Goal: Task Accomplishment & Management: Complete application form

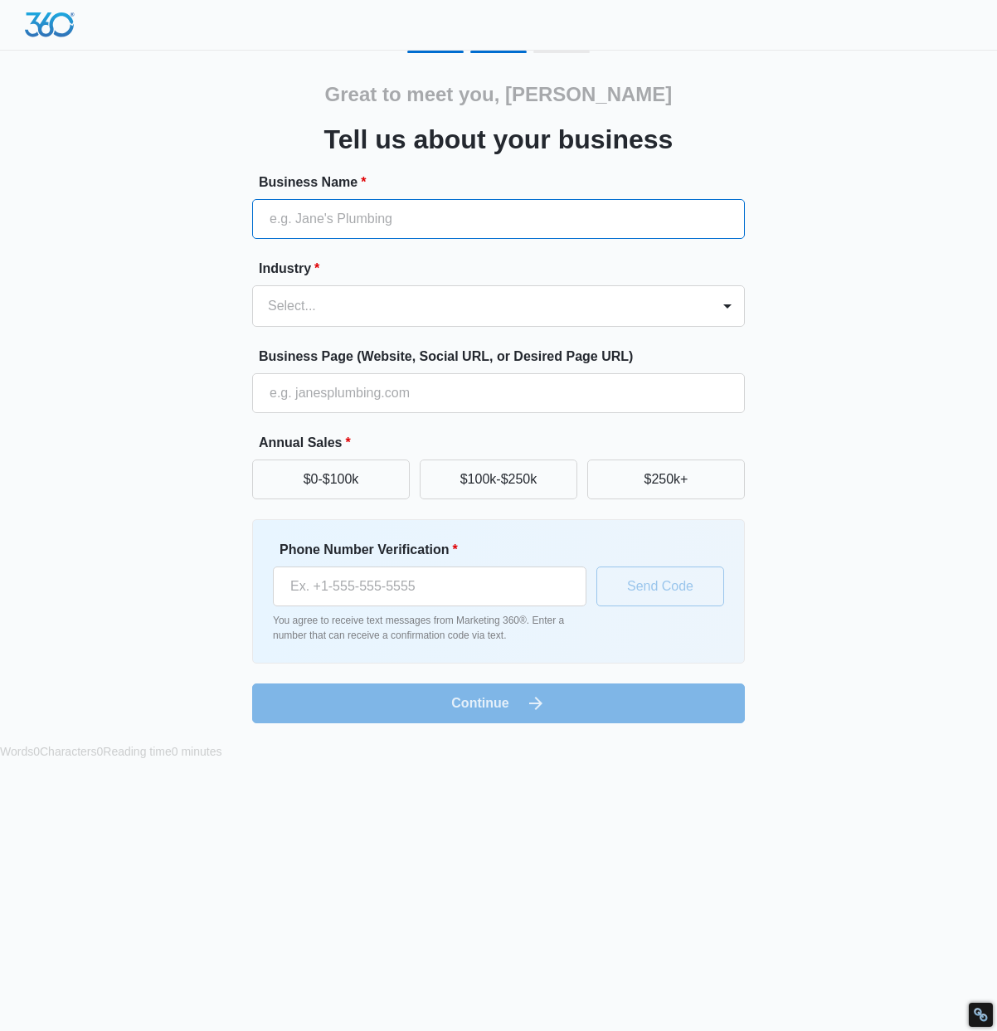
click at [456, 201] on input "Business Name *" at bounding box center [498, 219] width 493 height 40
click at [447, 222] on input "Business Name *" at bounding box center [498, 219] width 493 height 40
paste input "Rob King & Associates, Trial Lawyers"
type input "Rob King & Associates, Trial Lawyers"
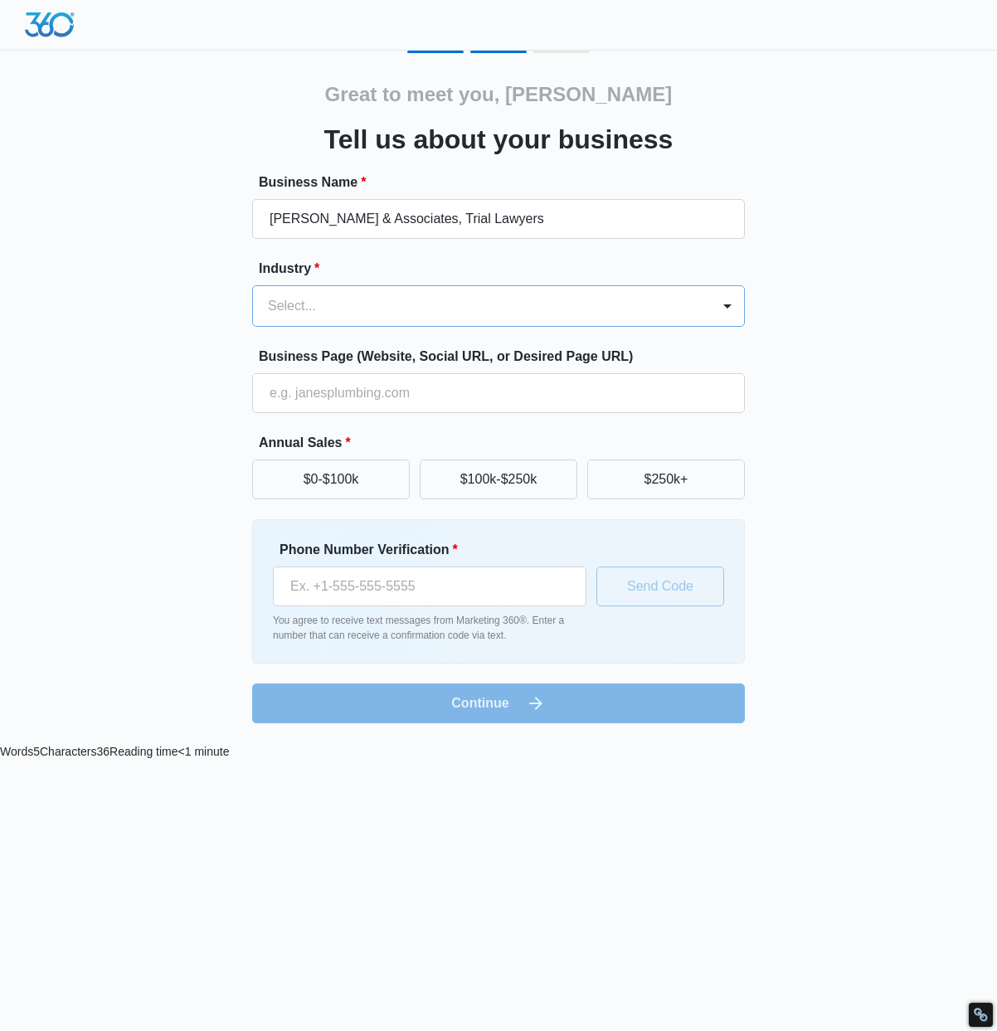
click at [361, 309] on div at bounding box center [478, 305] width 421 height 23
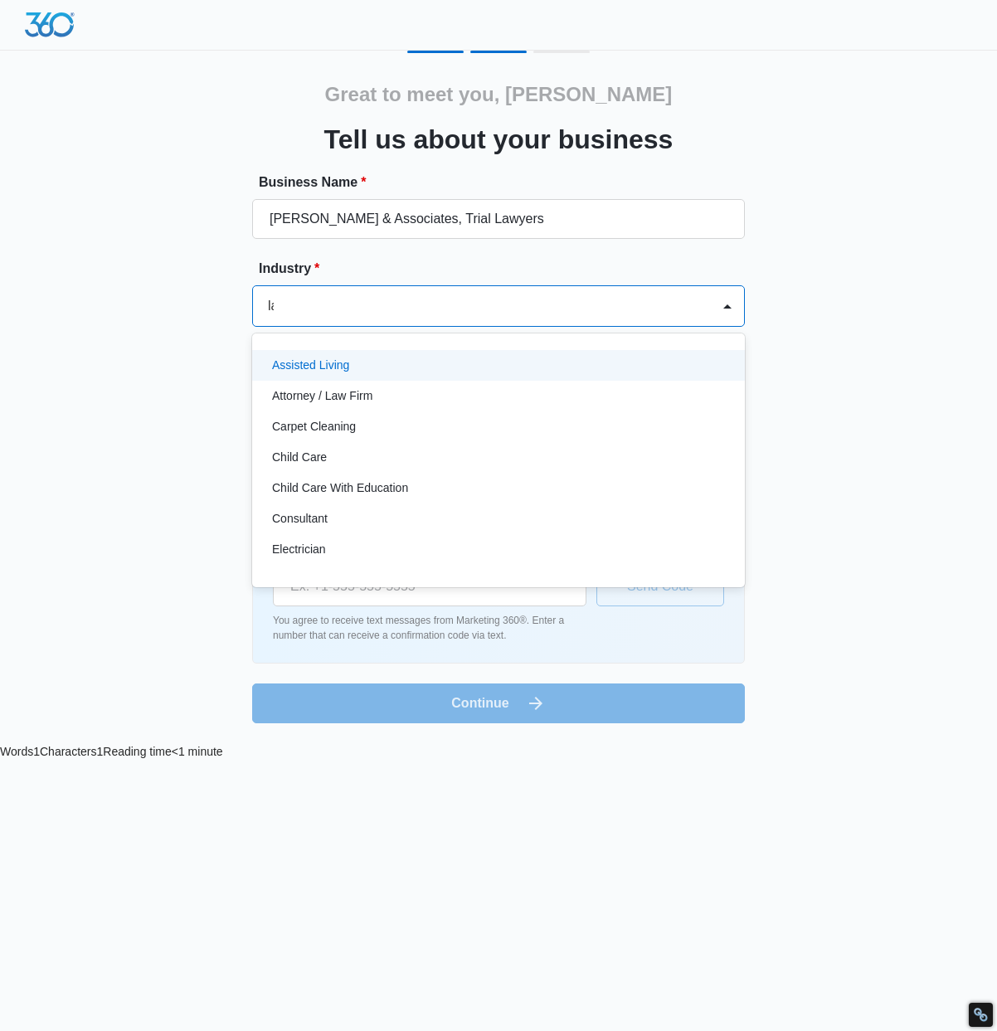
type input "law"
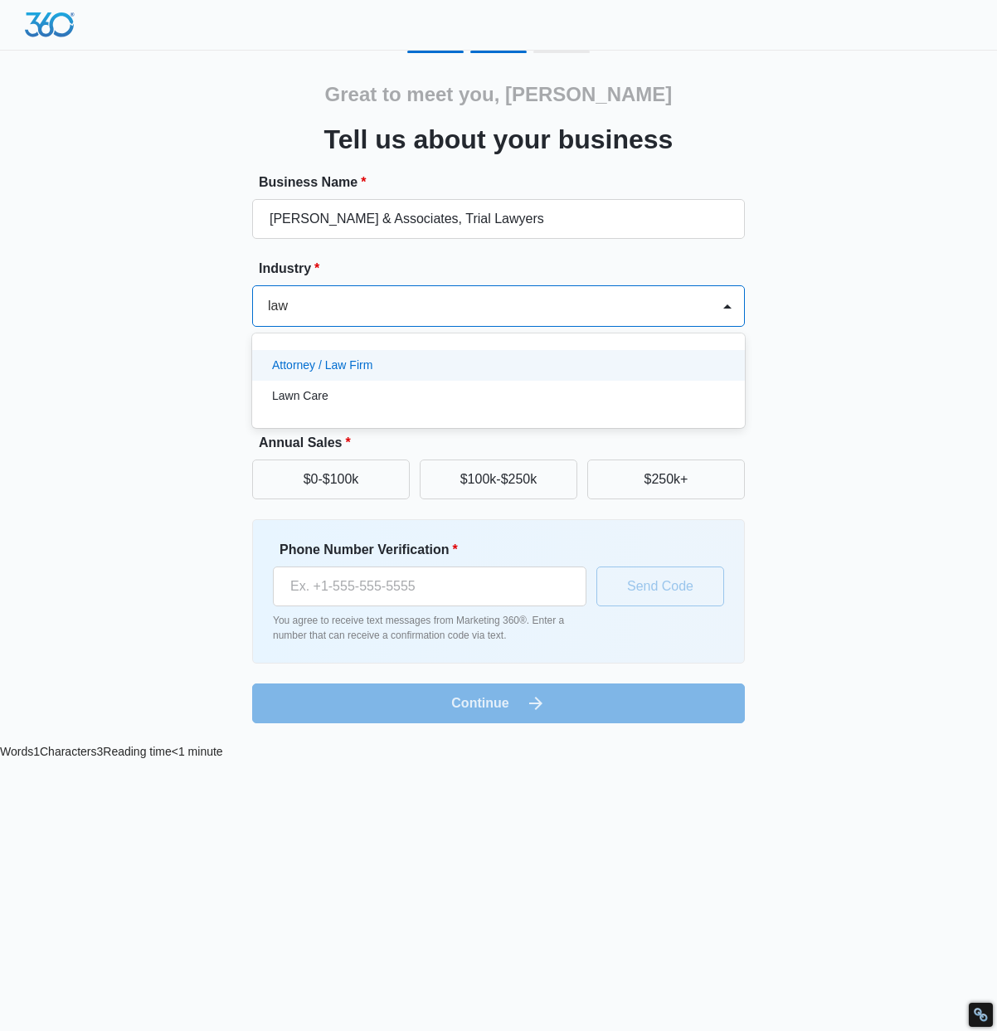
click at [336, 348] on div "Attorney / Law Firm Lawn Care" at bounding box center [498, 381] width 493 height 68
click at [336, 357] on p "Attorney / Law Firm" at bounding box center [322, 365] width 100 height 17
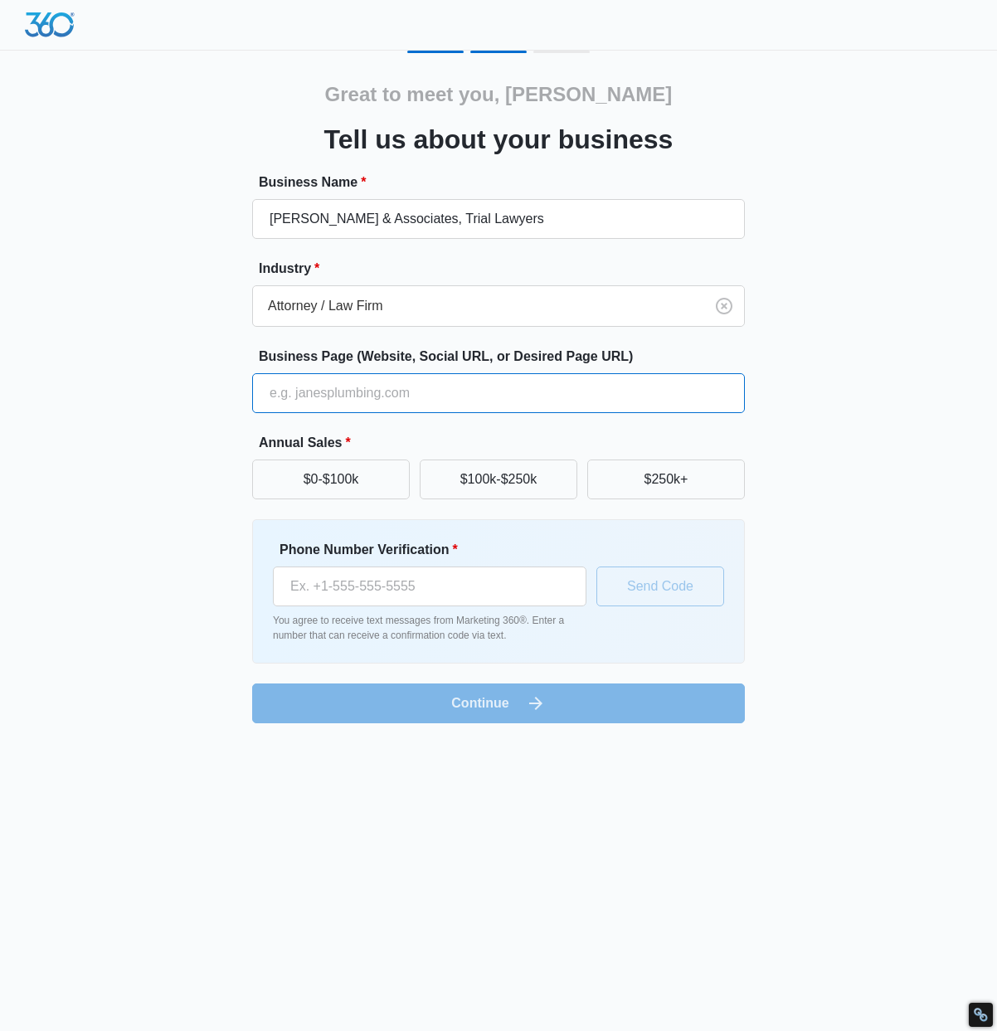
click at [337, 396] on input "Business Page (Website, Social URL, or Desired Page URL)" at bounding box center [498, 393] width 493 height 40
paste input "https://robkinglaw.com/"
type input "https://robkinglaw.com/"
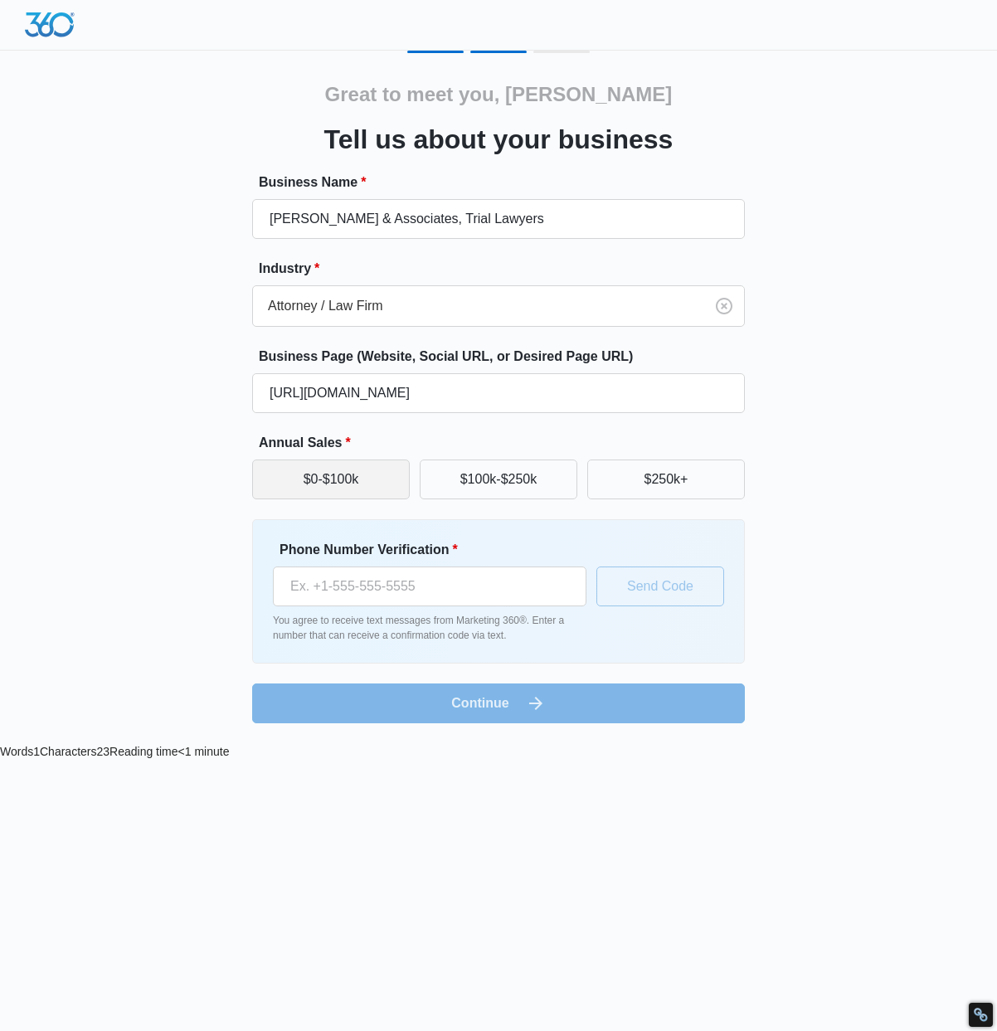
click at [274, 462] on button "$0-$100k" at bounding box center [331, 479] width 158 height 40
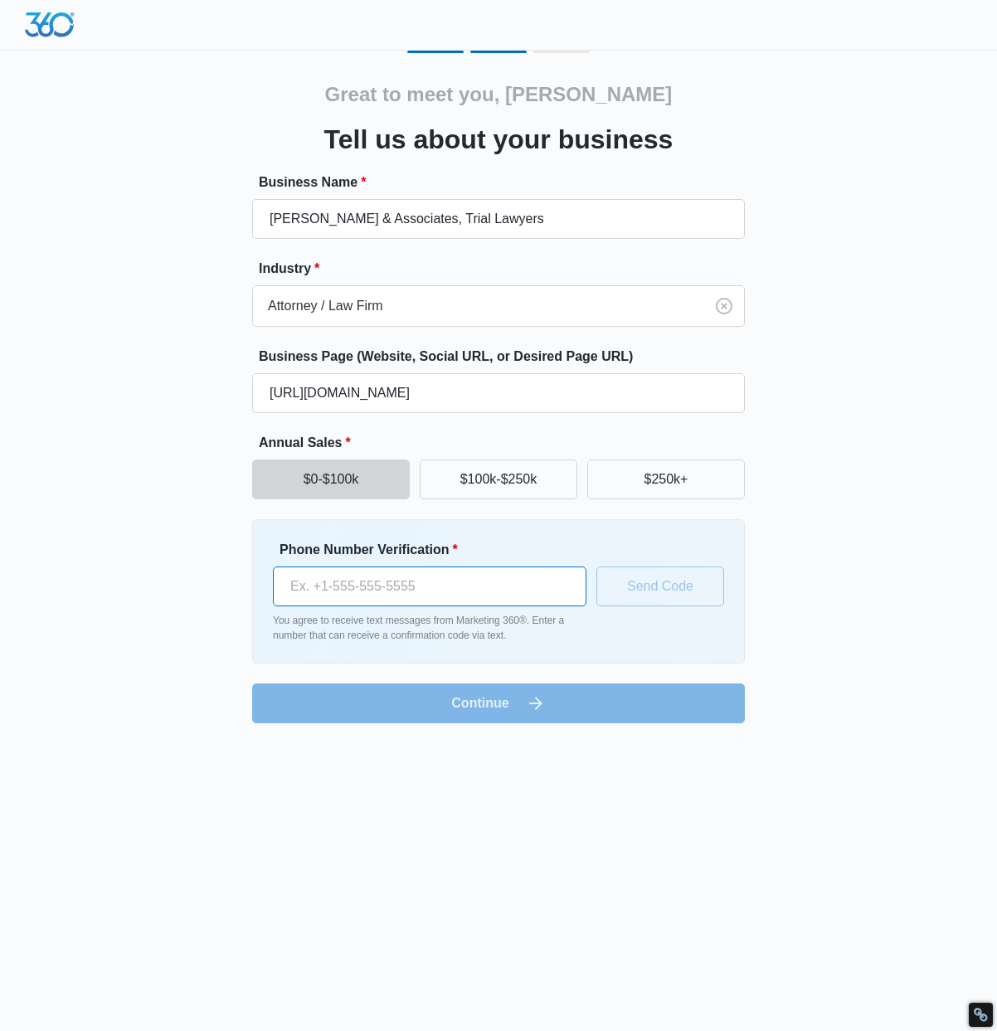
click at [325, 587] on input "Phone Number Verification *" at bounding box center [429, 586] width 313 height 40
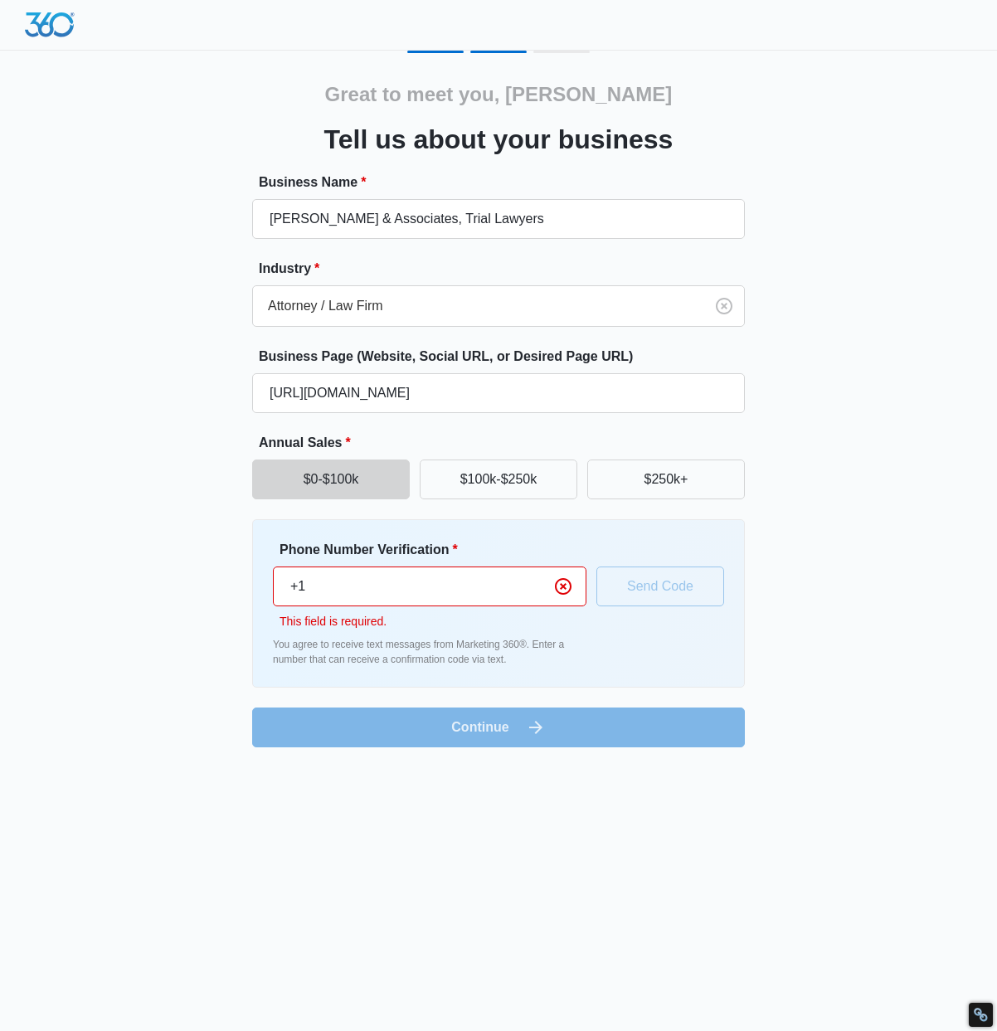
paste input "310 721 5059"
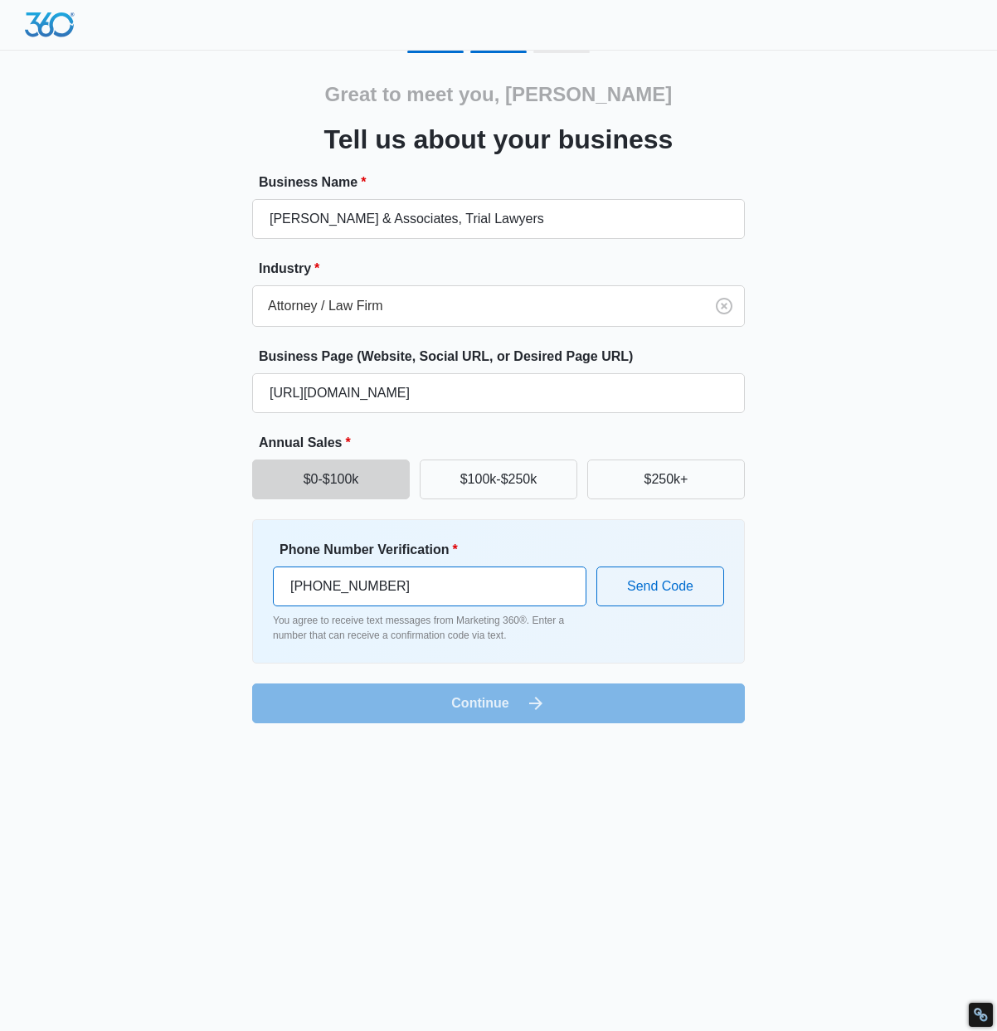
type input "+1 310 721 5059"
click at [358, 701] on form "Business Name * Rob King & Associates, Trial Lawyers Industry * Attorney / Law …" at bounding box center [498, 447] width 493 height 551
click at [651, 591] on button "Send Code" at bounding box center [660, 586] width 128 height 40
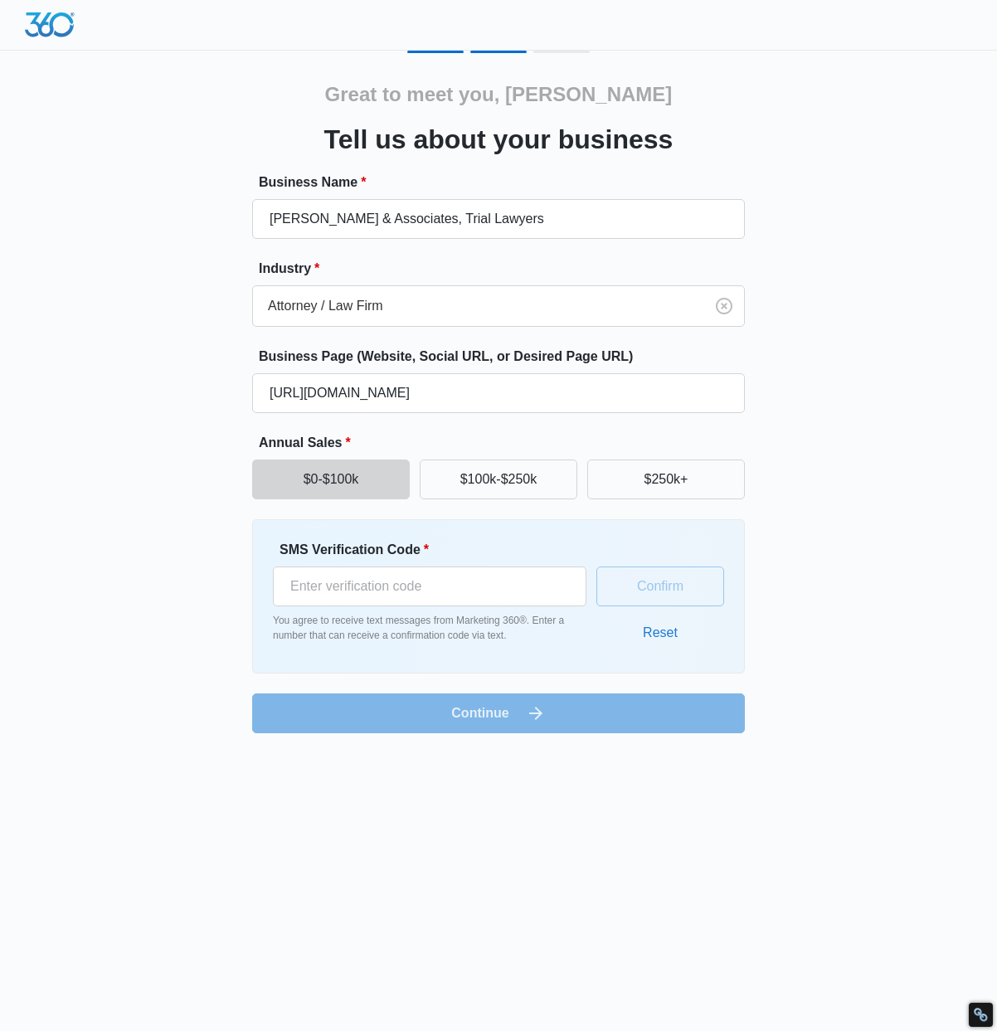
click at [655, 636] on button "Reset" at bounding box center [660, 633] width 68 height 40
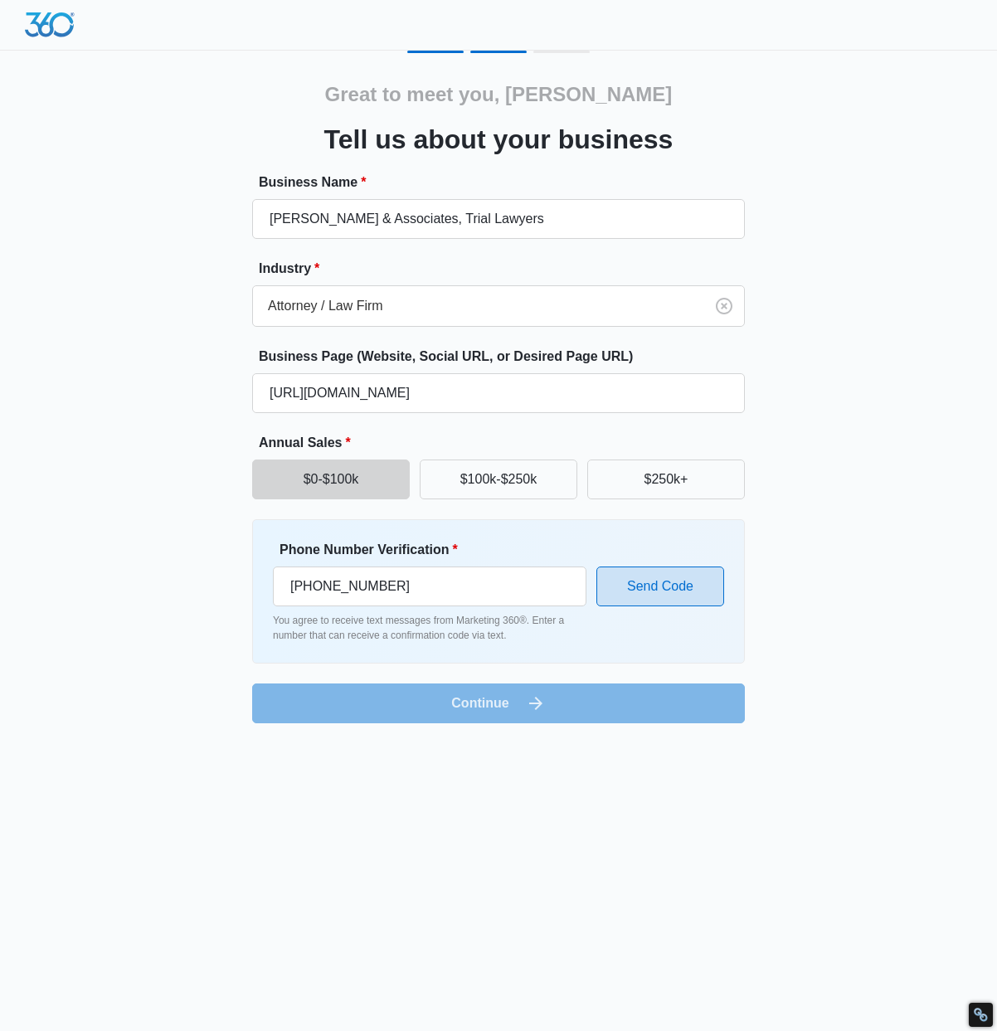
click at [644, 590] on button "Send Code" at bounding box center [660, 586] width 128 height 40
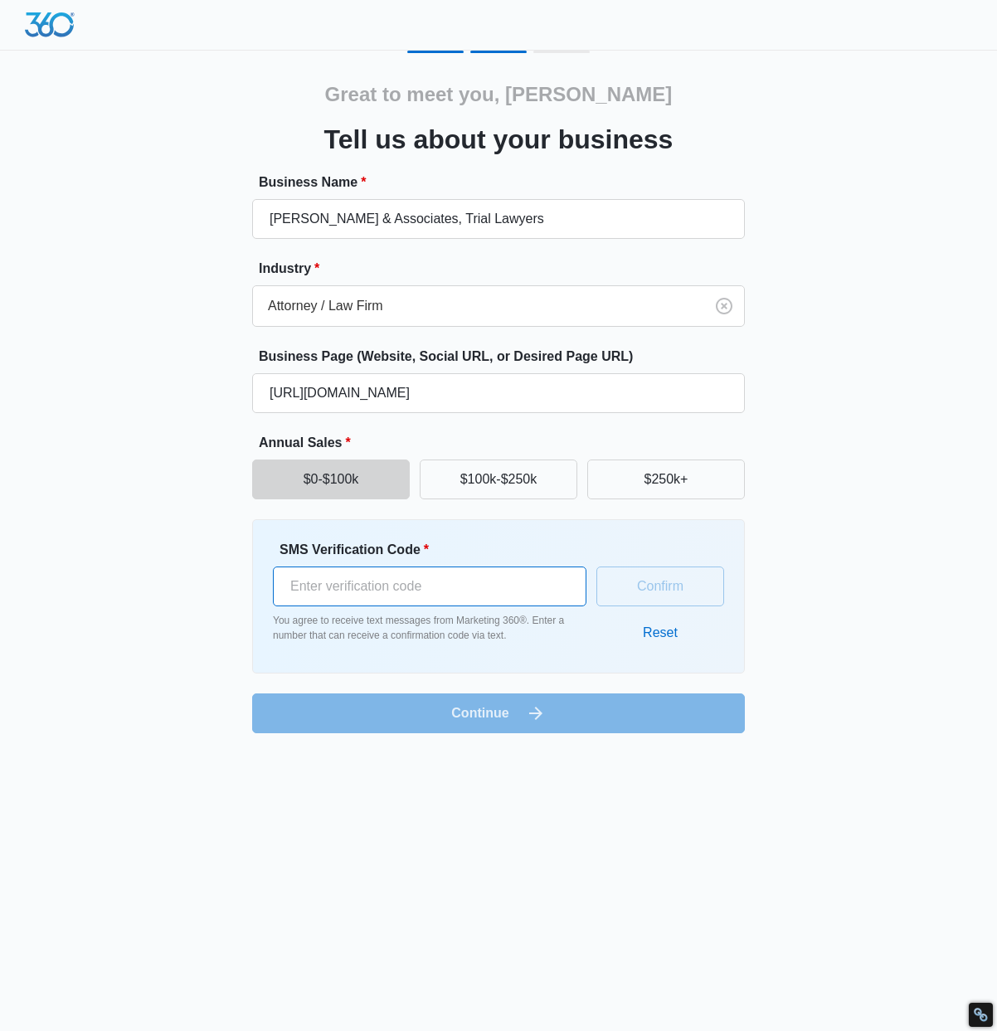
click at [342, 581] on input "SMS Verification Code *" at bounding box center [429, 586] width 313 height 40
paste input "663485"
type input "663485"
click at [356, 715] on form "Business Name * Rob King & Associates, Trial Lawyers Industry * Attorney / Law …" at bounding box center [498, 452] width 493 height 561
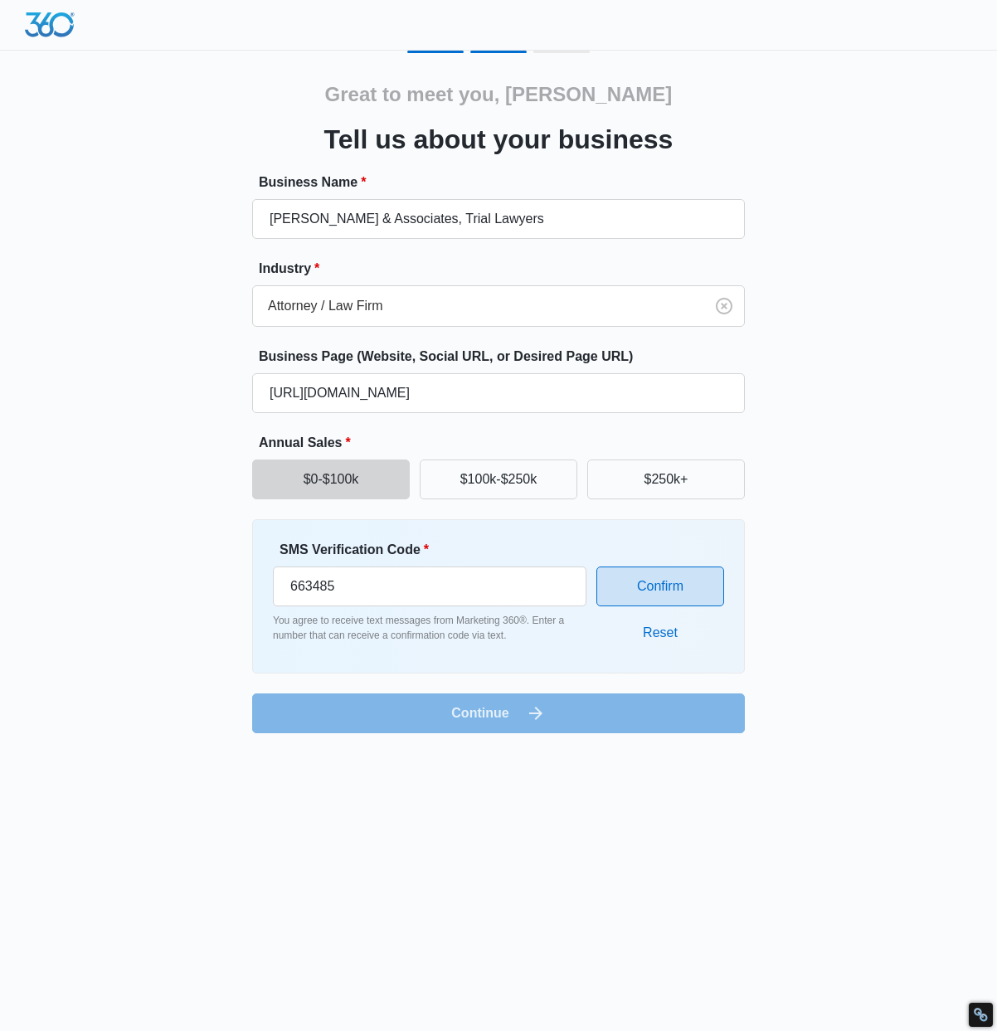
click at [669, 580] on button "Confirm" at bounding box center [660, 586] width 128 height 40
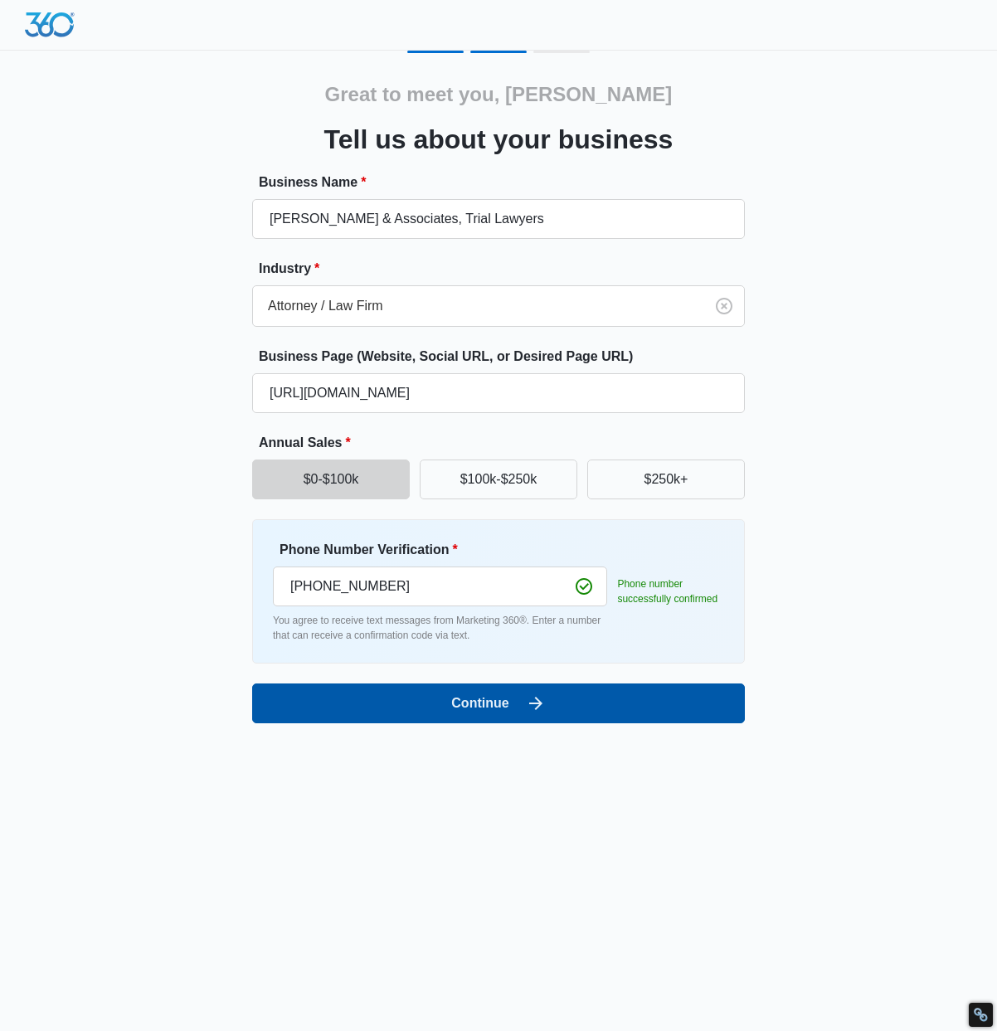
click at [323, 709] on button "Continue" at bounding box center [498, 703] width 493 height 40
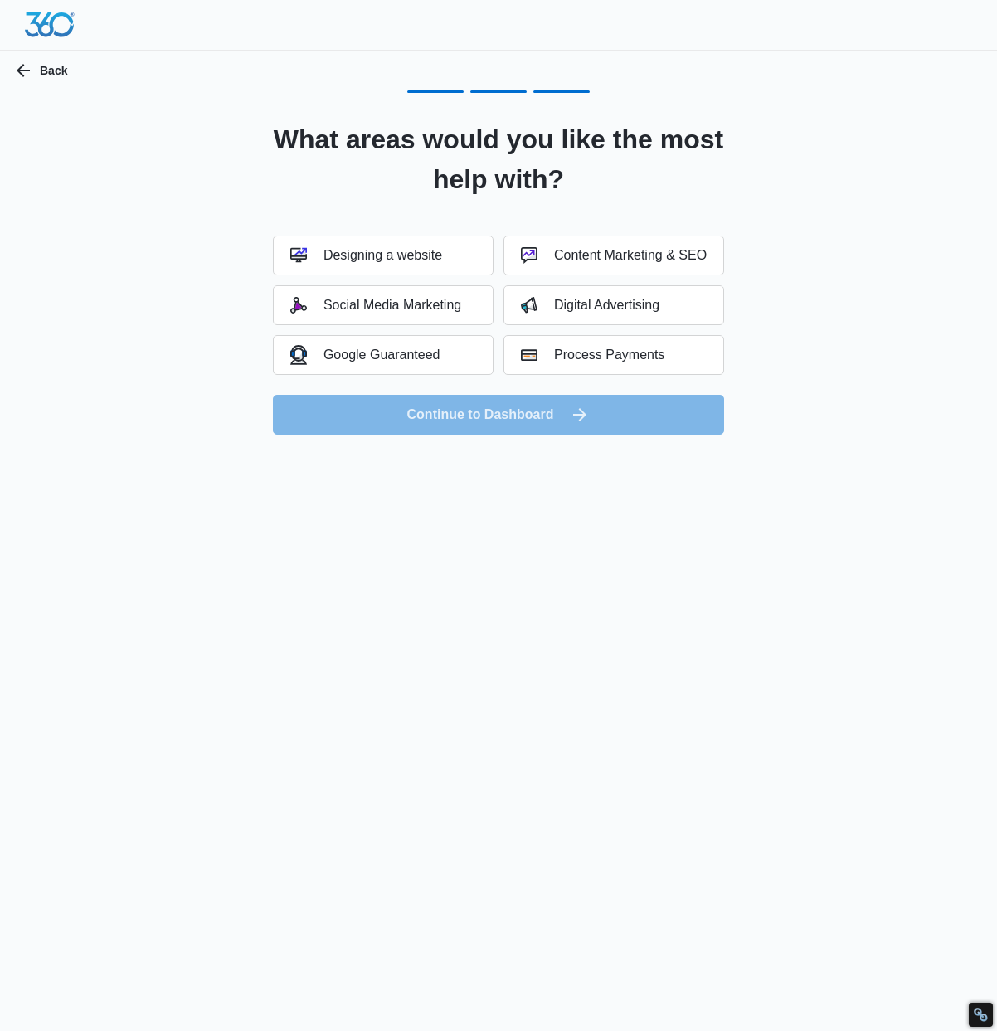
click at [578, 405] on form "Designing a website Content Marketing & SEO Social Media Marketing Digital Adve…" at bounding box center [498, 335] width 451 height 199
click at [584, 269] on button "Content Marketing & SEO" at bounding box center [613, 256] width 221 height 40
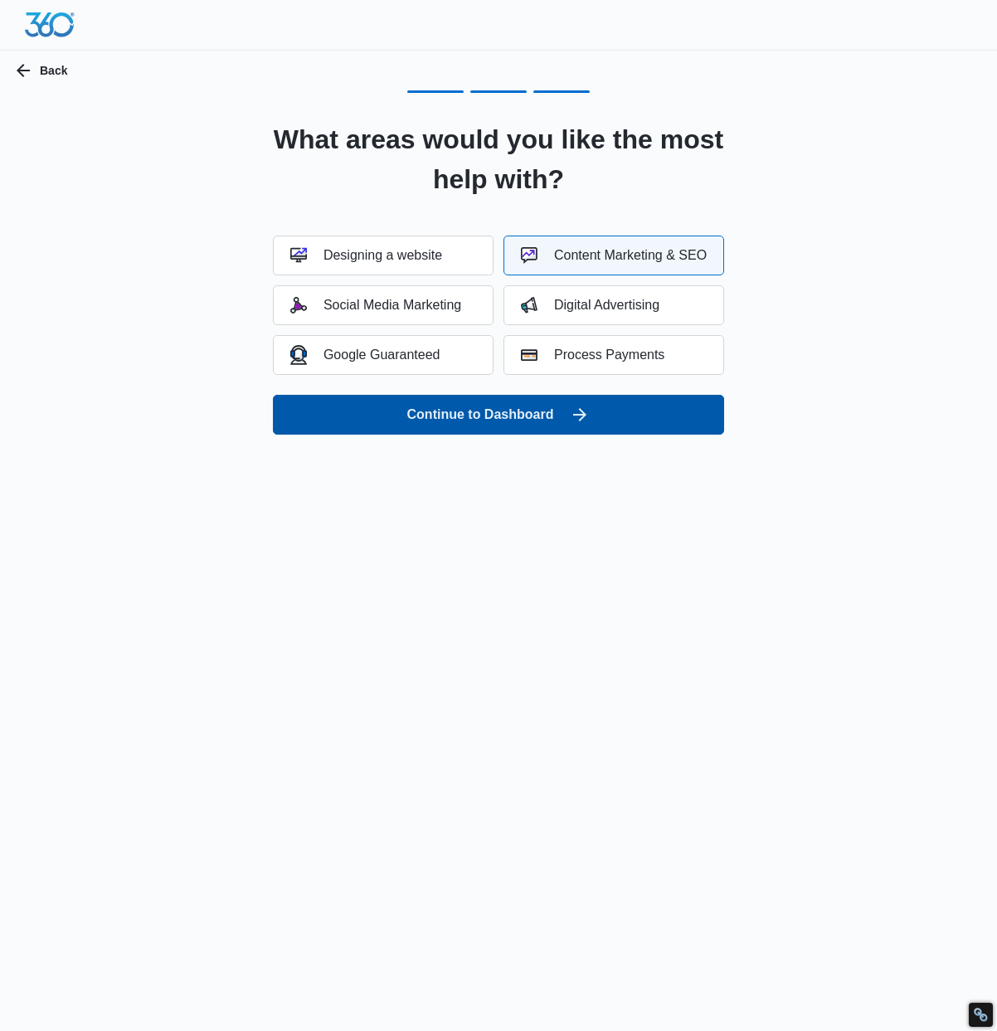
click at [489, 432] on button "Continue to Dashboard" at bounding box center [498, 415] width 451 height 40
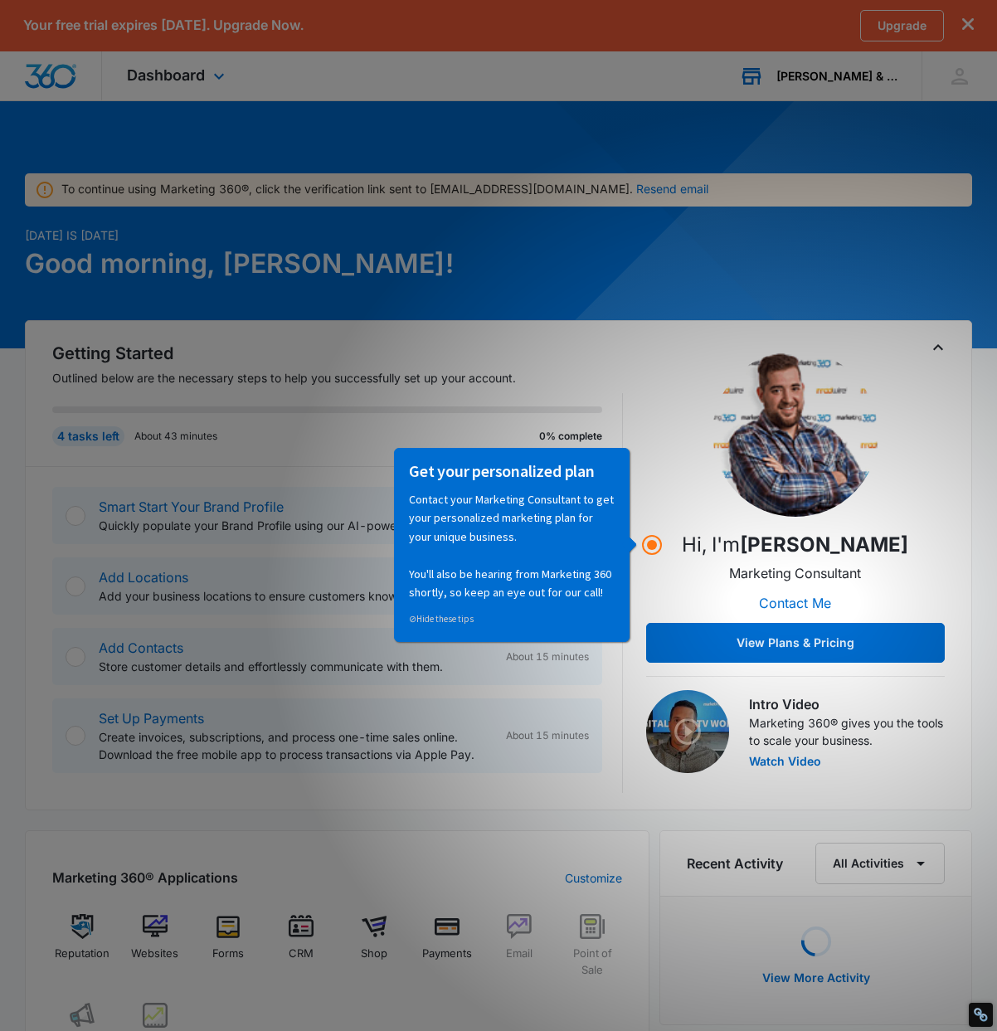
click at [852, 77] on div "Rob King & Associates, Trial Lawyers" at bounding box center [836, 76] width 121 height 13
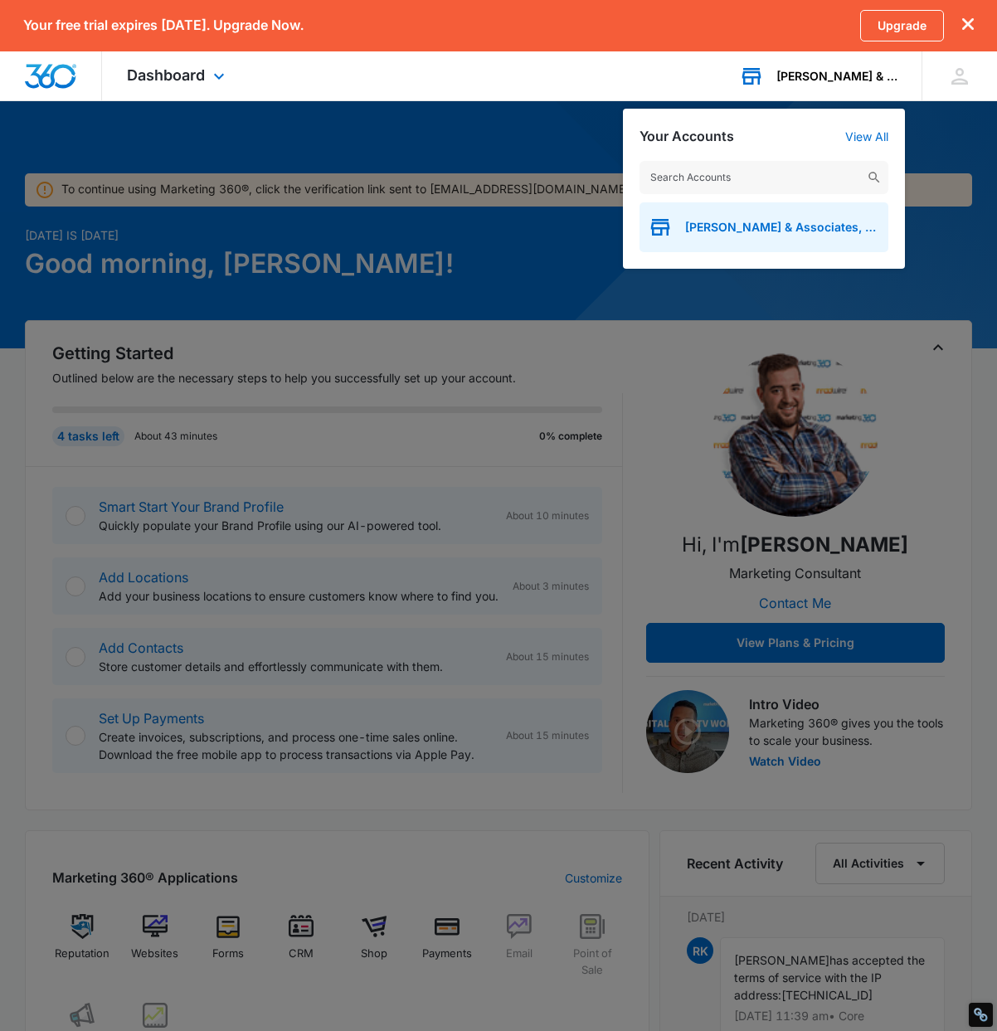
click at [743, 234] on div "Rob King & Associates, Trial Lawyers" at bounding box center [763, 227] width 249 height 50
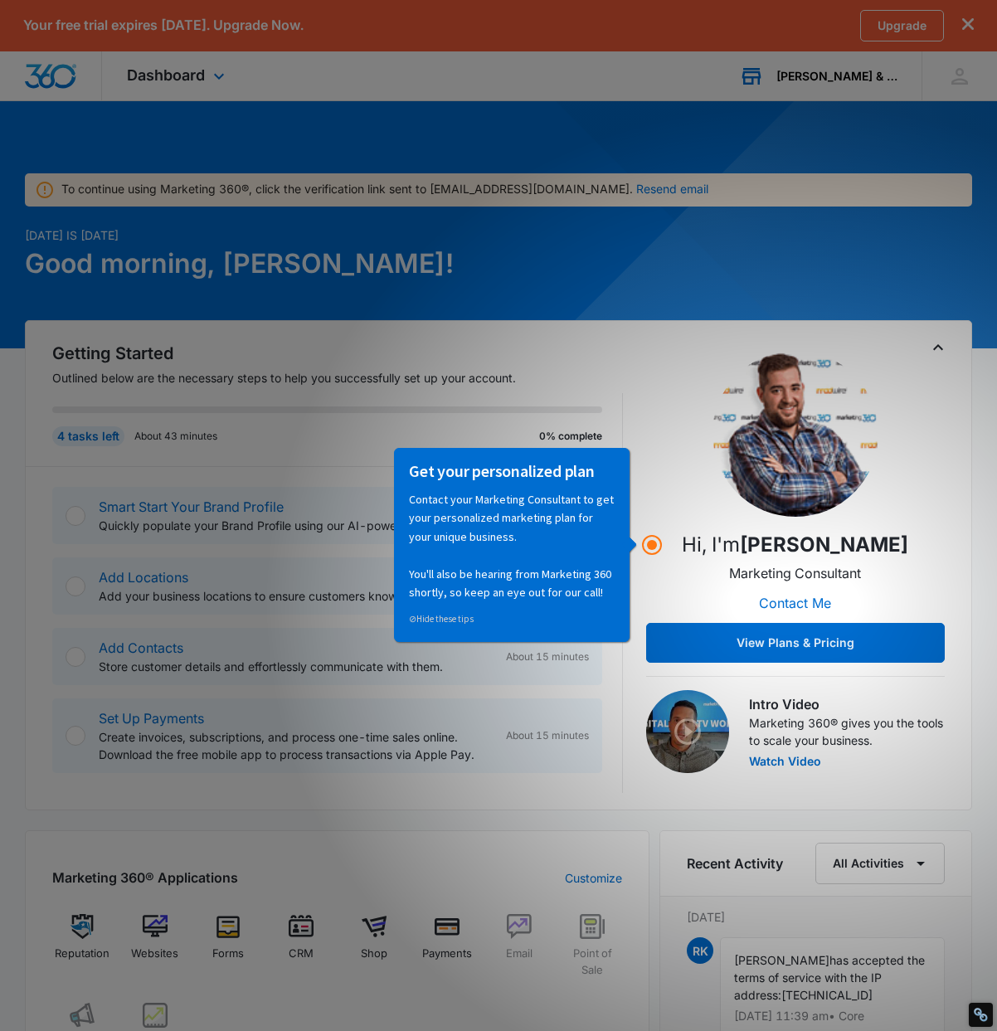
click at [633, 430] on div "Getting Started Outlined below are the necessary steps to help you successfully…" at bounding box center [498, 567] width 892 height 452
drag, startPoint x: 1033, startPoint y: 964, endPoint x: 639, endPoint y: 519, distance: 593.9
drag, startPoint x: 535, startPoint y: 605, endPoint x: 401, endPoint y: 624, distance: 135.8
click at [528, 608] on div "⊘ Hide these tips" at bounding box center [511, 613] width 206 height 27
click at [443, 611] on div "⊘ Hide these tips" at bounding box center [511, 618] width 206 height 18
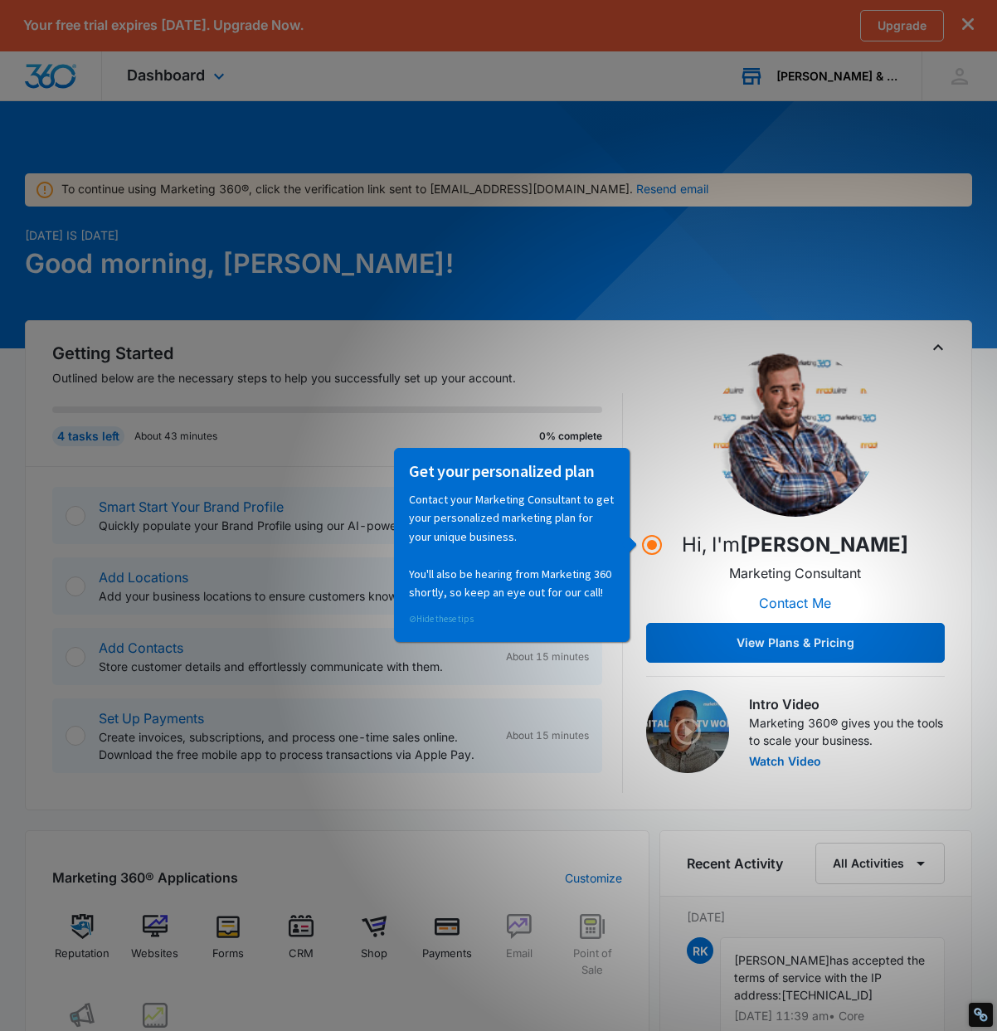
click at [441, 614] on link "⊘ Hide these tips" at bounding box center [440, 618] width 65 height 12
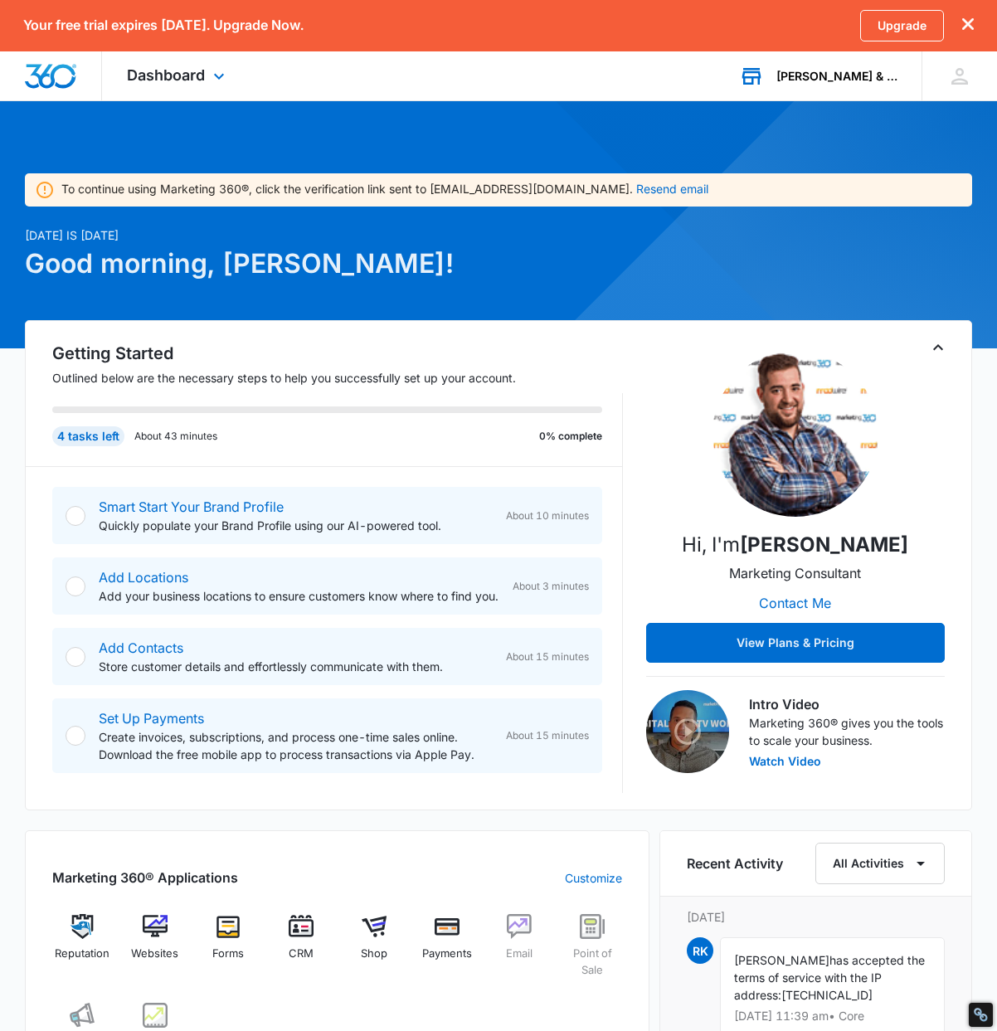
click at [971, 18] on icon "dismiss this dialog" at bounding box center [968, 24] width 12 height 12
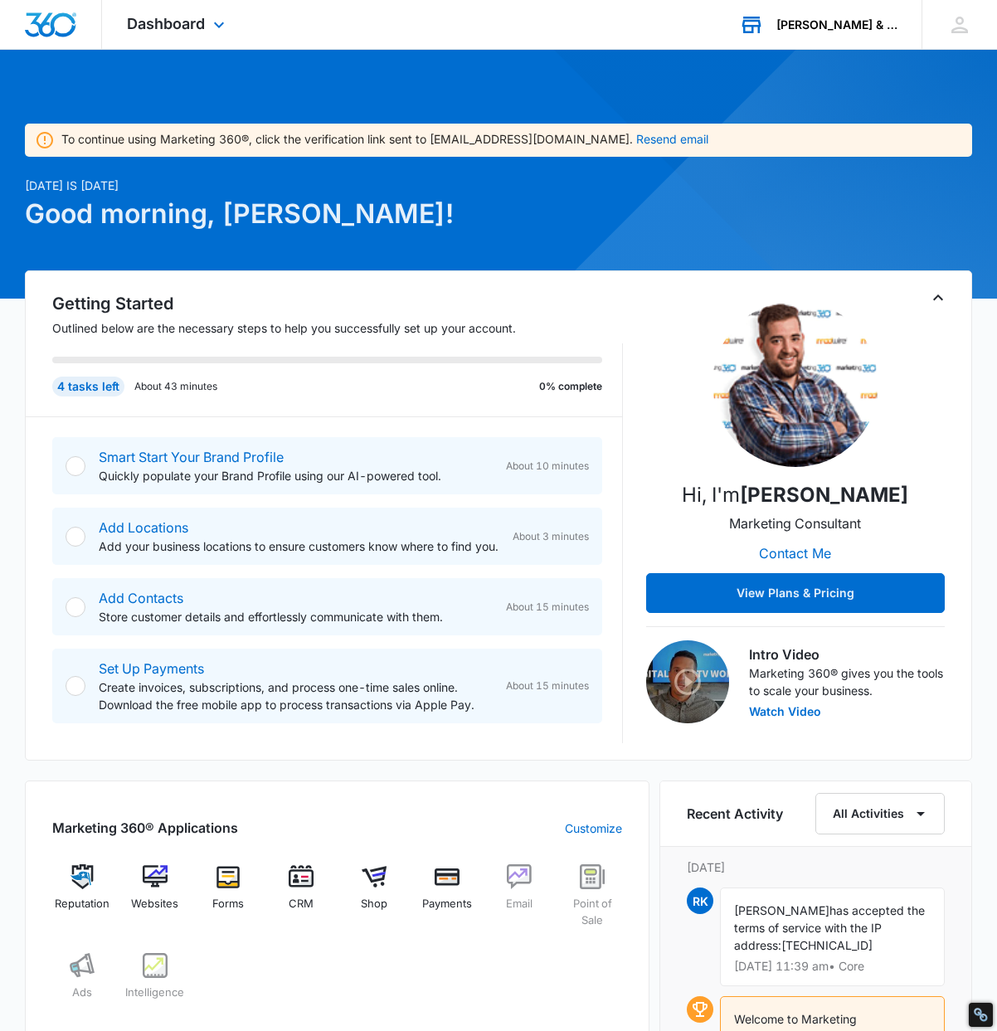
click at [863, 26] on div "Rob King & Associates, Trial Lawyers" at bounding box center [836, 24] width 121 height 13
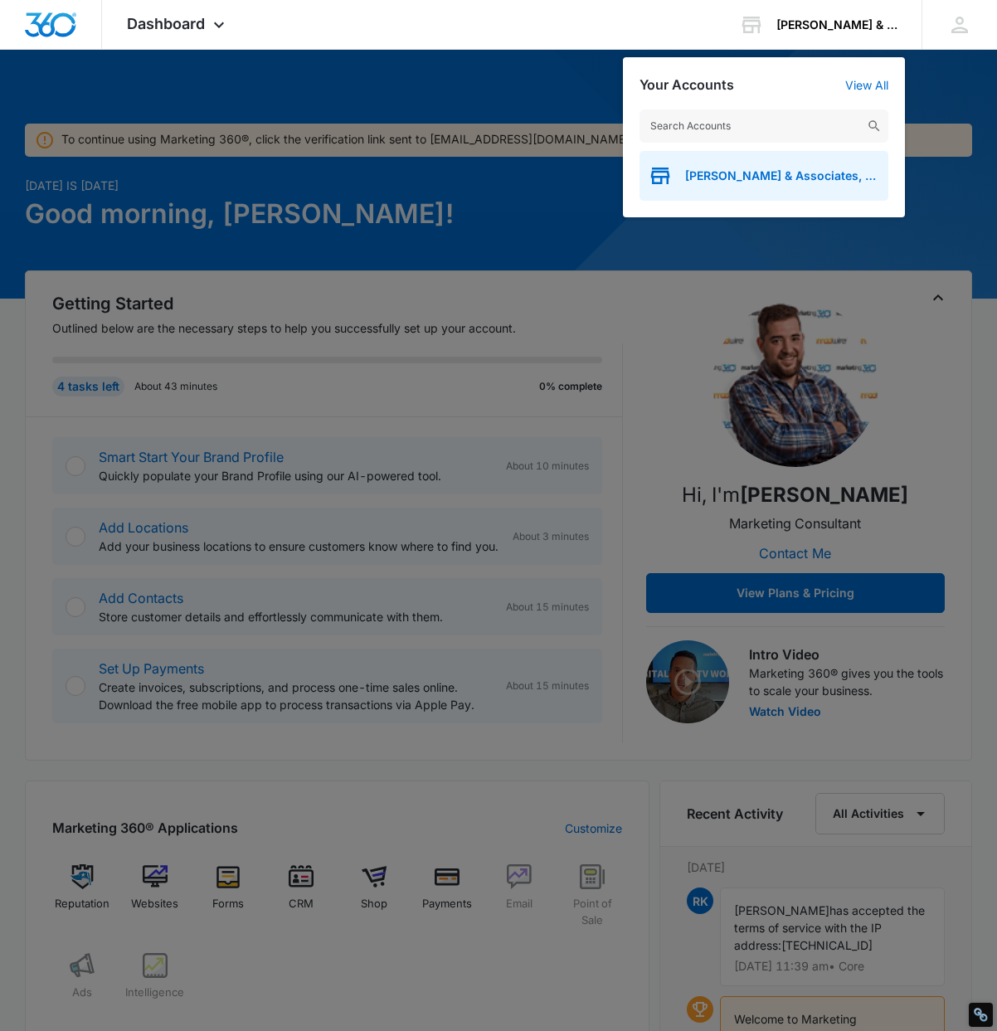
click at [696, 183] on div "Rob King & Associates, Trial Lawyers" at bounding box center [763, 176] width 249 height 50
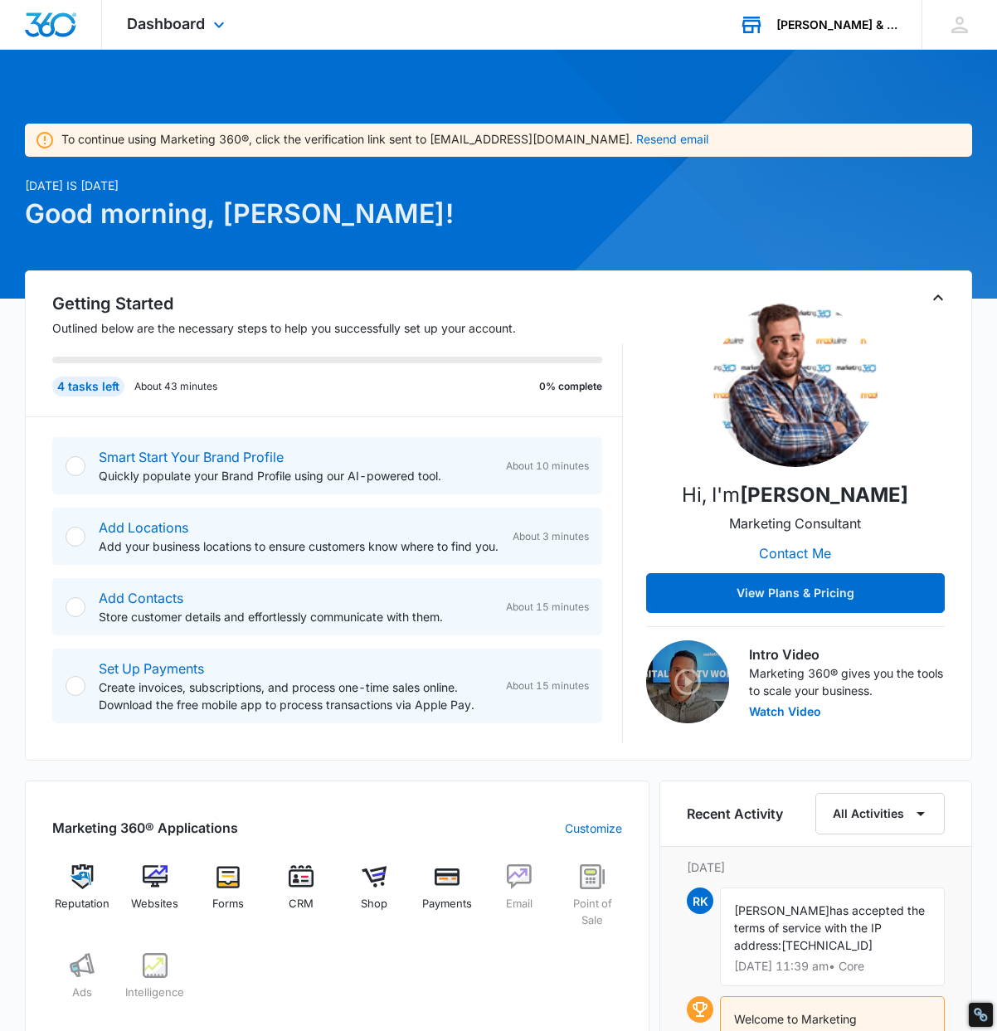
click at [817, 19] on div "Rob King & Associates, Trial Lawyers" at bounding box center [836, 24] width 121 height 13
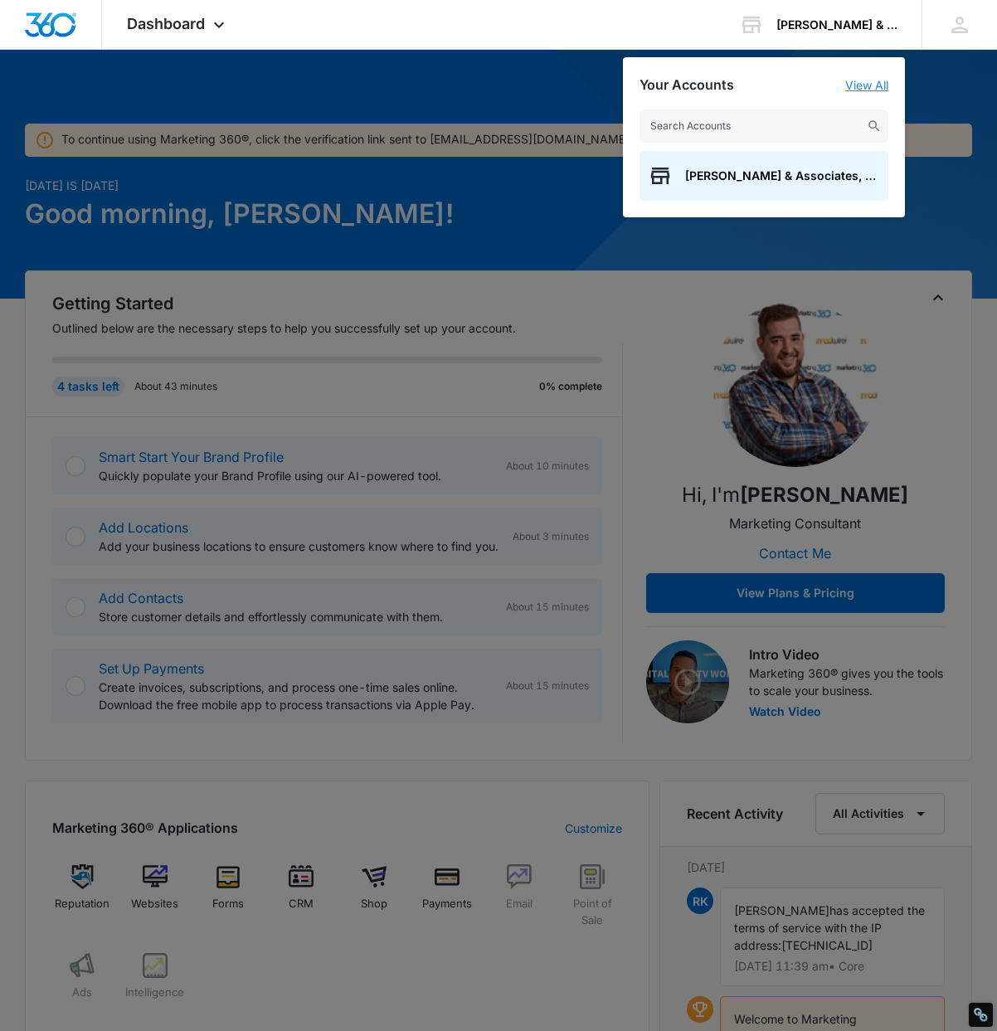
click at [875, 90] on link "View All" at bounding box center [866, 85] width 43 height 14
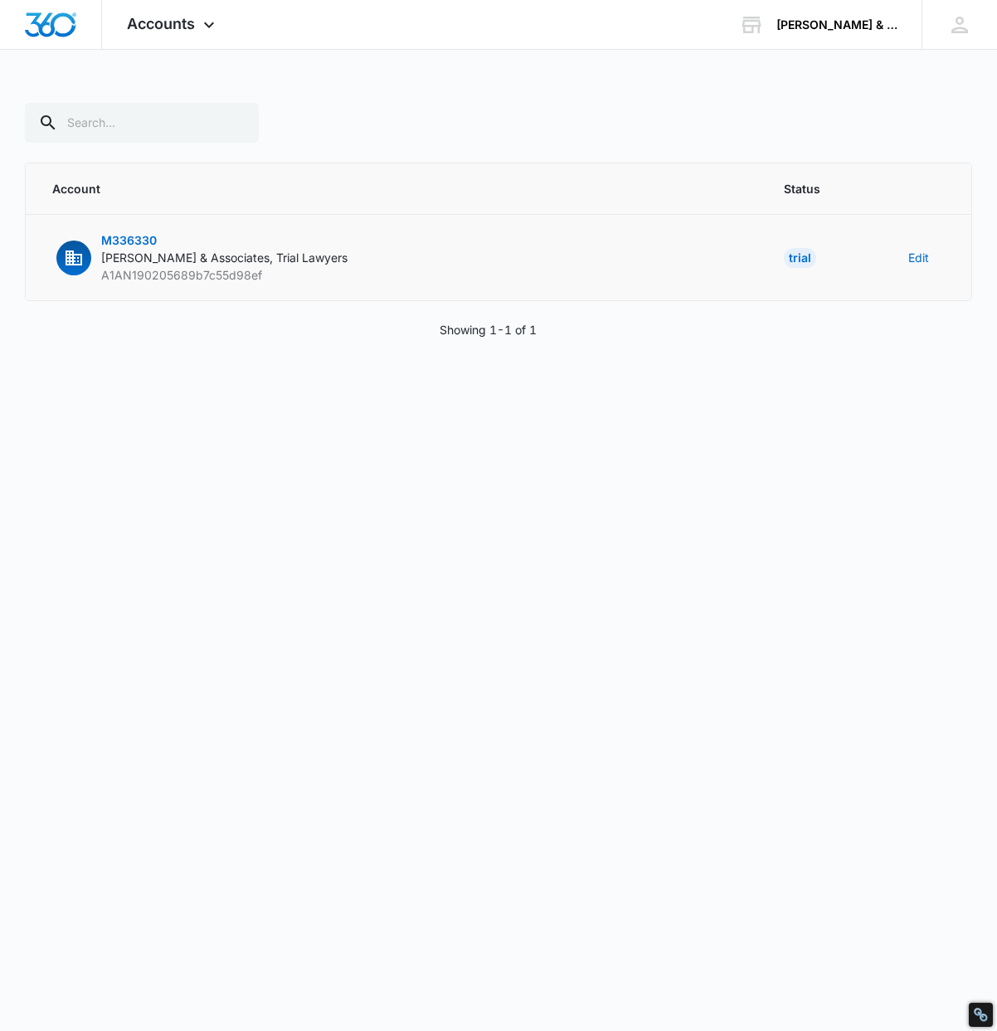
click at [906, 251] on td "Edit" at bounding box center [929, 258] width 83 height 86
click at [911, 254] on button "Edit" at bounding box center [918, 257] width 21 height 17
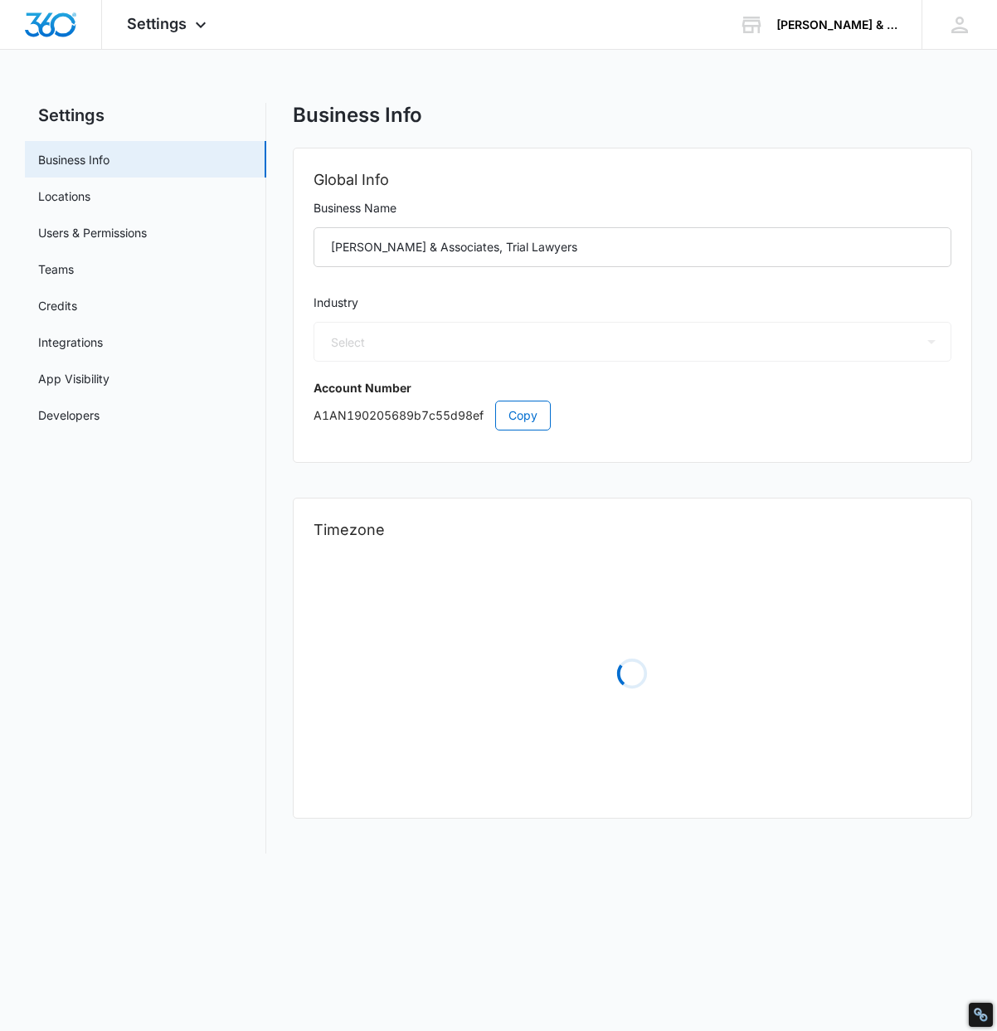
select select "30"
select select "MX"
select select "America/Mexico_City"
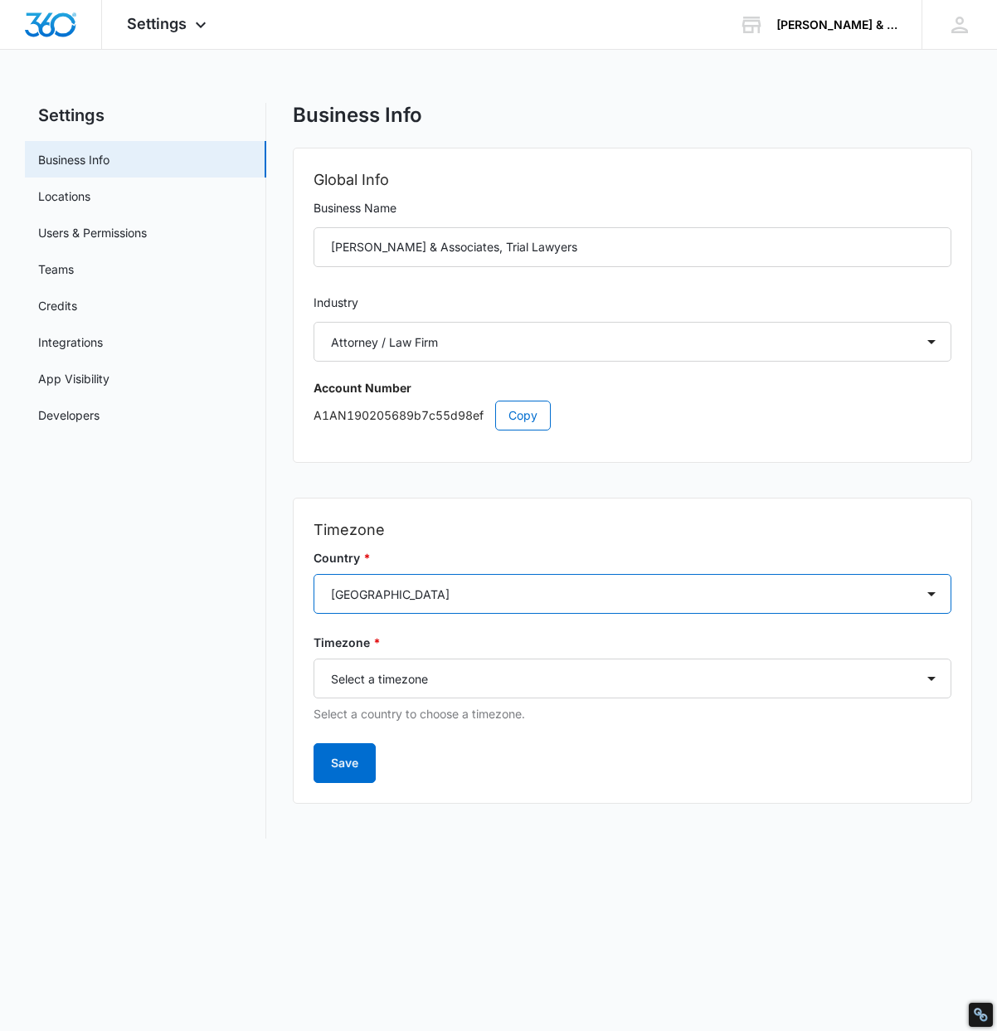
click at [410, 585] on select "Select a country Afghanistan Åland Islands Albania Algeria American Samoa Andor…" at bounding box center [632, 594] width 638 height 40
select select "US"
click at [313, 574] on select "Select a country Afghanistan Åland Islands Albania Algeria American Samoa Andor…" at bounding box center [632, 594] width 638 height 40
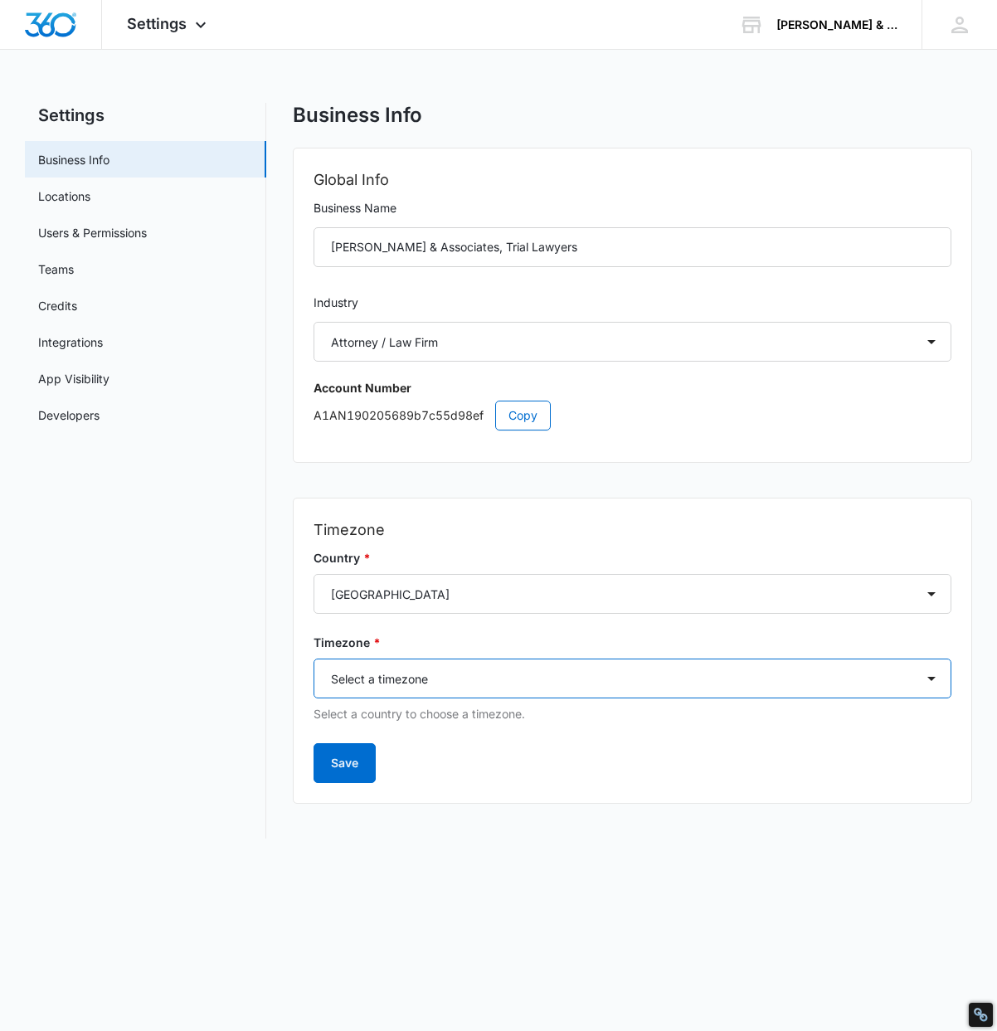
click at [426, 692] on select "Select a timezone Select a timezone America/Adak America/Anchorage America/Bois…" at bounding box center [632, 678] width 638 height 40
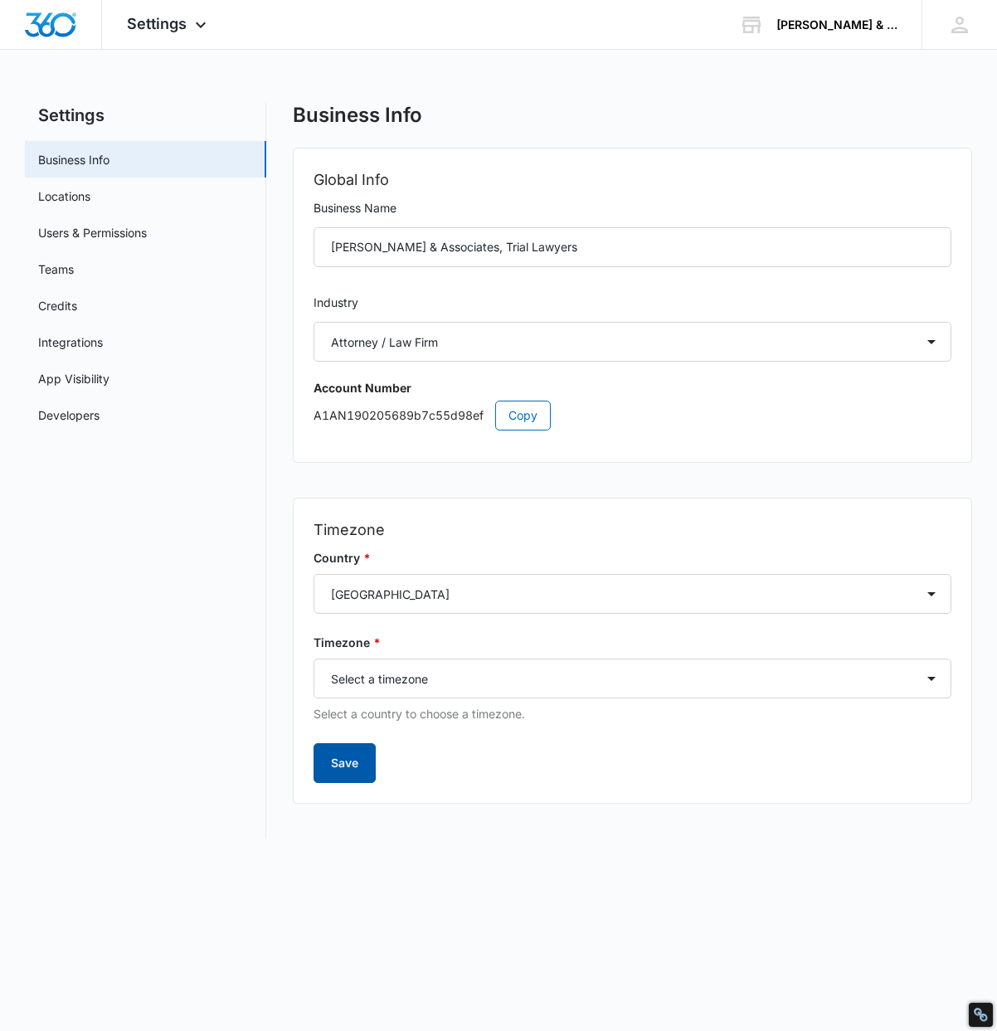
click at [343, 768] on button "Save" at bounding box center [344, 763] width 62 height 40
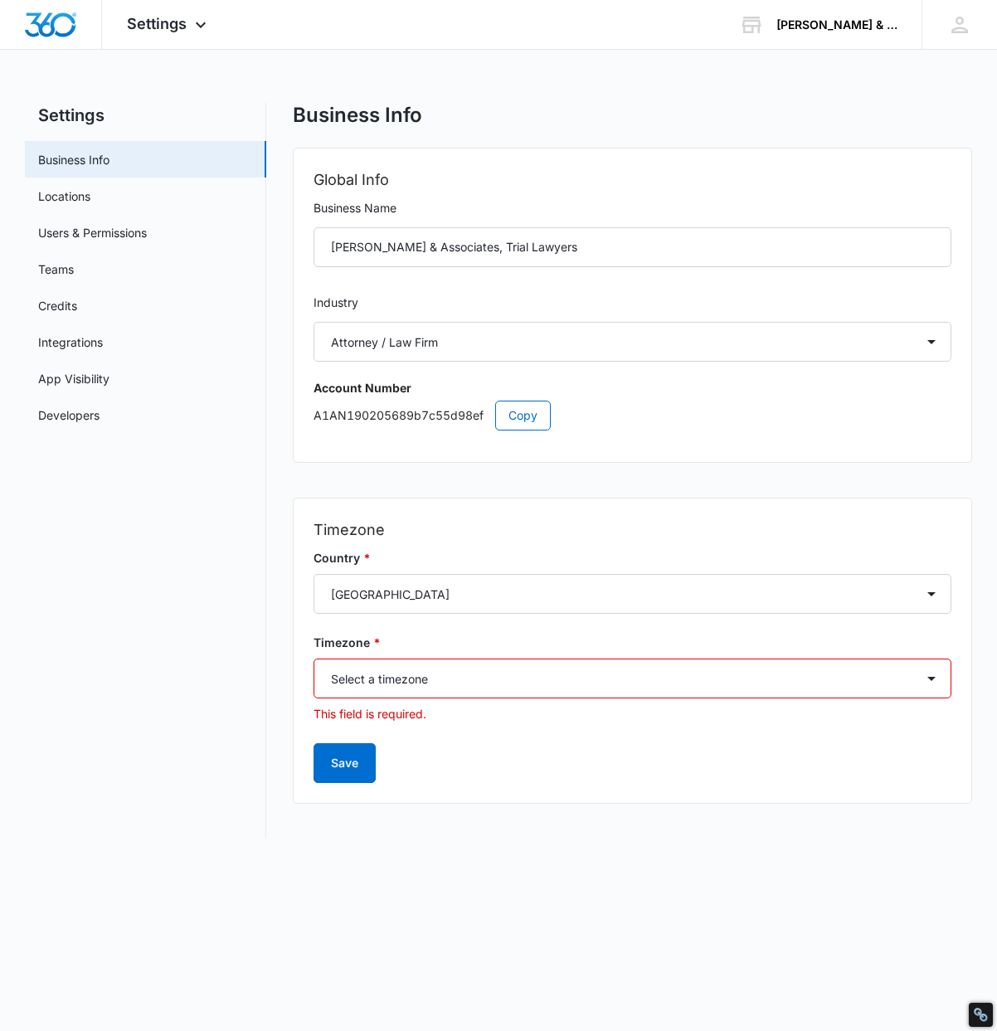
click at [566, 673] on select "Select a timezone Select a timezone America/Adak America/Anchorage America/Bois…" at bounding box center [632, 678] width 638 height 40
select select "America/Indiana/Indianapolis"
click at [313, 658] on select "Select a timezone Select a timezone America/Adak America/Anchorage America/Bois…" at bounding box center [632, 678] width 638 height 40
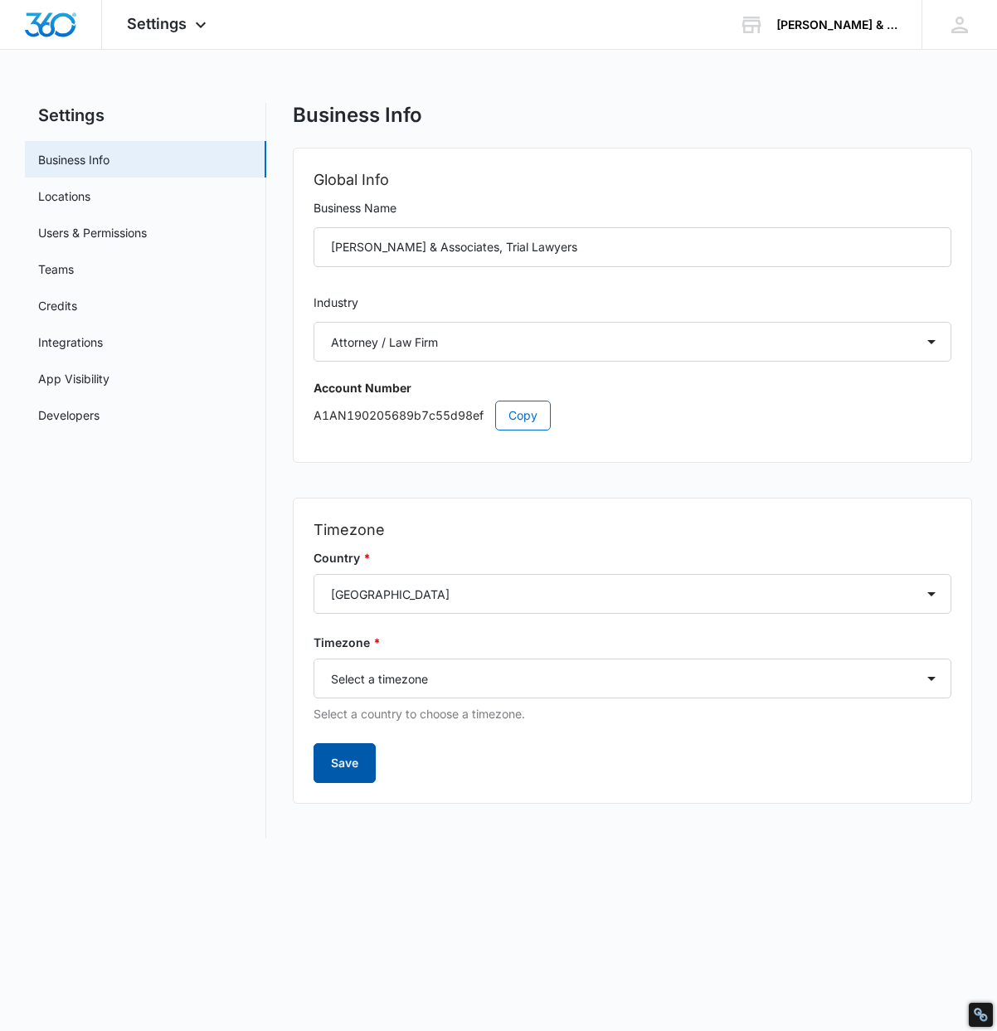
click at [368, 755] on button "Save" at bounding box center [344, 763] width 62 height 40
click at [90, 197] on link "Locations" at bounding box center [64, 195] width 52 height 17
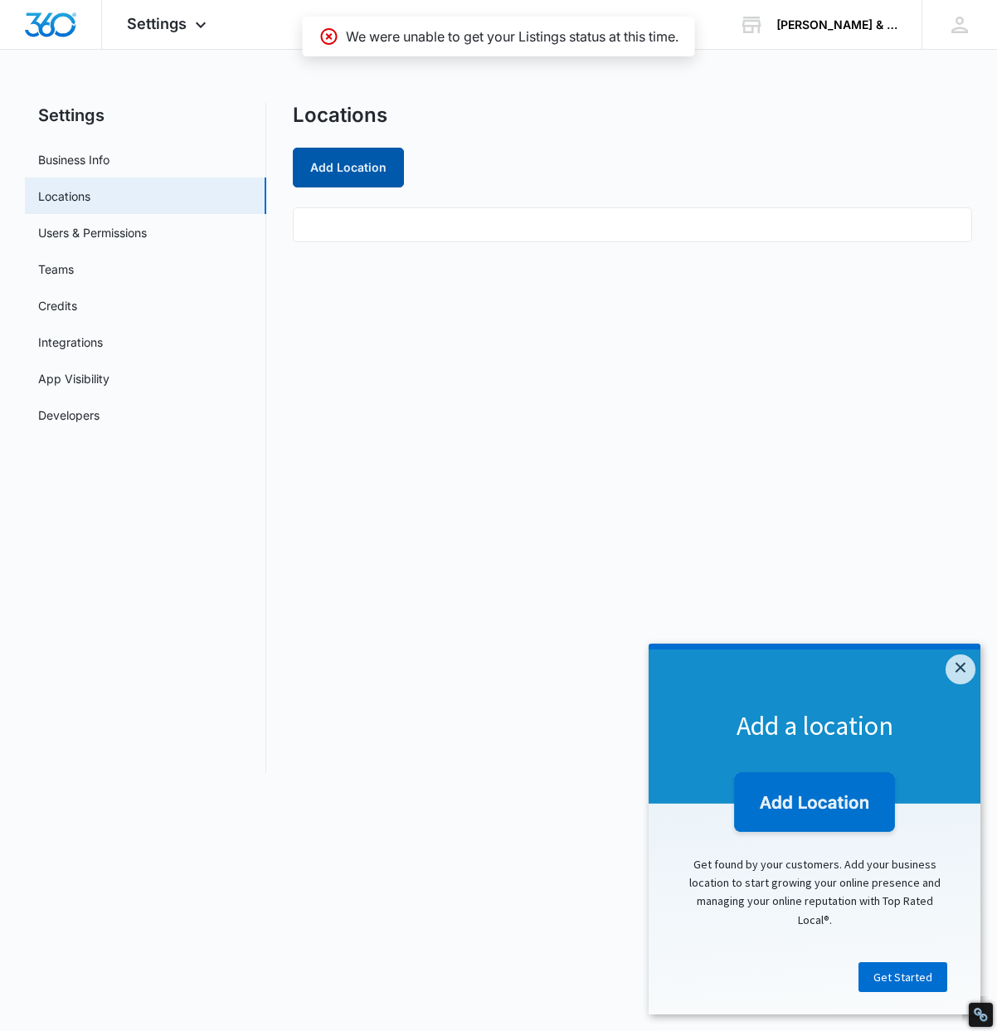
click at [336, 167] on button "Add Location" at bounding box center [348, 168] width 111 height 40
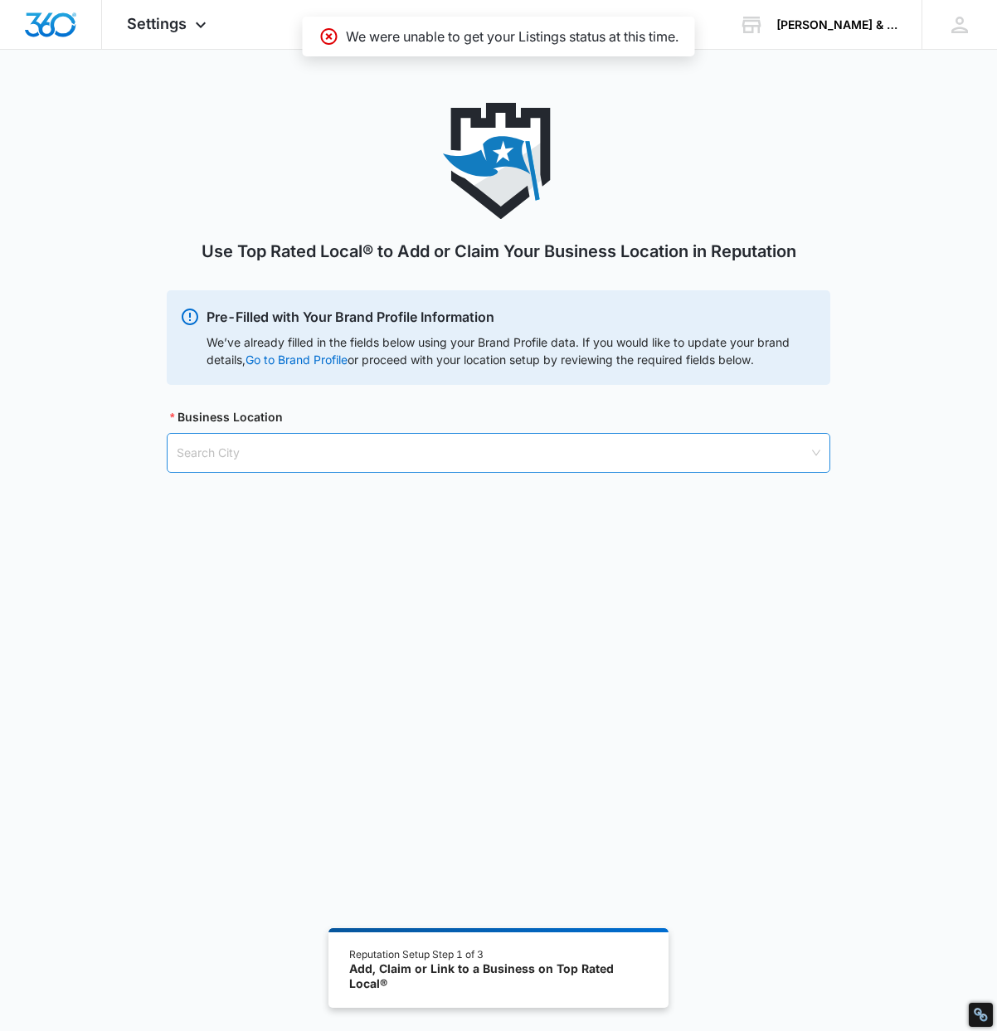
click at [207, 464] on input "search" at bounding box center [493, 453] width 632 height 38
paste input "Indianapolis"
type input "Indianapolis"
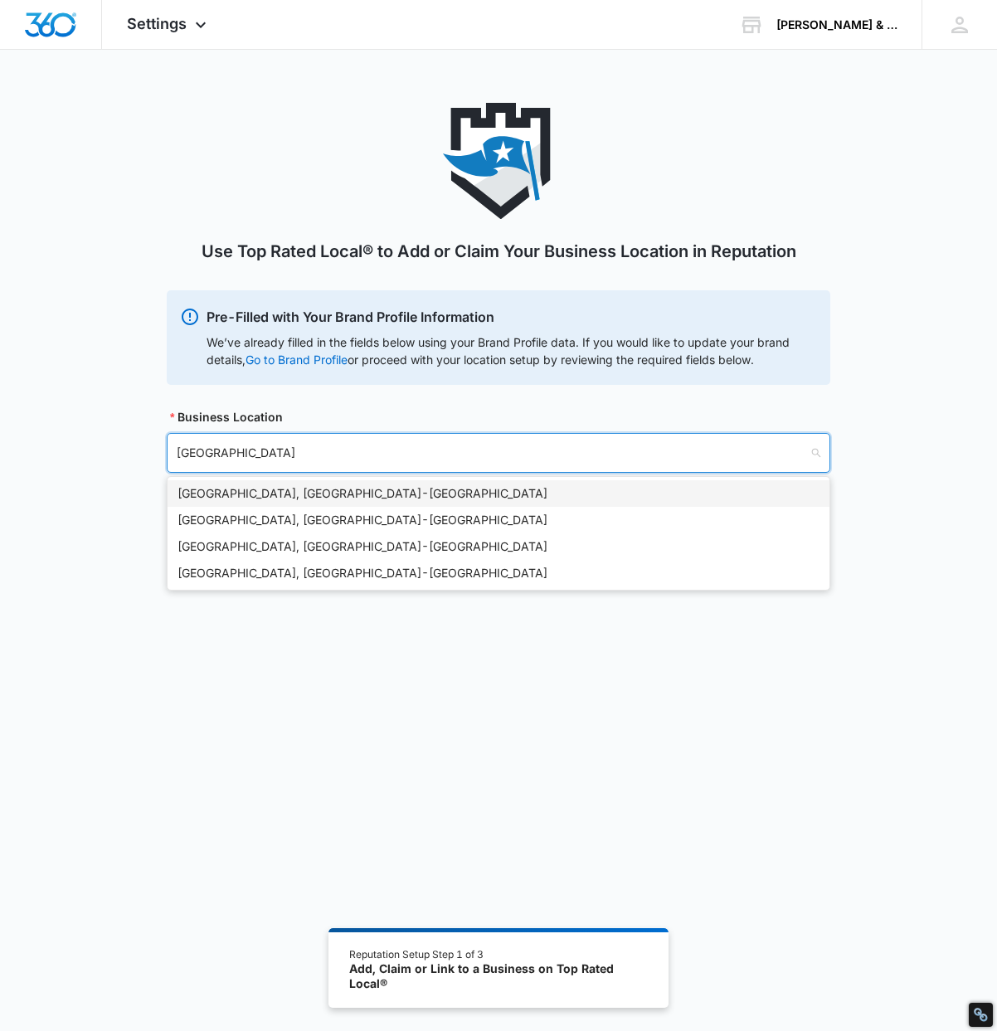
click at [320, 490] on div "Indianapolis, IN - USA" at bounding box center [498, 493] width 642 height 18
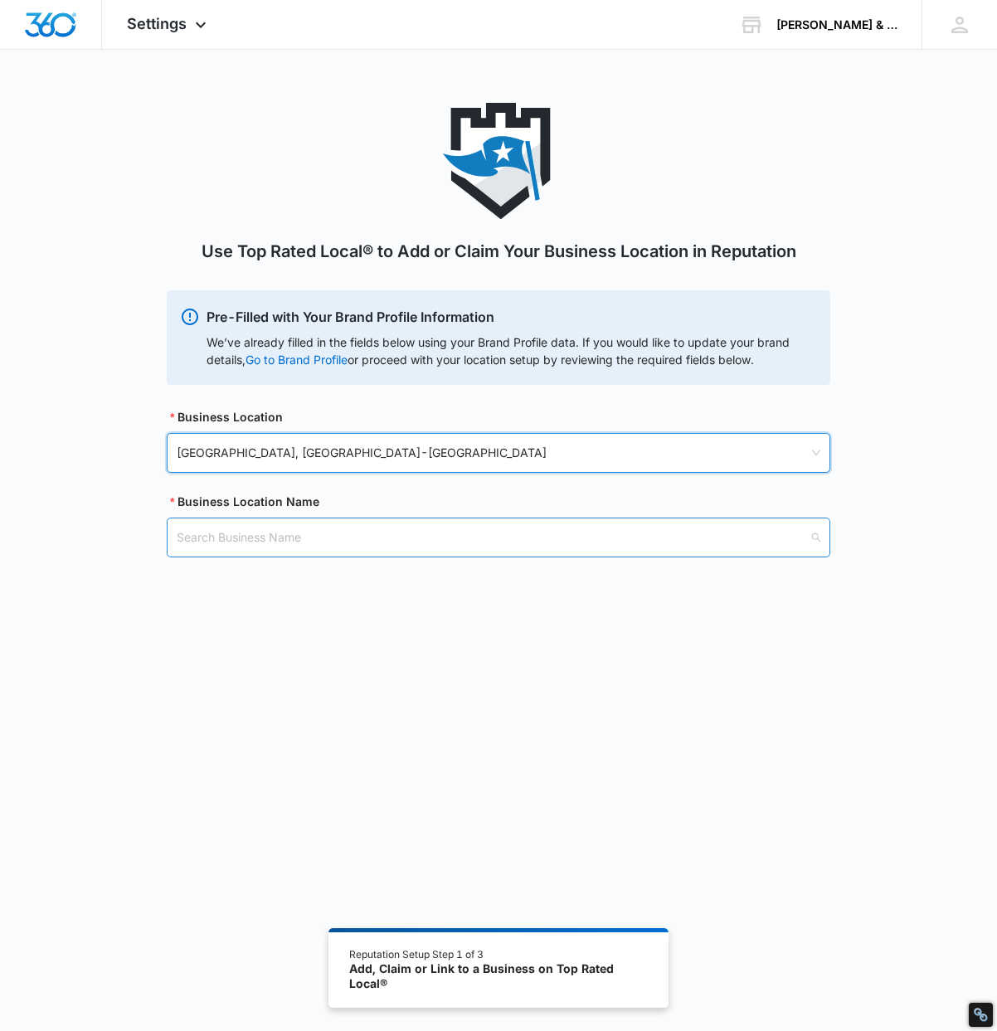
click at [290, 539] on input "search" at bounding box center [493, 537] width 632 height 38
paste input "Rob King & Associates, Trial Lawyers"
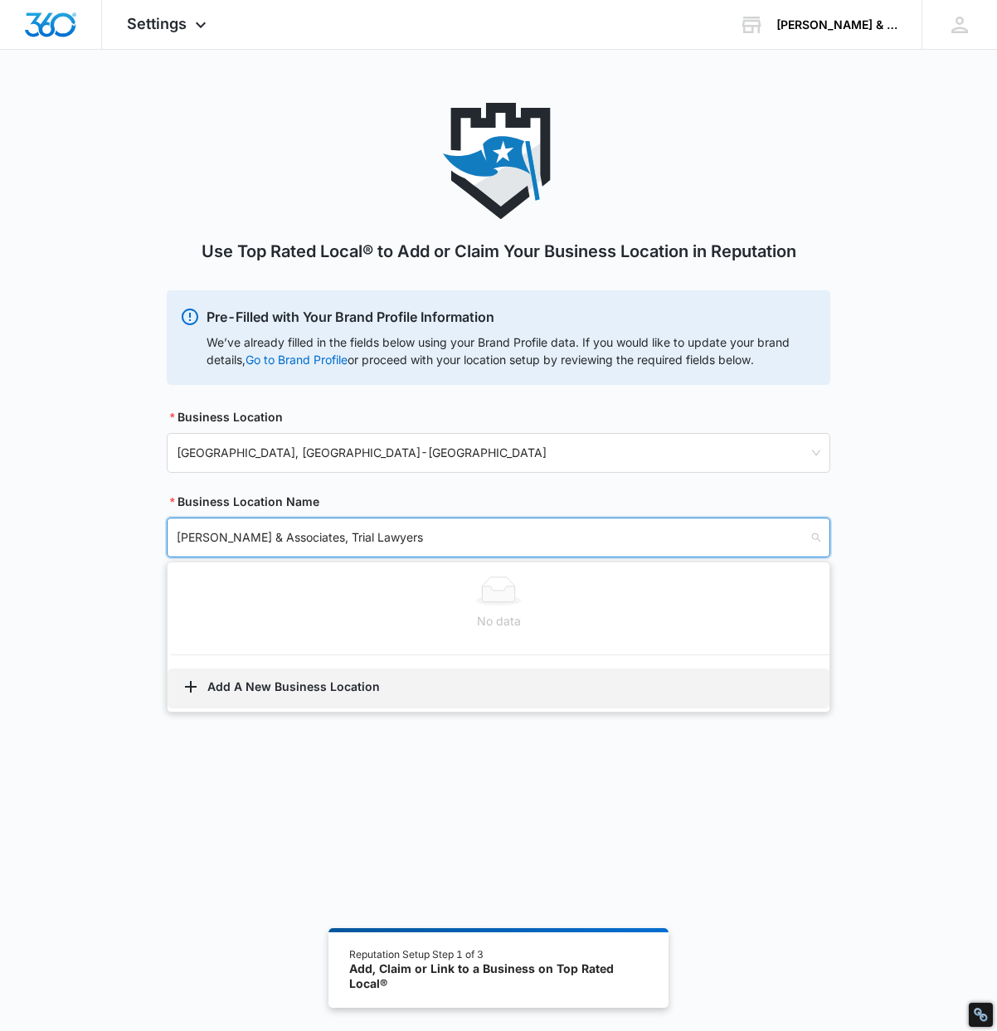
type input "Rob King & Associates, Trial Lawyers"
click at [215, 694] on button "Add A New Business Location" at bounding box center [499, 688] width 662 height 40
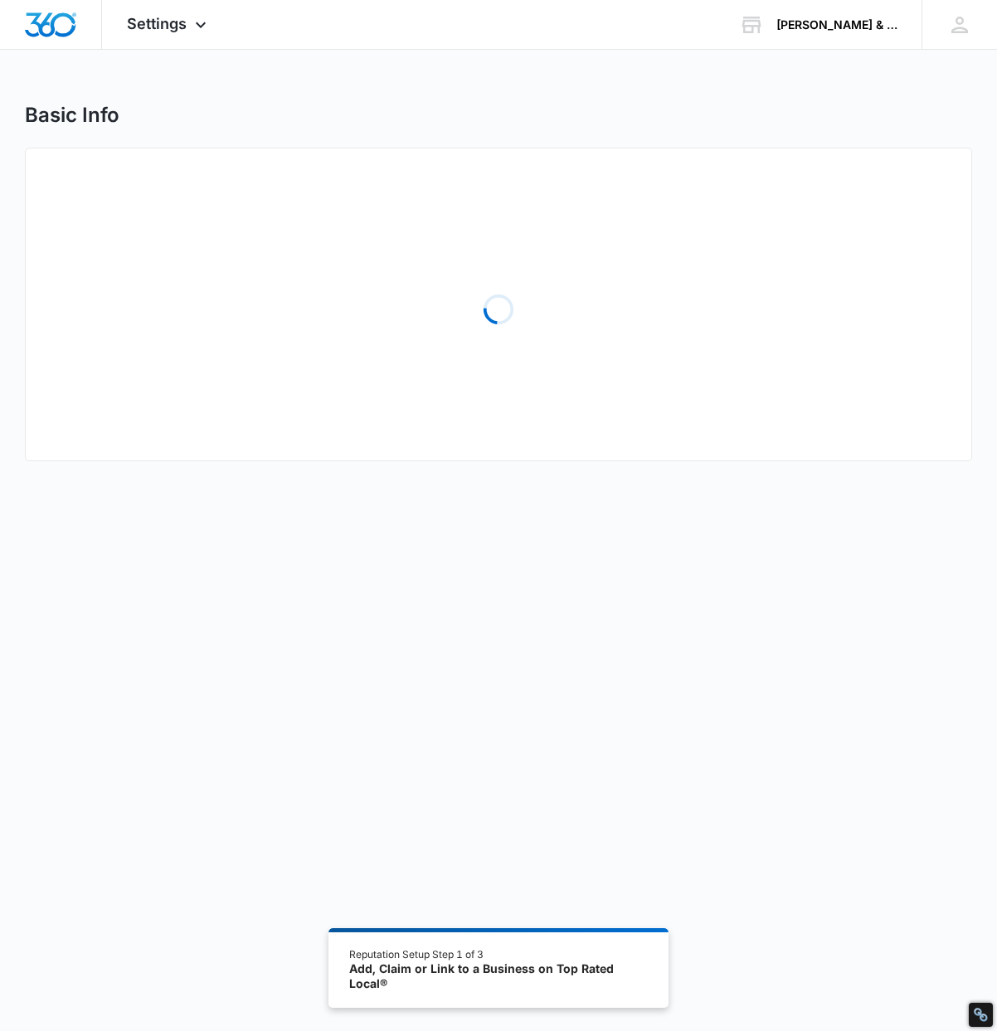
select select "Indiana"
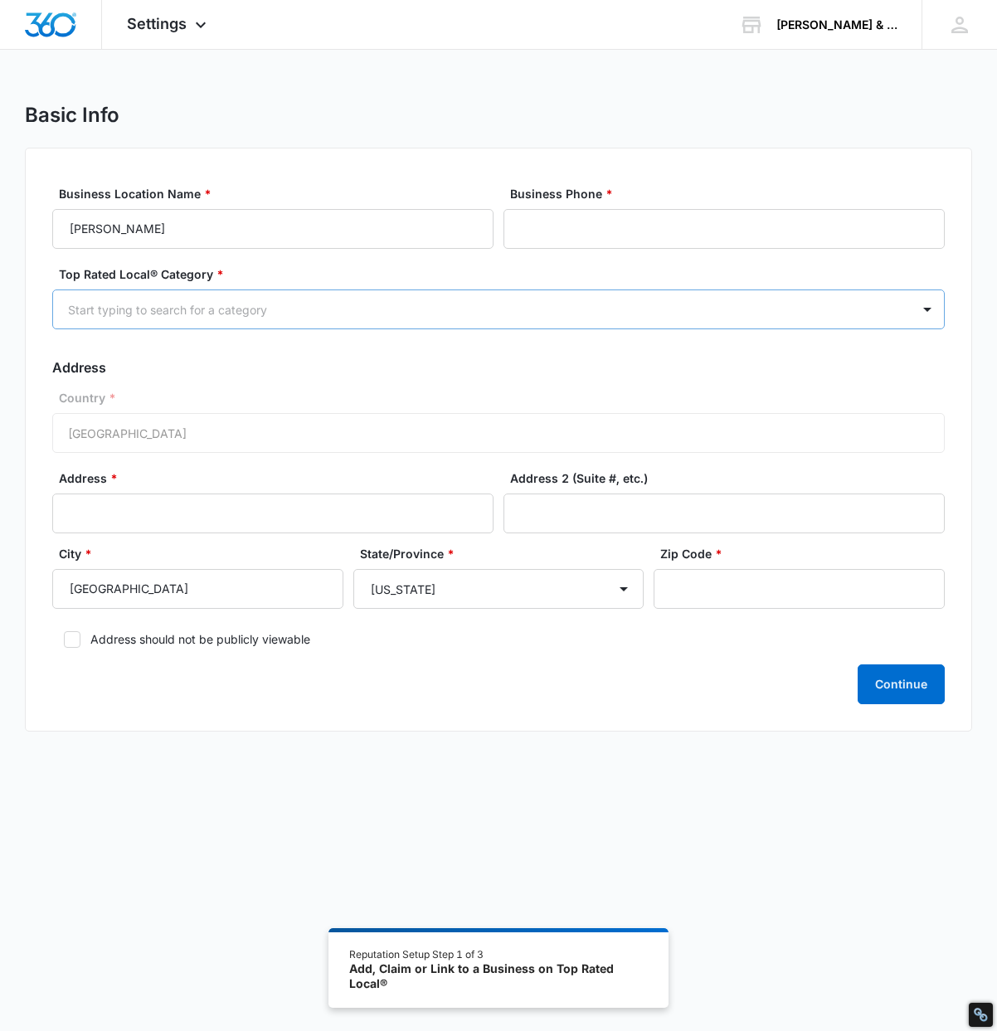
click at [234, 316] on div at bounding box center [478, 309] width 821 height 21
type input "Personal injury"
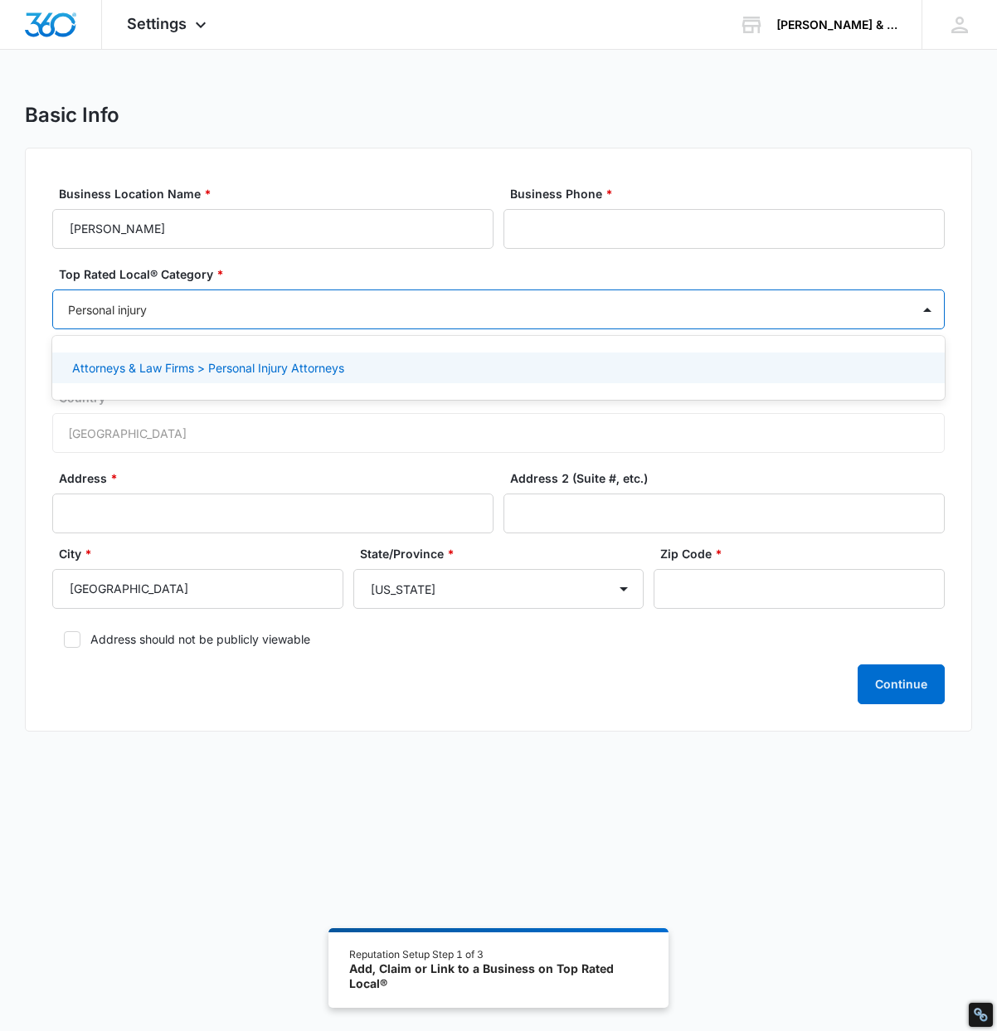
click at [209, 362] on p "Attorneys & Law Firms > Personal Injury Attorneys" at bounding box center [208, 367] width 272 height 17
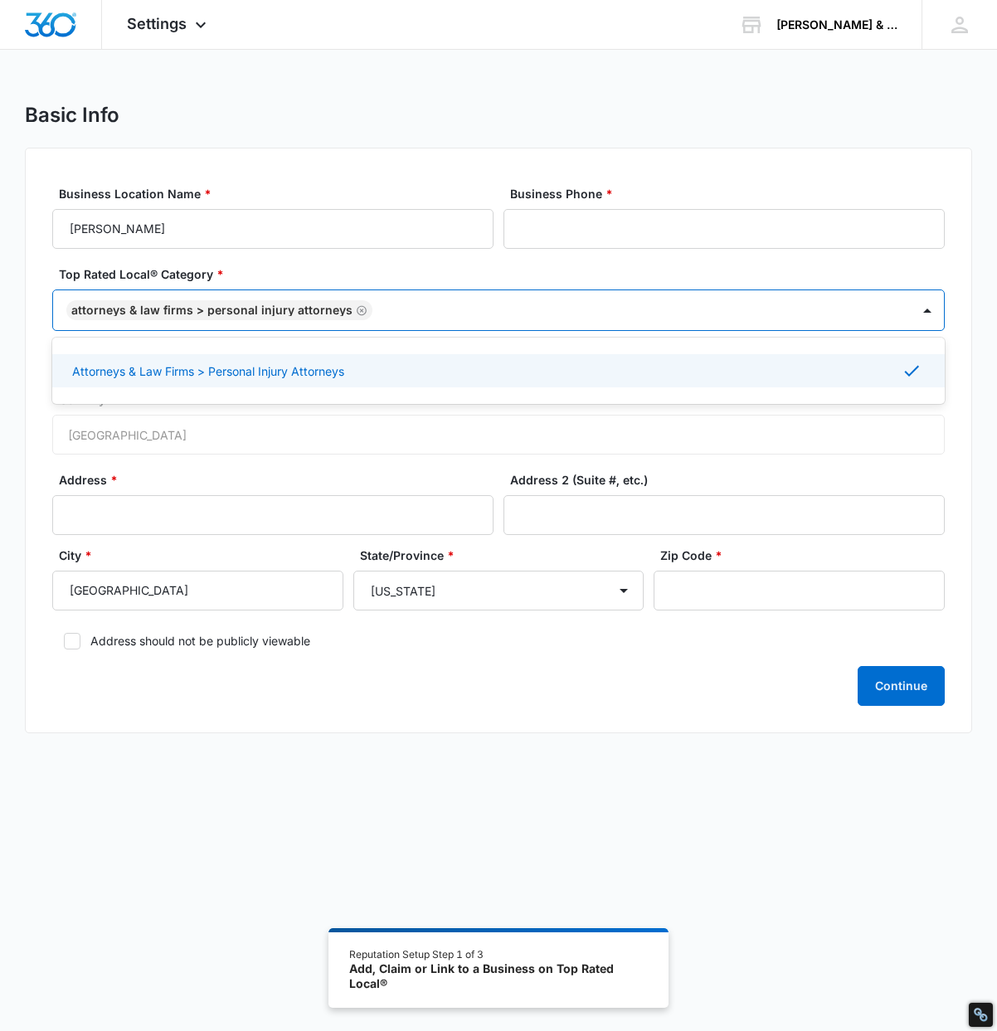
click at [28, 433] on div "Business Location Name * Rob King Business Phone * Top Rated Local® Category * …" at bounding box center [498, 440] width 947 height 585
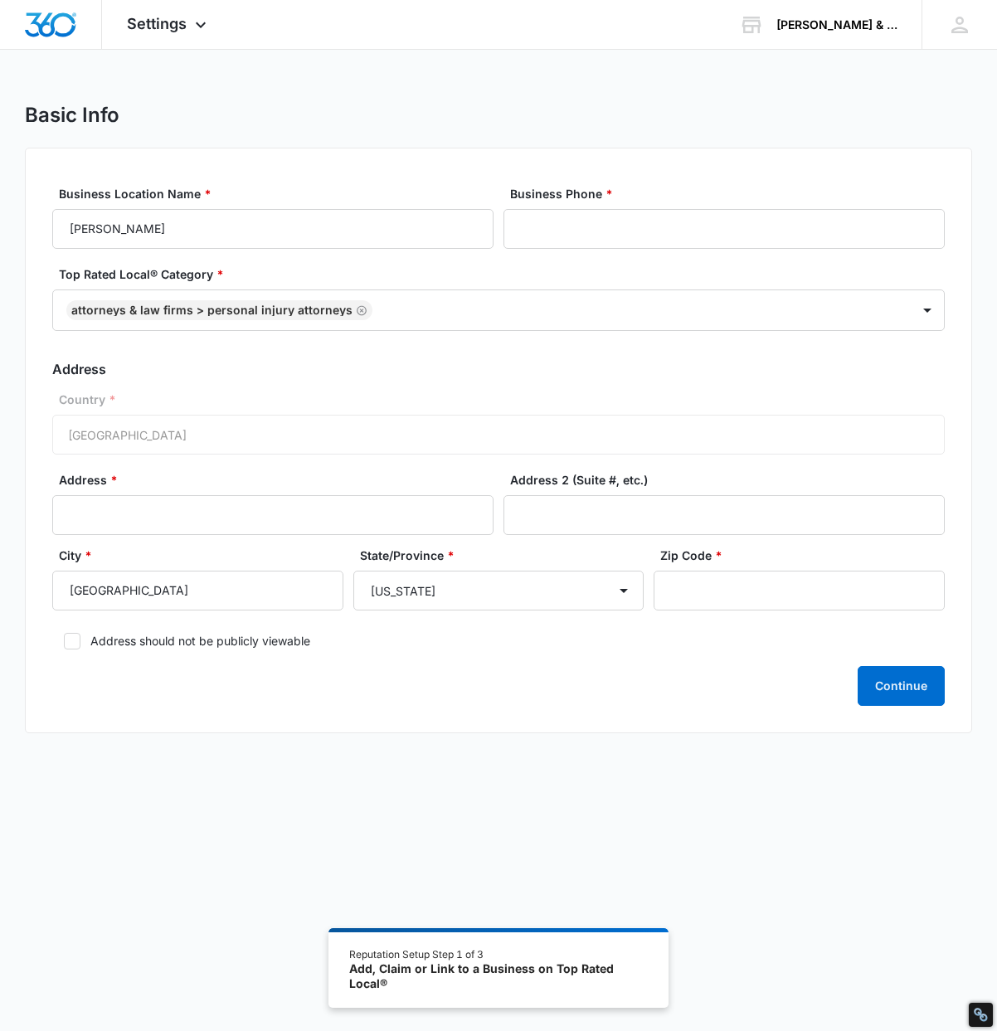
click at [127, 433] on div "Country * United States of America" at bounding box center [498, 423] width 892 height 64
click at [123, 519] on input "Address *" at bounding box center [272, 515] width 441 height 40
paste input "22 E Washington St"
type input "22 E Washington St"
click at [634, 496] on input "Address 2 (Suite #, etc.)" at bounding box center [723, 515] width 441 height 40
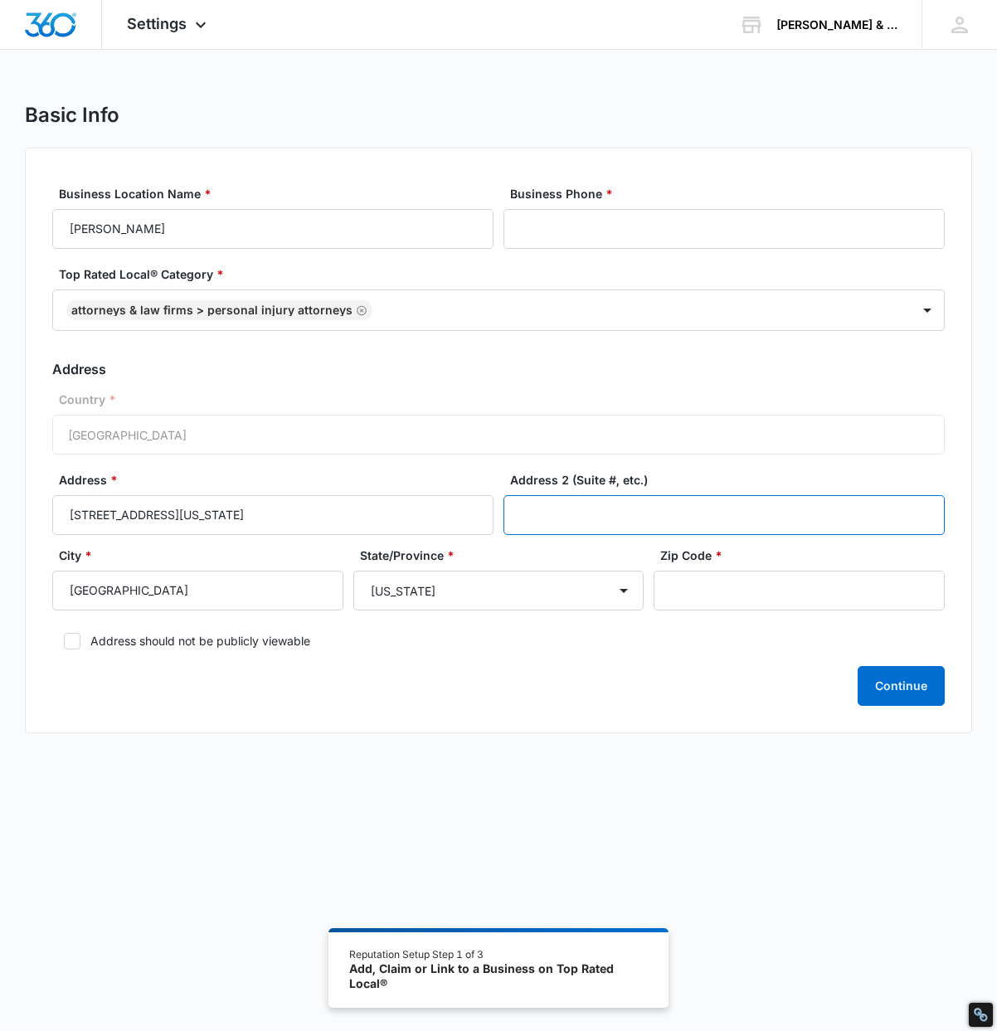
paste input "#310"
type input "#310"
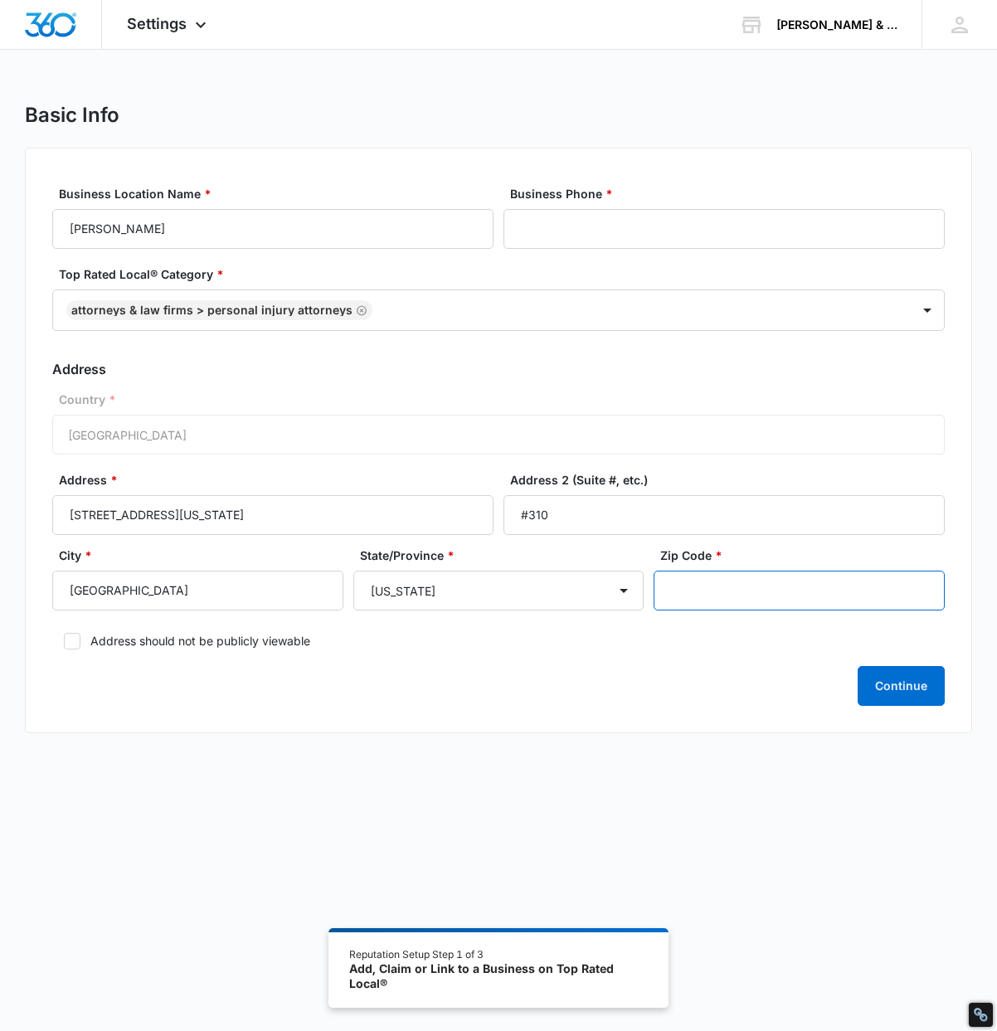
click at [755, 600] on input "Zip Code *" at bounding box center [798, 591] width 291 height 40
paste input "46204"
type input "46204"
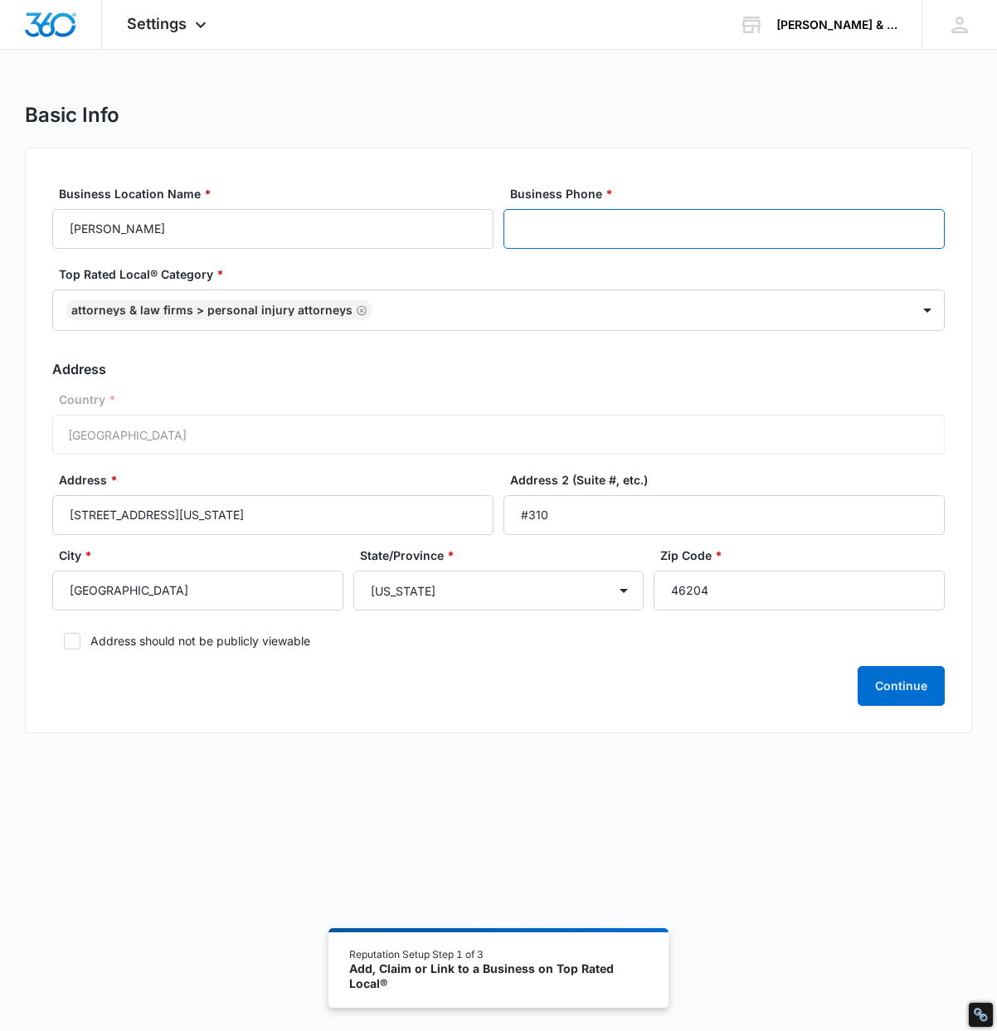
click at [588, 226] on input "Business Phone *" at bounding box center [723, 229] width 441 height 40
paste input "(317) 916-0000"
type input "(317) 916-0000"
click at [930, 682] on button "Continue" at bounding box center [900, 686] width 87 height 40
drag, startPoint x: 653, startPoint y: 219, endPoint x: 298, endPoint y: 203, distance: 355.3
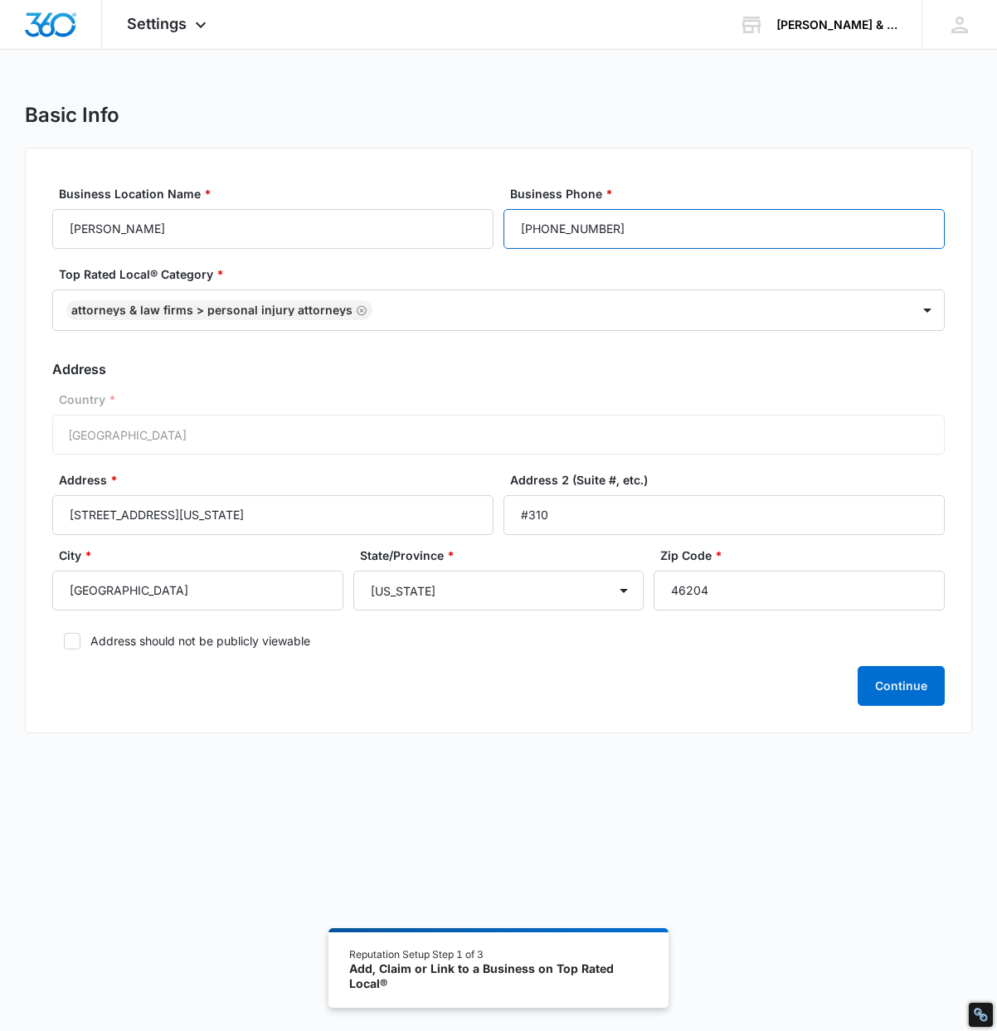
click at [337, 203] on div "Business Location Name * Rob King Business Phone * (317) 916-0000" at bounding box center [498, 217] width 892 height 64
click at [919, 677] on button "Continue" at bounding box center [900, 686] width 87 height 40
click at [105, 643] on label "Address should not be publicly viewable" at bounding box center [498, 640] width 892 height 17
click at [64, 643] on input "Address should not be publicly viewable" at bounding box center [58, 641] width 12 height 12
checkbox input "true"
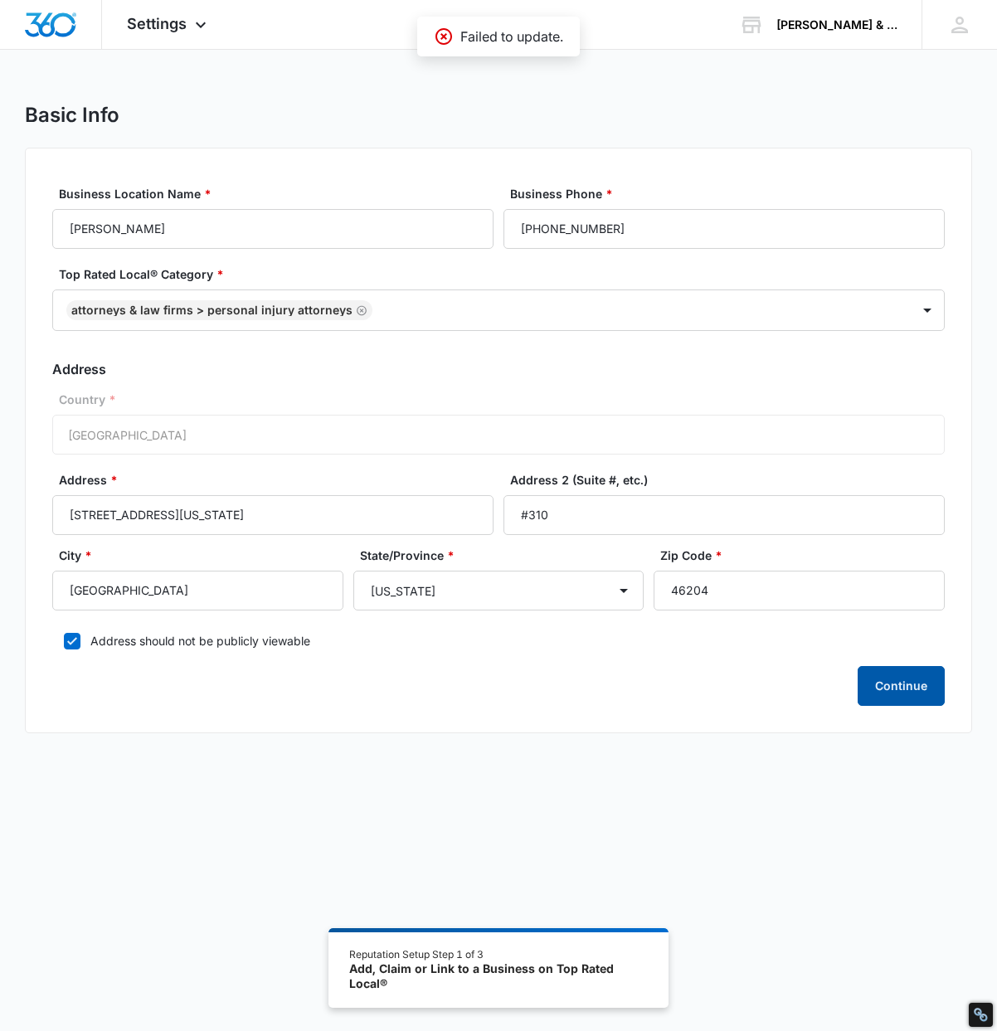
click at [898, 672] on button "Continue" at bounding box center [900, 686] width 87 height 40
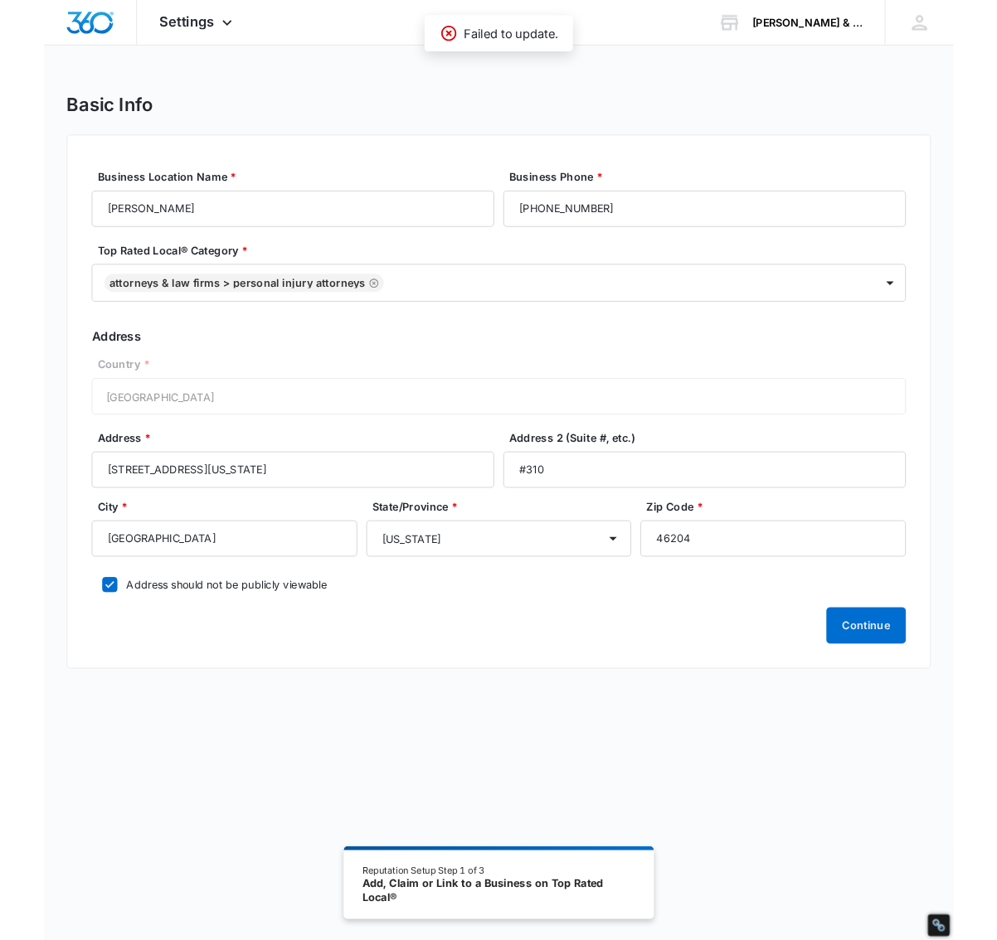
scroll to position [91, 0]
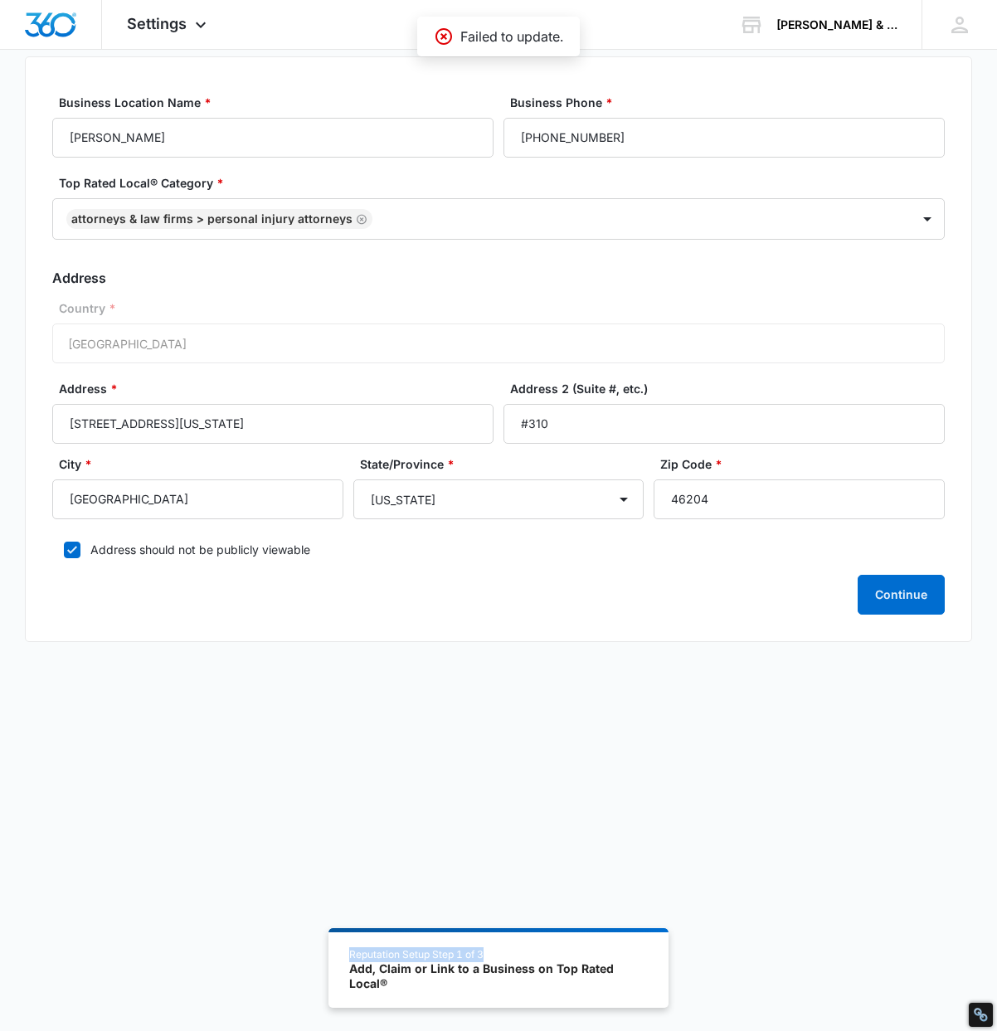
drag, startPoint x: 689, startPoint y: 944, endPoint x: 681, endPoint y: 854, distance: 89.9
click at [671, 806] on div "Basic Info Business Location Name * Rob King Business Phone * (317) 916-0000 To…" at bounding box center [498, 521] width 997 height 1019
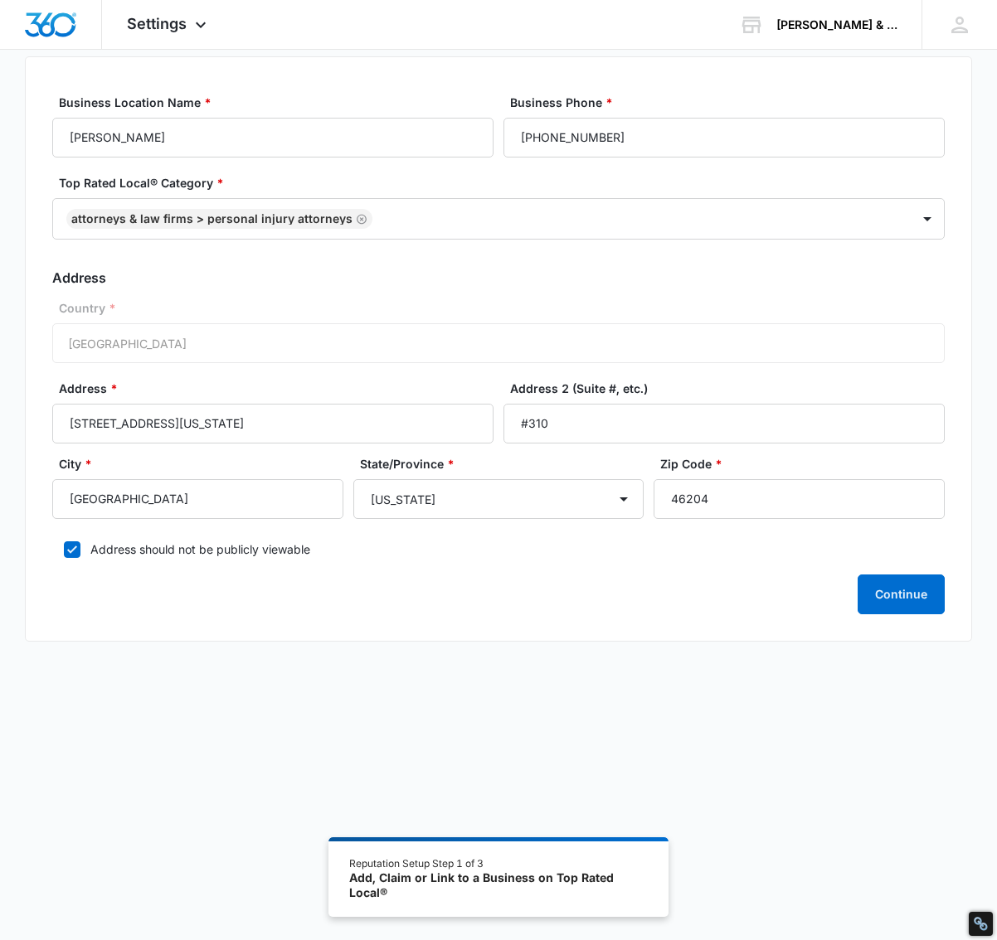
click at [646, 787] on div "Basic Info Business Location Name * Rob King Business Phone * (317) 916-0000 To…" at bounding box center [498, 433] width 997 height 843
drag, startPoint x: 391, startPoint y: 893, endPoint x: 381, endPoint y: 766, distance: 127.3
click at [316, 859] on div "Basic Info Business Location Name * Rob King Business Phone * (317) 916-0000 To…" at bounding box center [498, 476] width 997 height 929
click at [809, 17] on div "Rob King & Associates, Trial Lawyers Your Accounts View All" at bounding box center [817, 24] width 207 height 49
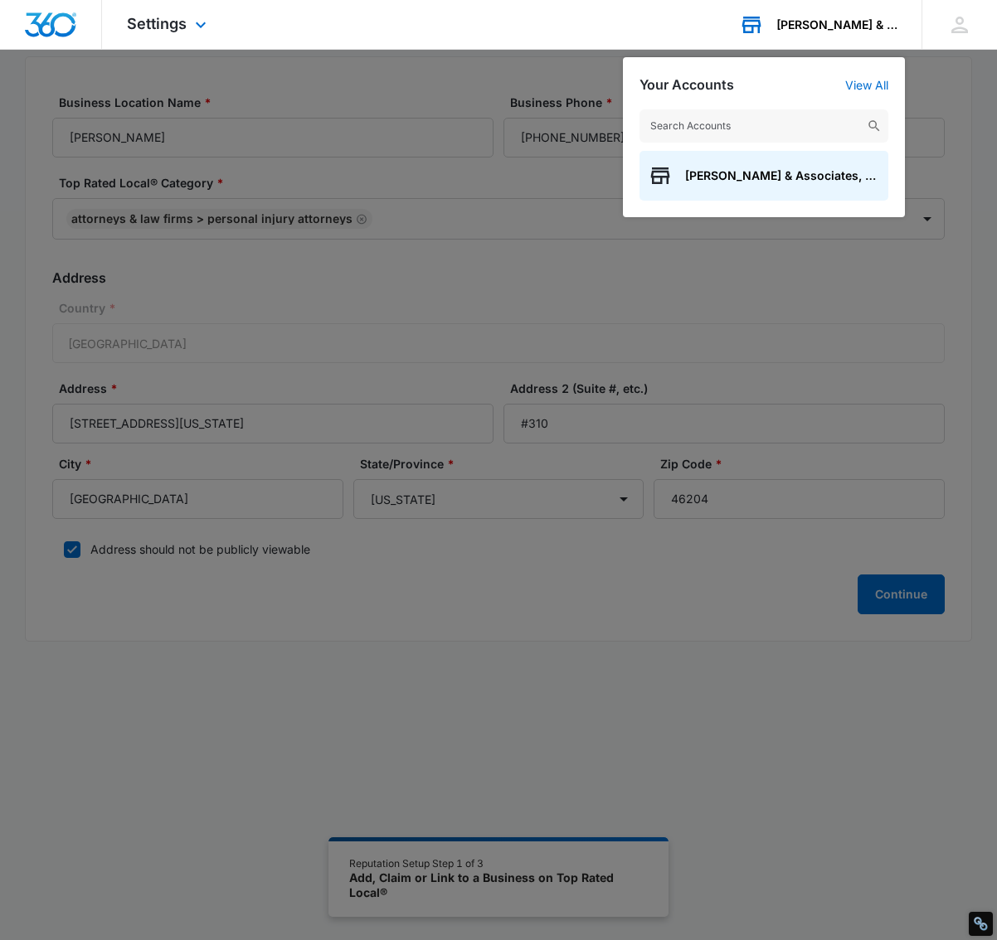
click at [809, 17] on div "Rob King & Associates, Trial Lawyers Your Accounts View All Rob King & Associat…" at bounding box center [817, 24] width 207 height 49
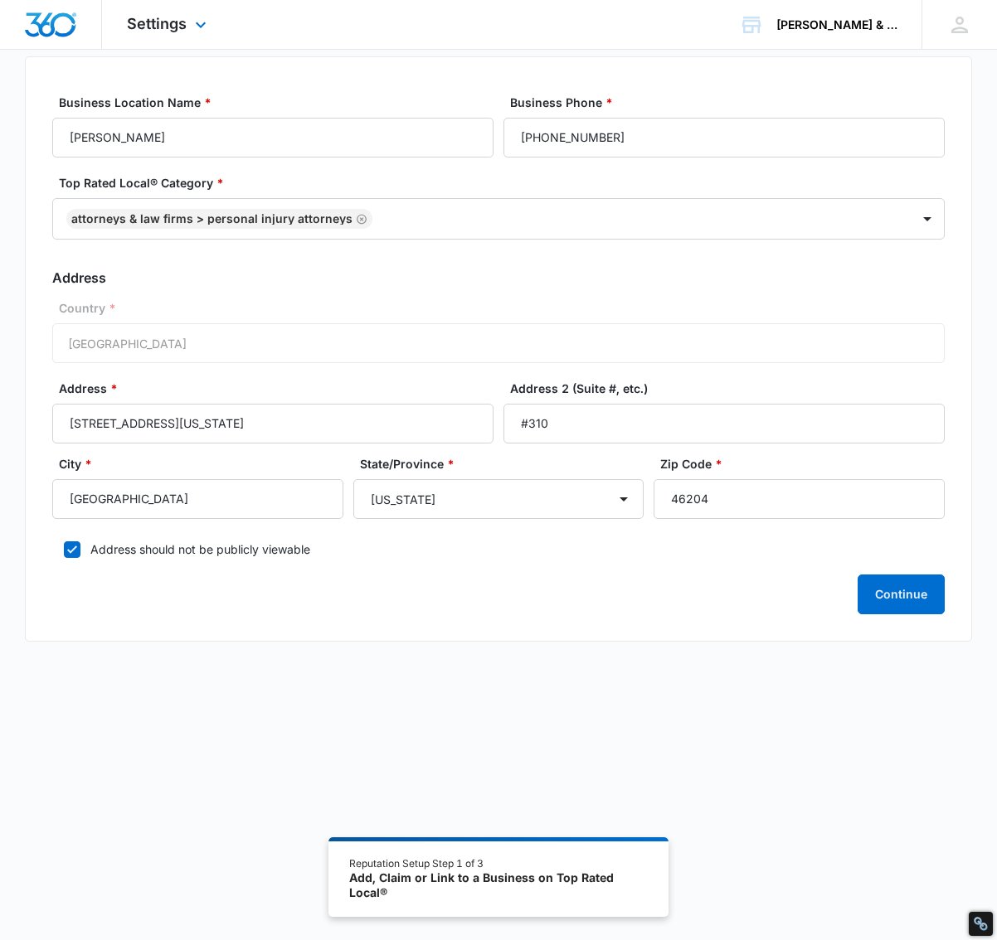
click at [153, 32] on div "Settings Apps Reputation Websites Forms CRM Email Shop Payments POS Ads Intelli…" at bounding box center [169, 24] width 134 height 49
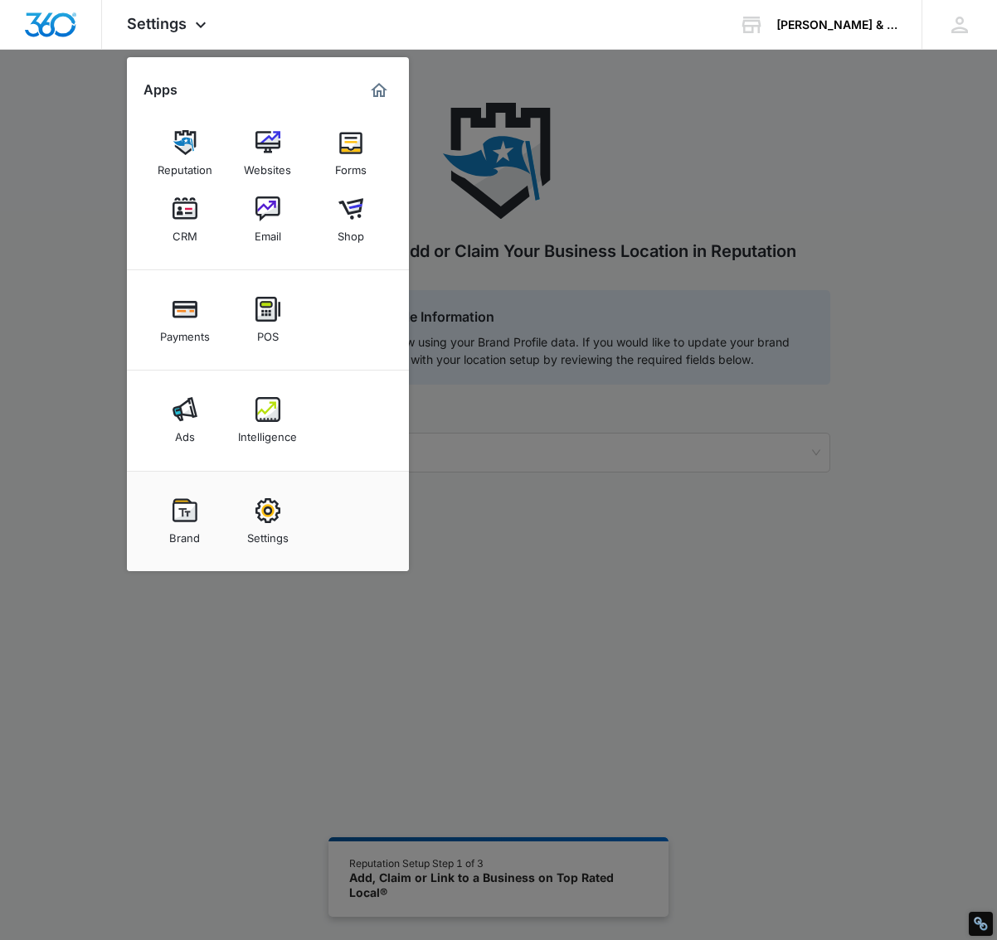
drag, startPoint x: 647, startPoint y: 139, endPoint x: 640, endPoint y: 157, distance: 18.6
click at [647, 139] on div at bounding box center [498, 470] width 997 height 940
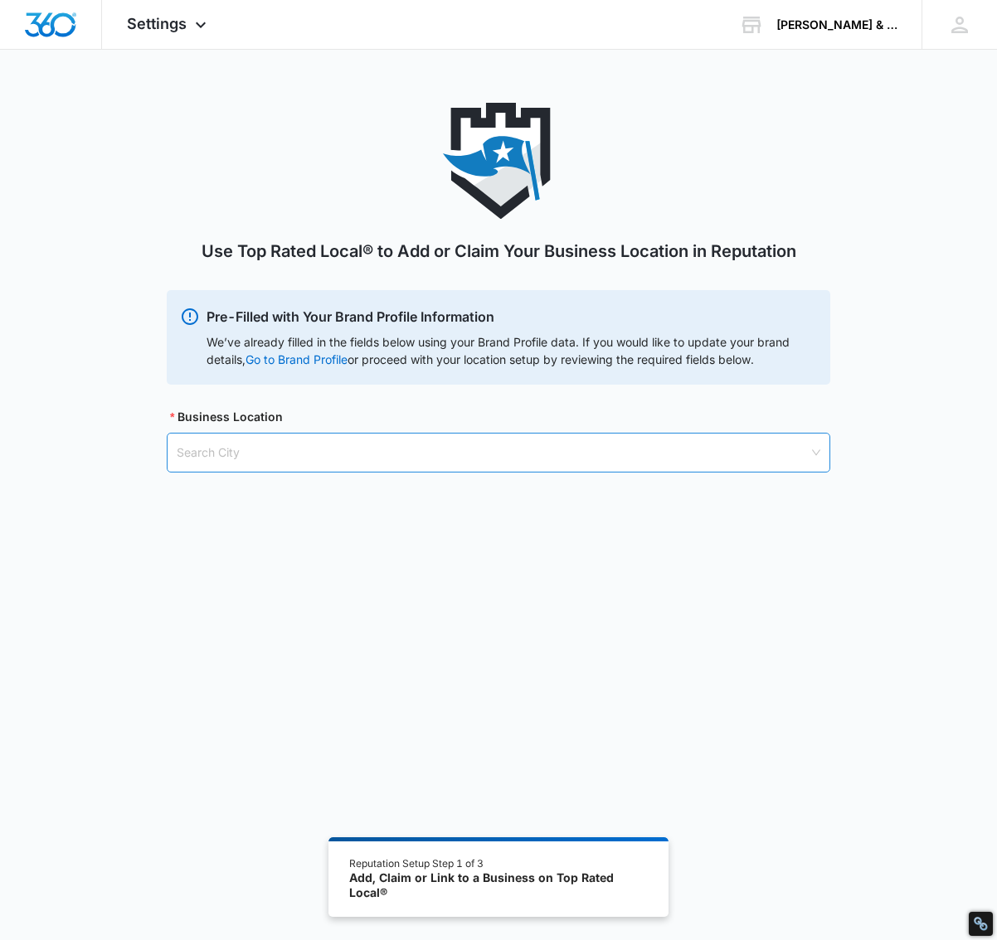
click at [223, 437] on input "search" at bounding box center [493, 453] width 632 height 38
click at [396, 590] on div "Use Top Rated Local® to Add or Claim Your Business Location in Reputation Pre-F…" at bounding box center [498, 524] width 997 height 843
click at [322, 444] on input "search" at bounding box center [493, 453] width 632 height 38
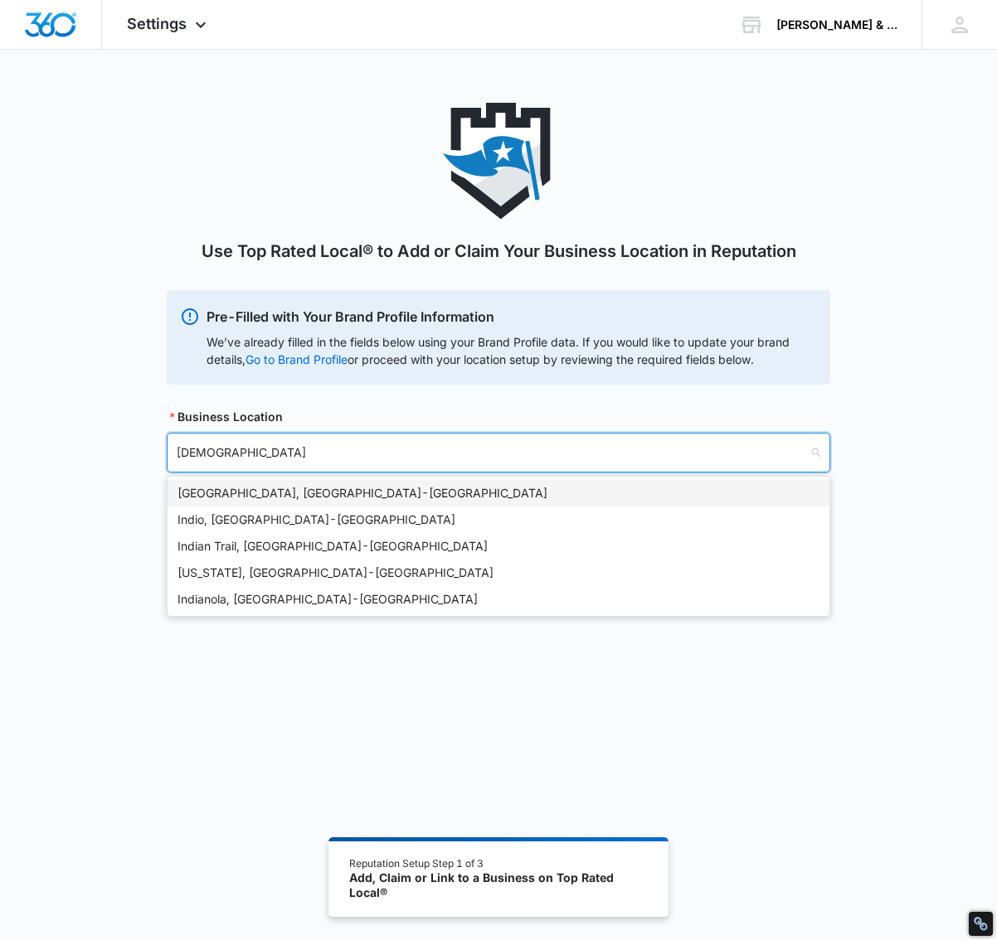
type input "Indiana"
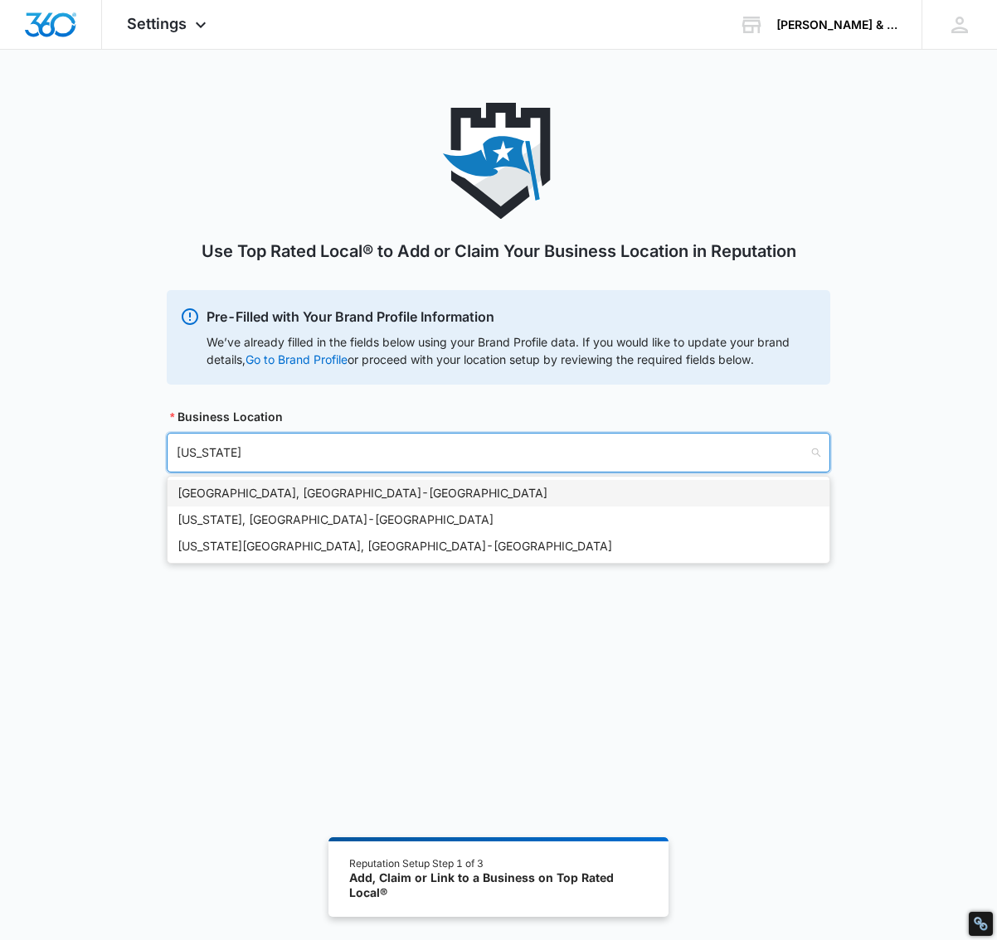
click at [254, 497] on div "Indianapolis, IN - USA" at bounding box center [498, 493] width 642 height 18
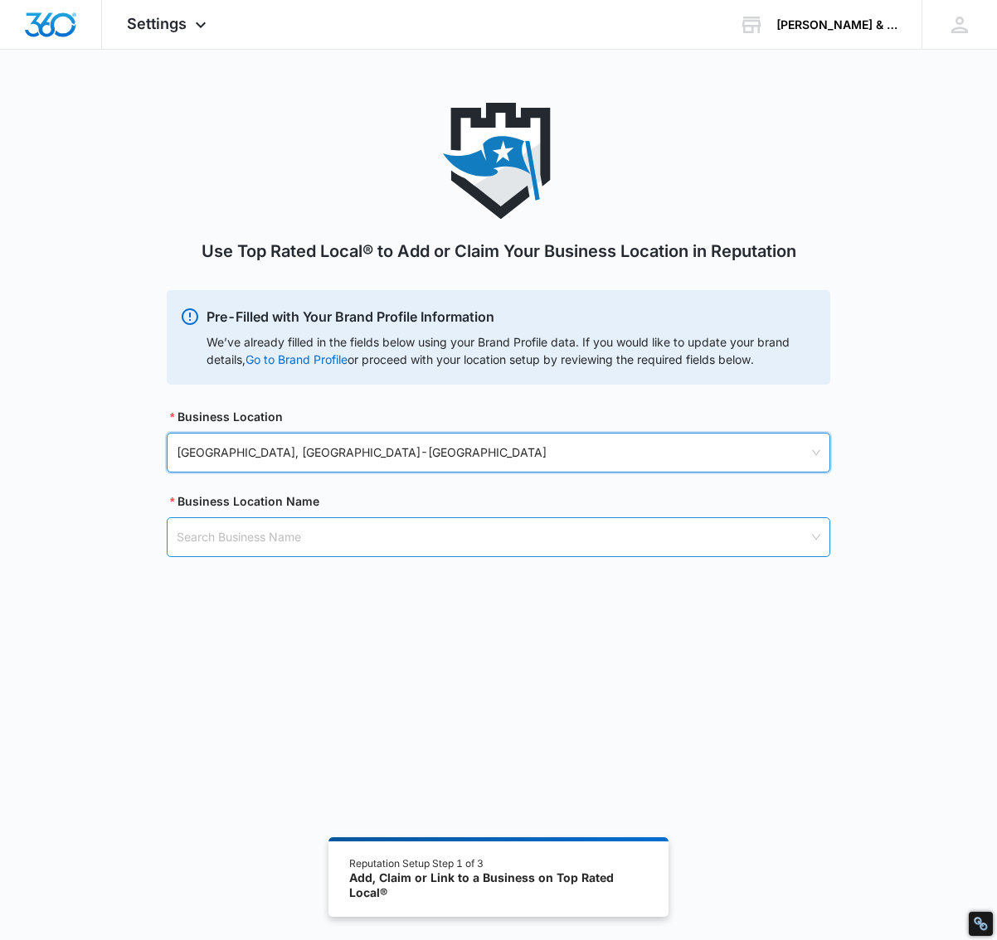
click at [299, 531] on input "search" at bounding box center [493, 537] width 632 height 38
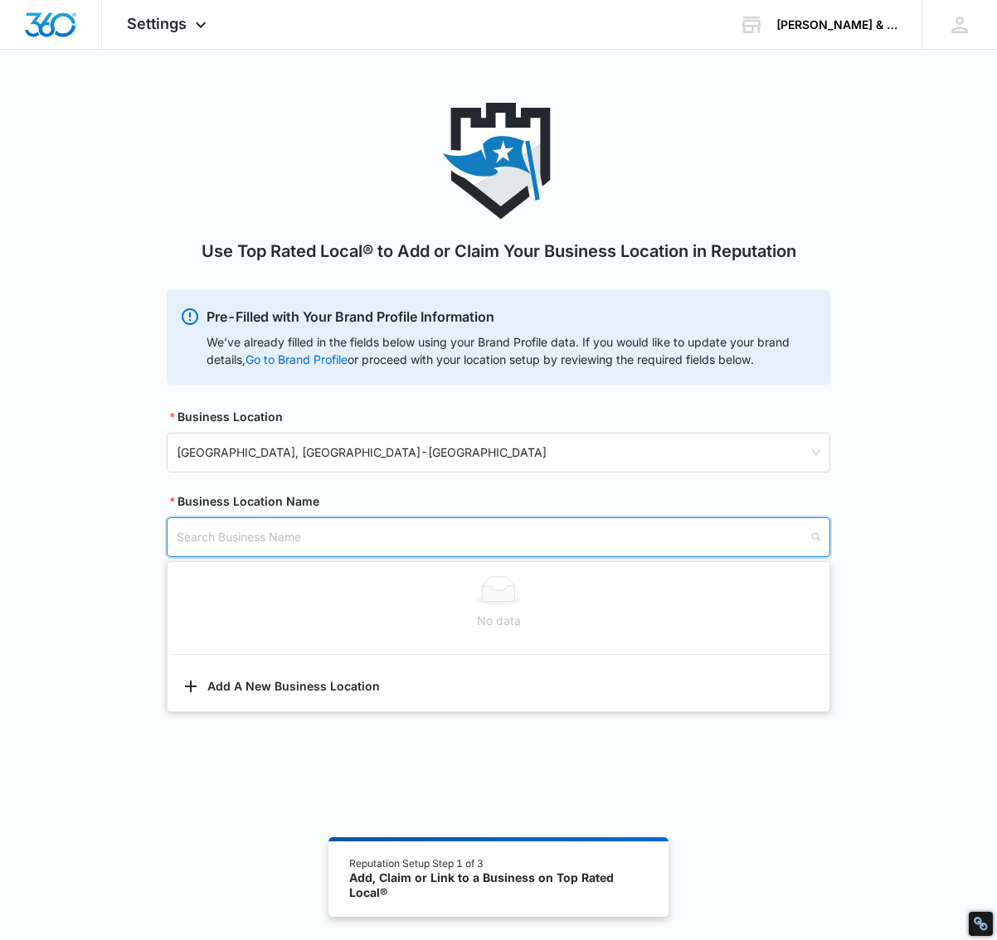
paste input "Rob King & Associates, Trial Lawyers"
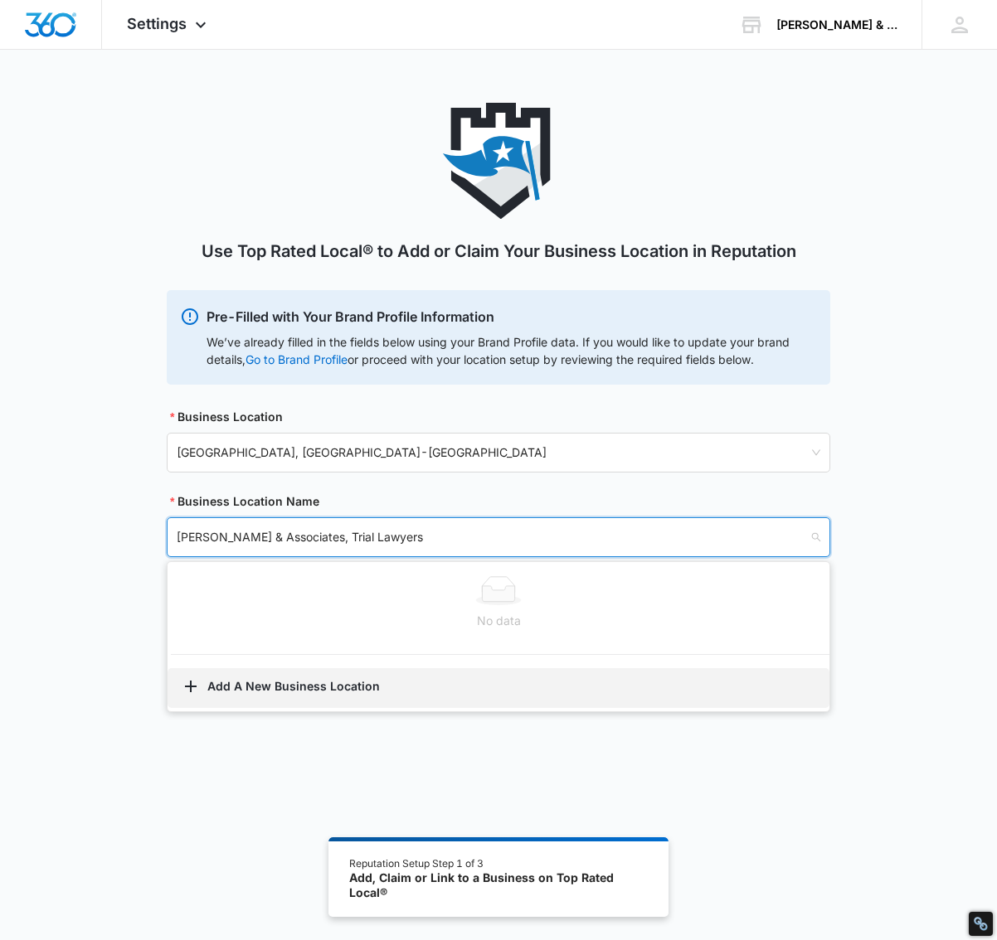
type input "Rob King & Associates, Trial Lawyers"
click at [279, 697] on button "Add A New Business Location" at bounding box center [499, 688] width 662 height 40
select select "Indiana"
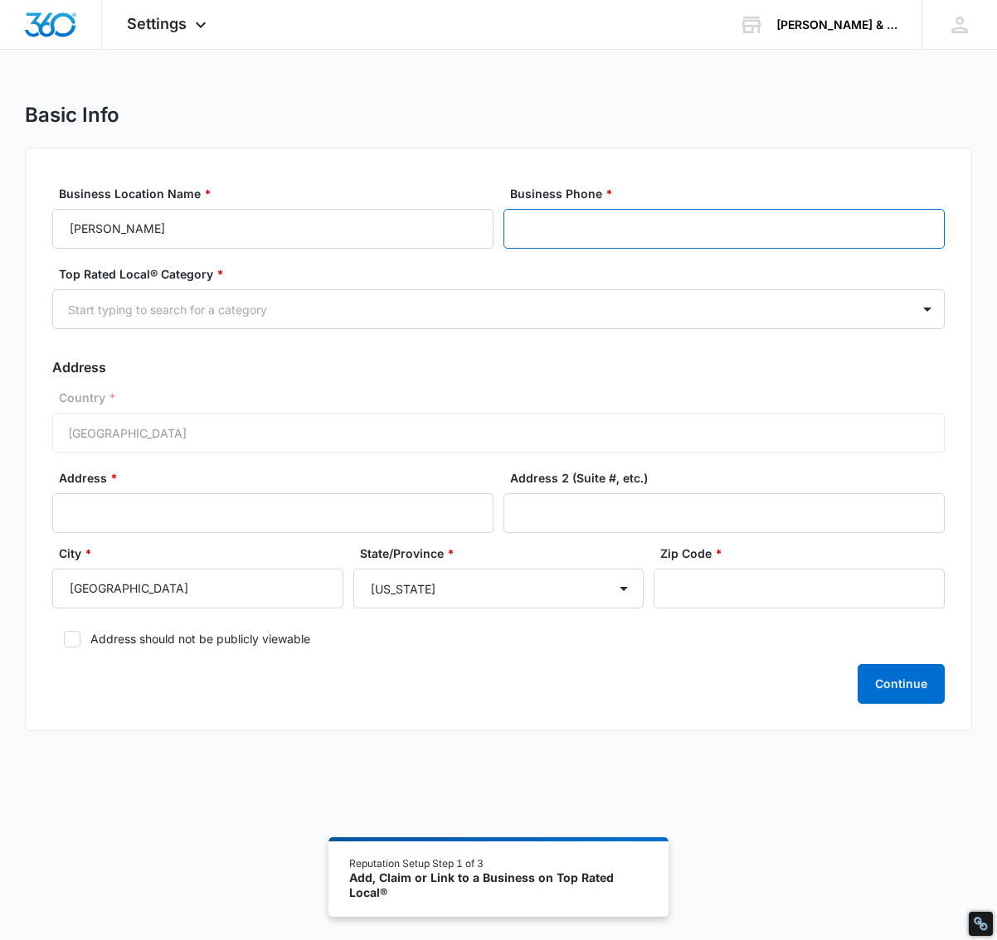
click at [619, 231] on input "Business Phone *" at bounding box center [723, 229] width 441 height 40
click at [239, 318] on div at bounding box center [478, 309] width 821 height 21
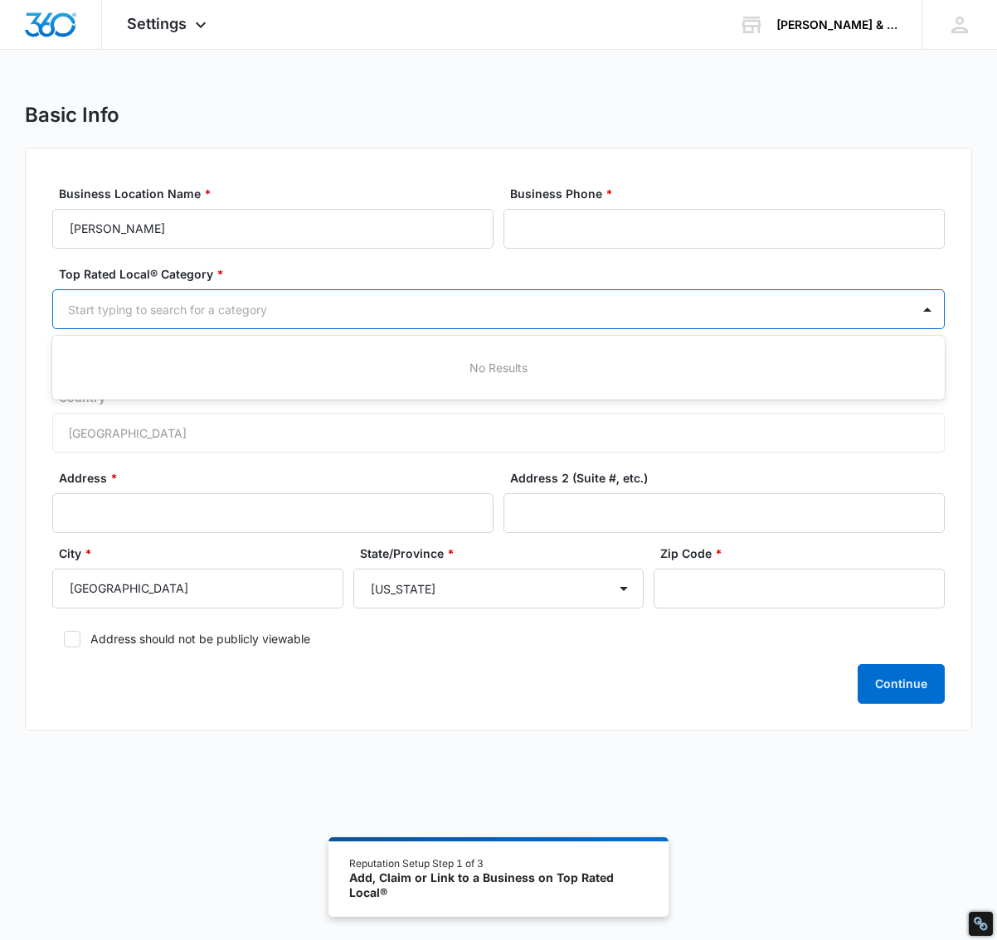
paste input "Rob King & Associates, Trial Lawyers"
type input "Personal In"
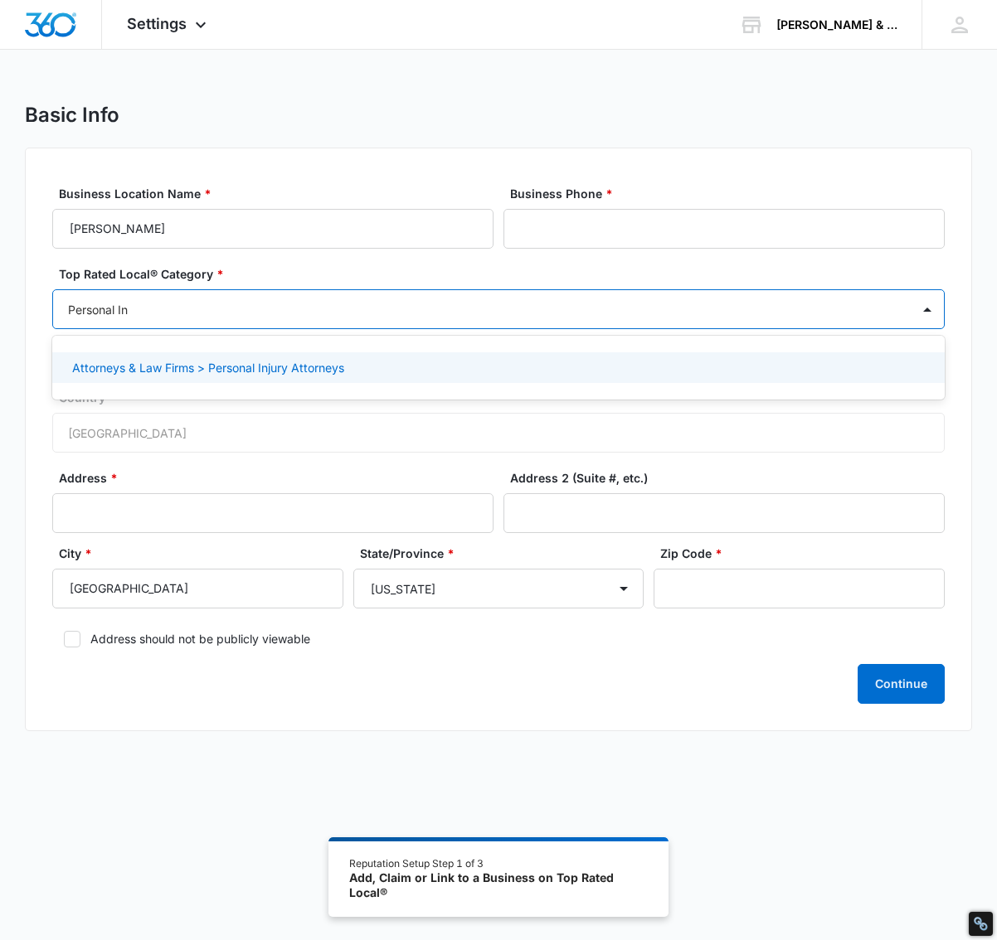
click at [187, 363] on p "Attorneys & Law Firms > Personal Injury Attorneys" at bounding box center [208, 367] width 272 height 17
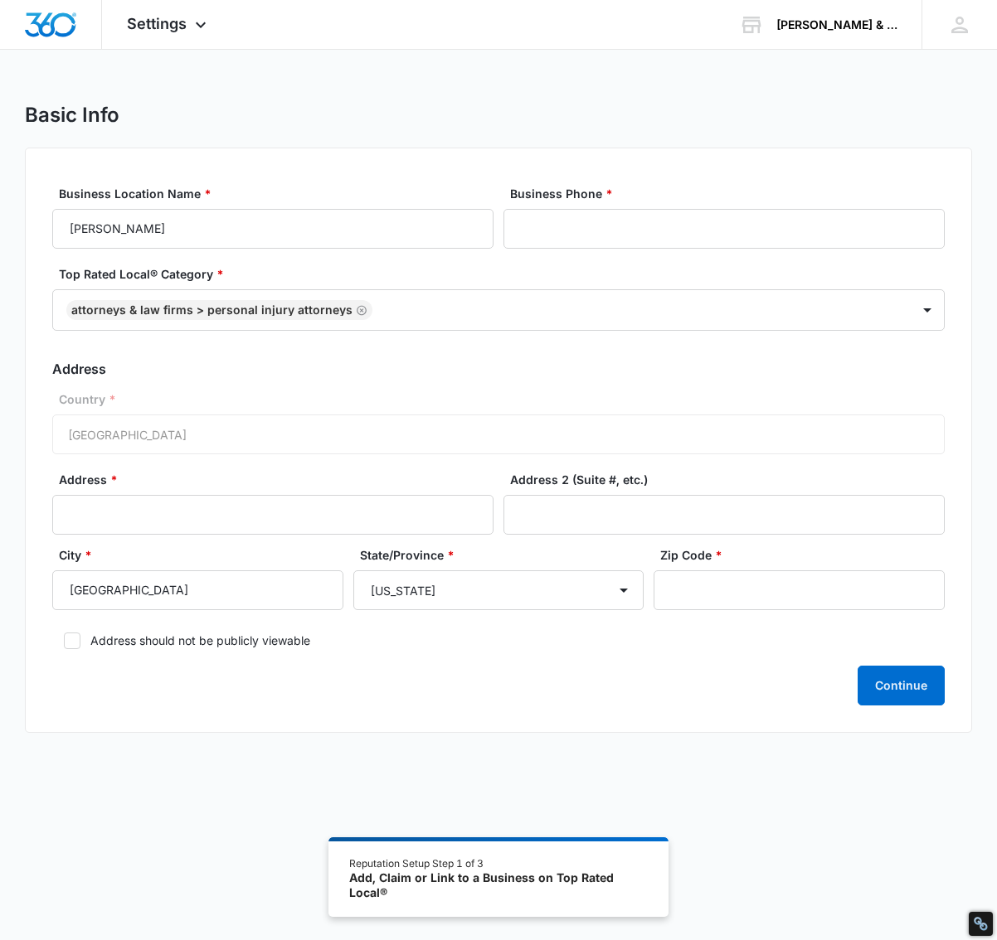
click at [107, 416] on div "Country * United States of America" at bounding box center [498, 423] width 892 height 64
click at [172, 503] on input "Address *" at bounding box center [272, 515] width 441 height 40
paste input "22 E Washington St"
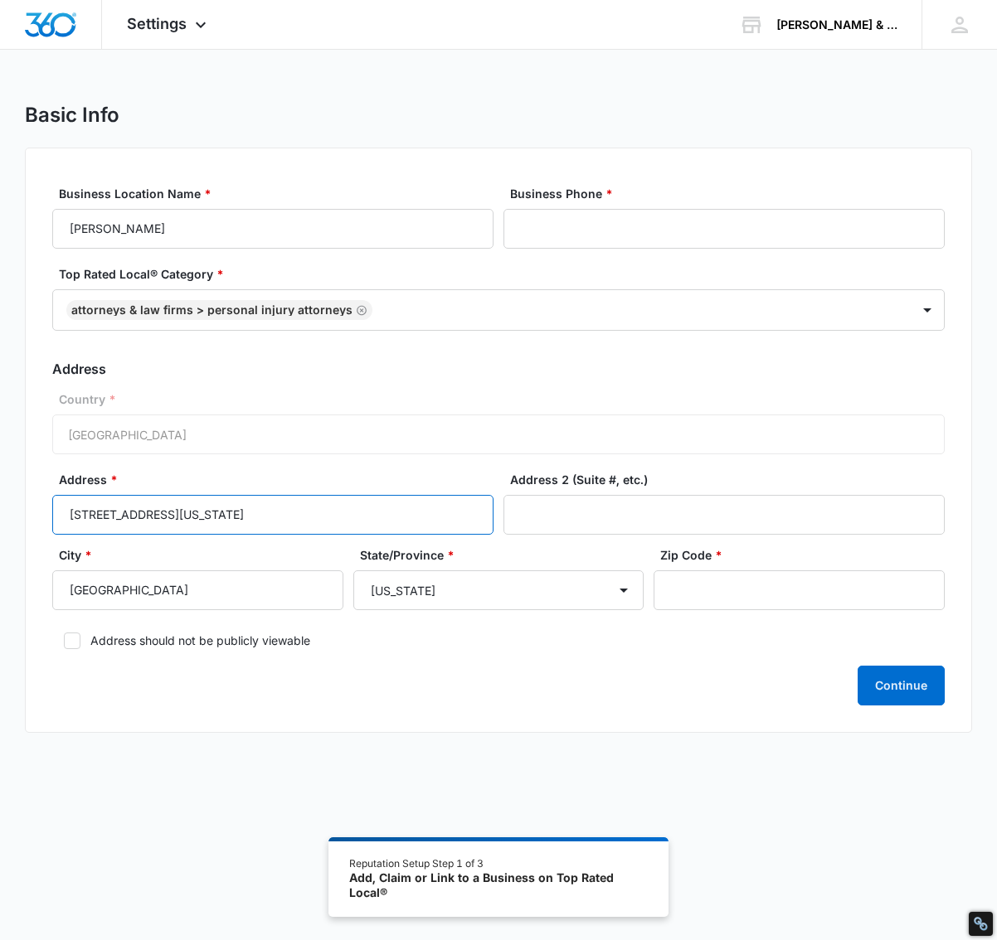
type input "22 E Washington St"
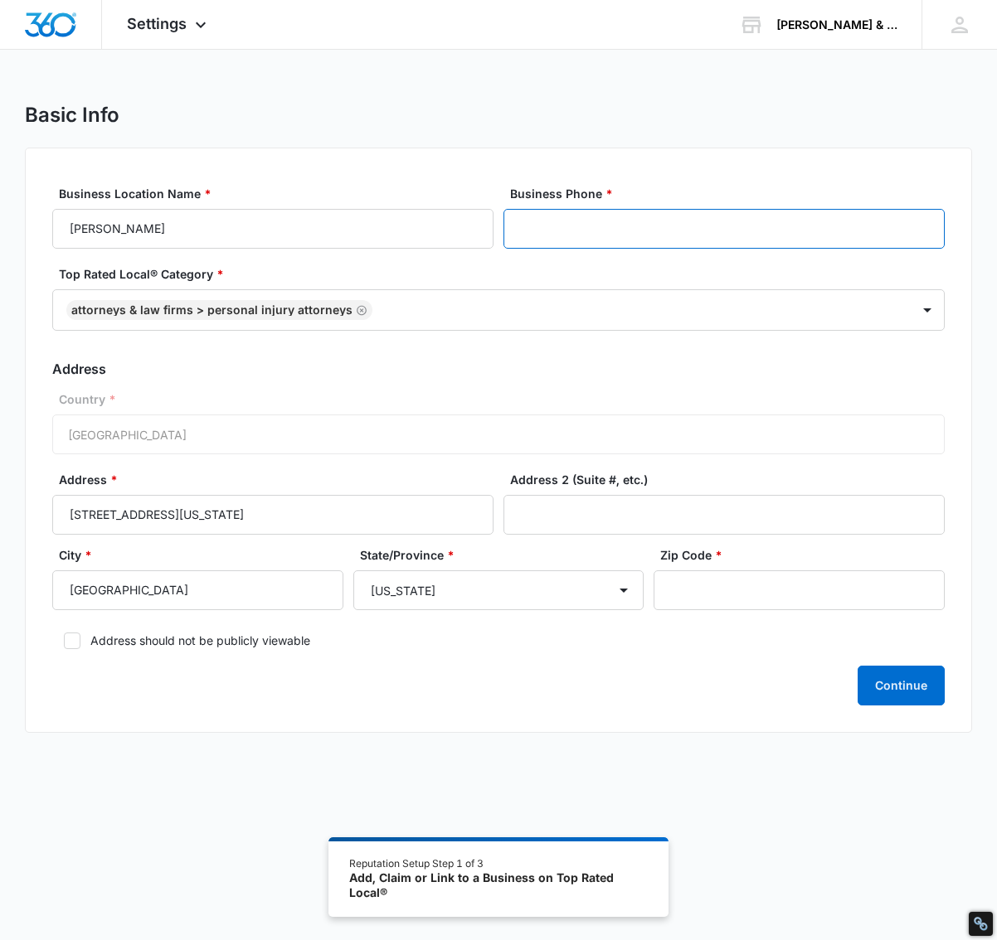
click at [633, 222] on input "Business Phone *" at bounding box center [723, 229] width 441 height 40
paste input "(317) 916-0000"
drag, startPoint x: 566, startPoint y: 236, endPoint x: 574, endPoint y: 229, distance: 10.6
click at [569, 231] on input "(317) 916-0000" at bounding box center [723, 229] width 441 height 40
click at [575, 229] on input "(317) 916-0000" at bounding box center [723, 229] width 441 height 40
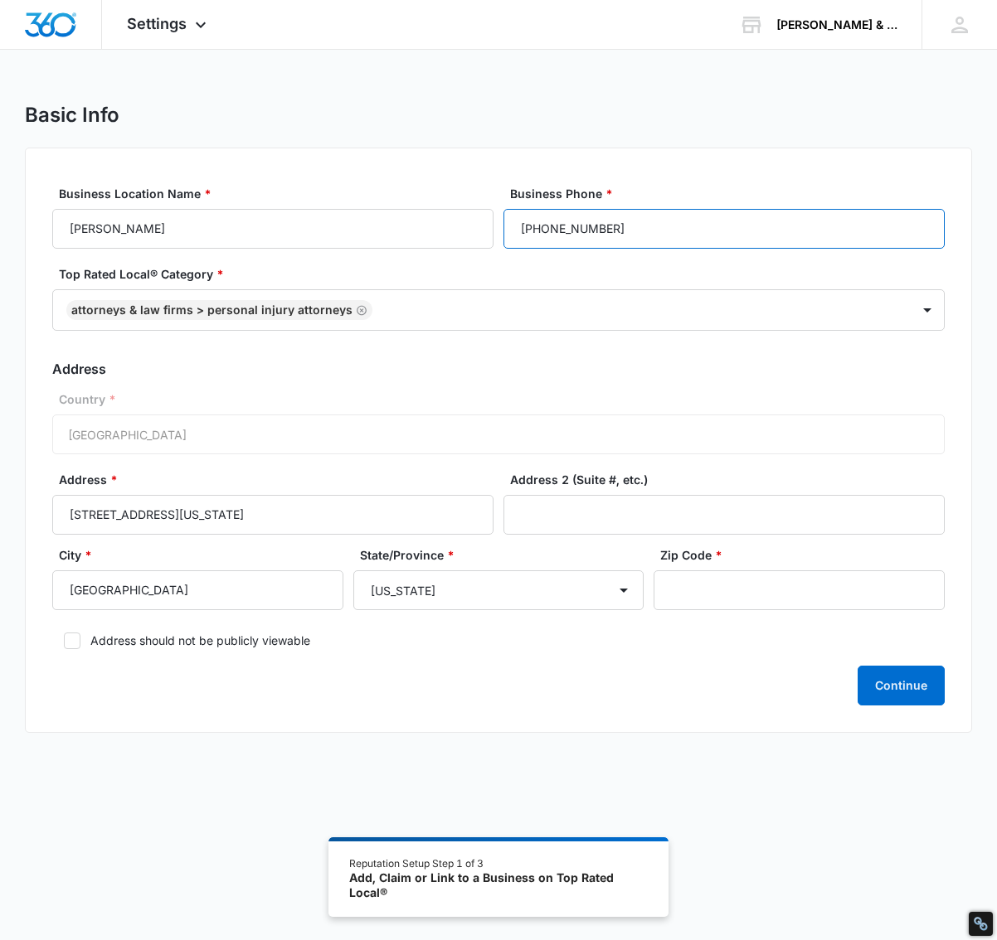
click at [576, 227] on input "(317) 916-0000" at bounding box center [723, 229] width 441 height 40
click at [577, 230] on input "(317) 916-0000" at bounding box center [723, 229] width 441 height 40
click at [576, 231] on input "(317) 916-0000" at bounding box center [723, 229] width 441 height 40
drag, startPoint x: 646, startPoint y: 227, endPoint x: 450, endPoint y: 226, distance: 195.7
click at [450, 226] on div "Business Location Name * Rob King Business Phone * (317) 916-0000" at bounding box center [498, 217] width 892 height 64
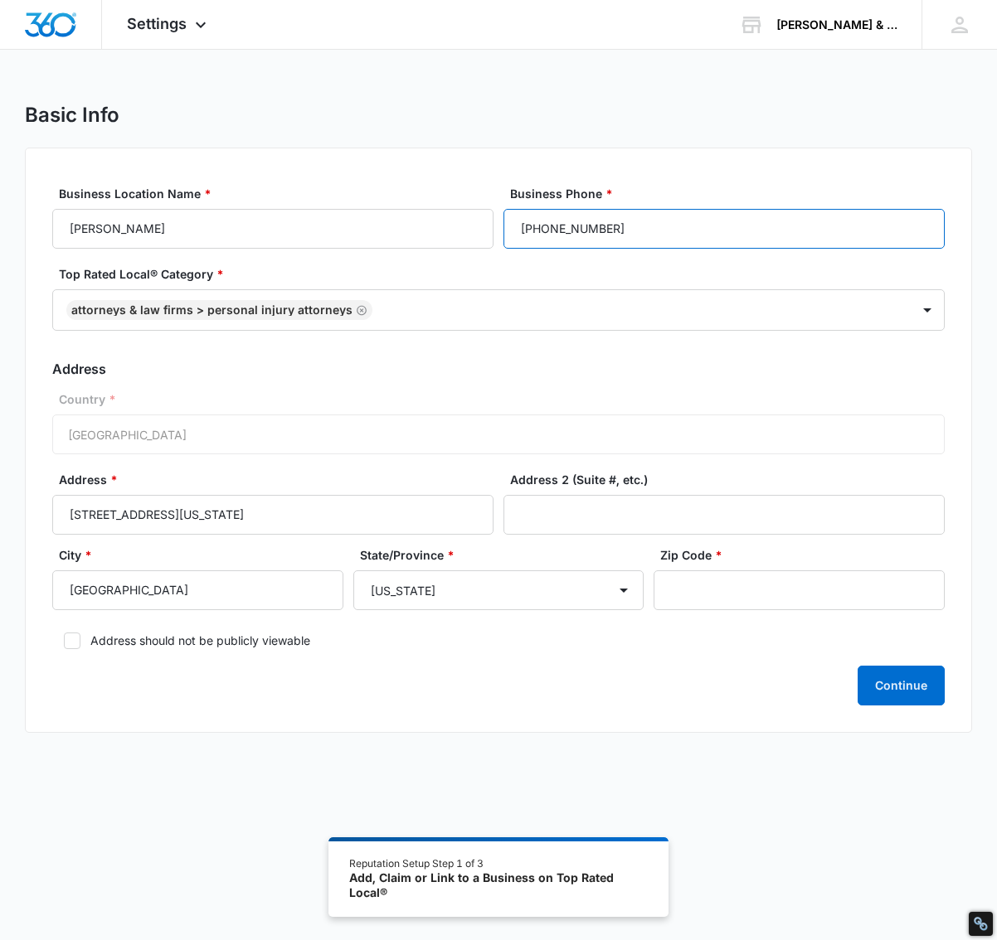
type input "(317) 916-0000"
click at [193, 429] on div "Country * United States of America" at bounding box center [498, 423] width 892 height 64
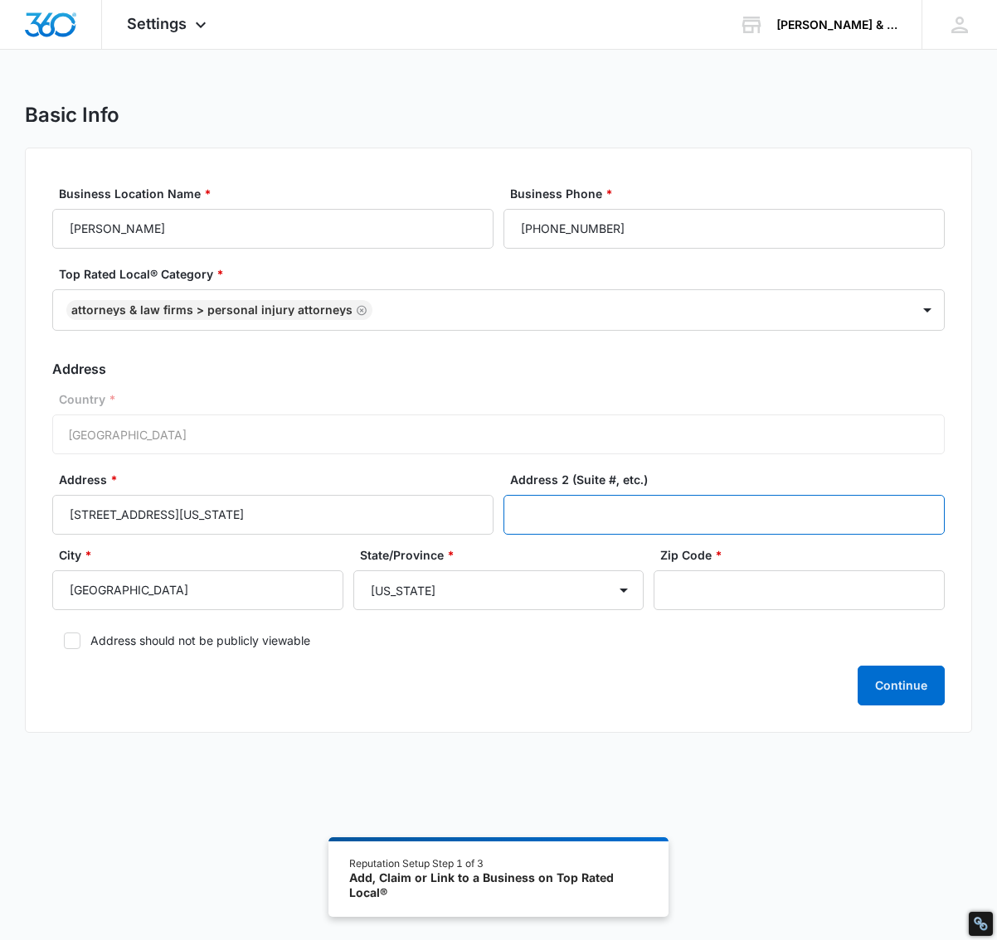
click at [556, 522] on input "Address 2 (Suite #, etc.)" at bounding box center [723, 515] width 441 height 40
paste input "#310"
type input "#310"
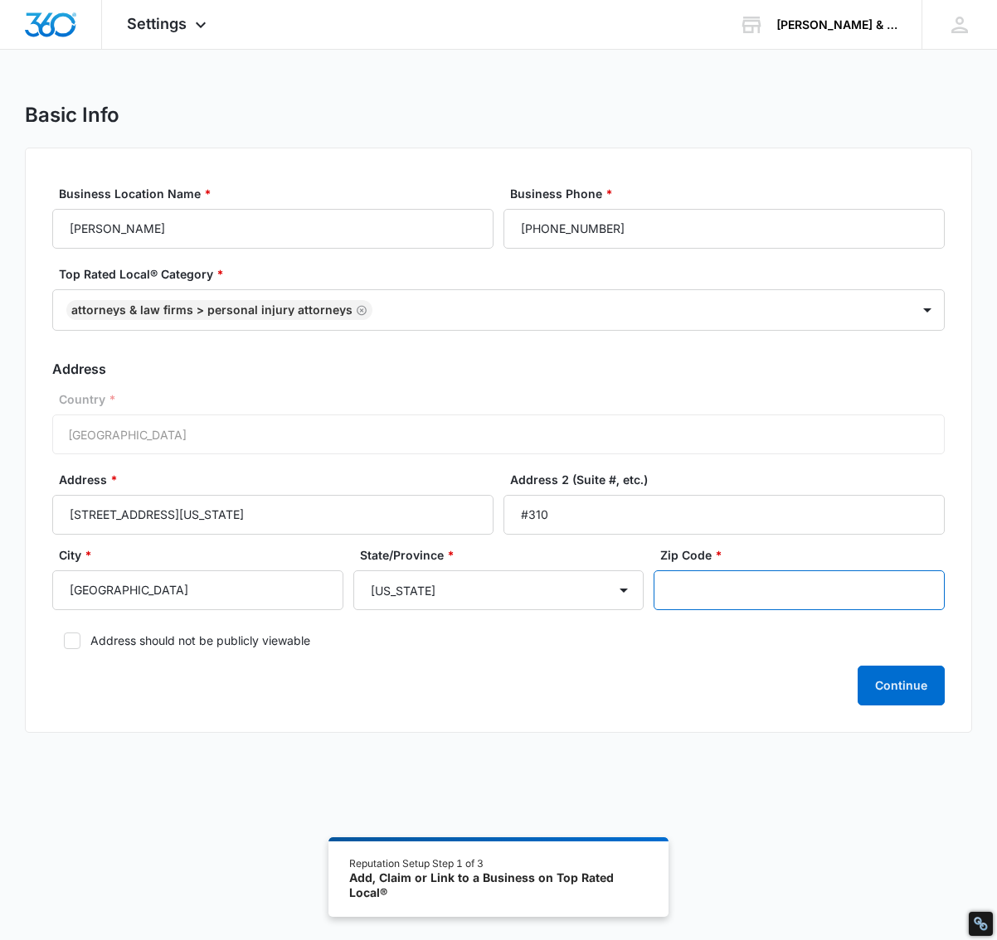
drag, startPoint x: 762, startPoint y: 582, endPoint x: 711, endPoint y: 578, distance: 51.6
click at [762, 583] on input "Zip Code *" at bounding box center [798, 591] width 291 height 40
paste input "46204"
type input "46204"
click at [928, 690] on button "Continue" at bounding box center [900, 686] width 87 height 40
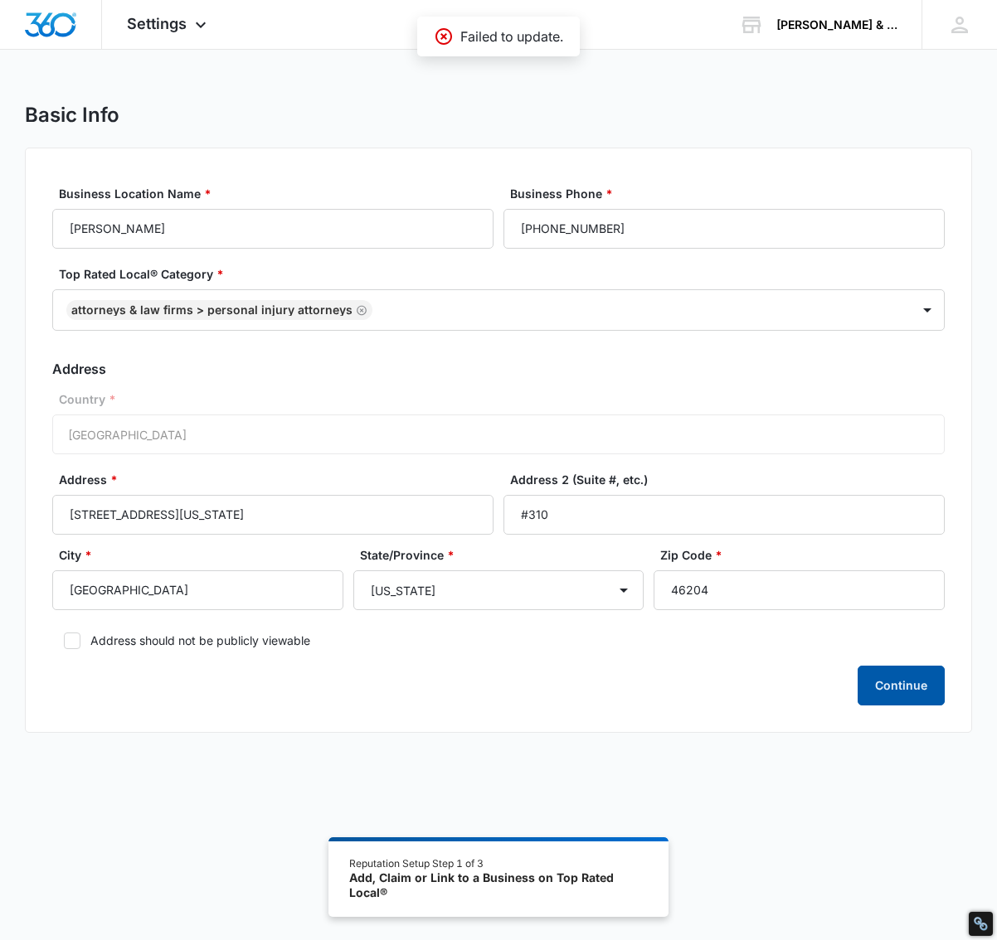
click at [928, 690] on button "Continue" at bounding box center [900, 686] width 87 height 40
click at [213, 23] on div "Settings Apps Reputation Websites Forms CRM Email Shop Payments POS Ads Intelli…" at bounding box center [169, 24] width 134 height 49
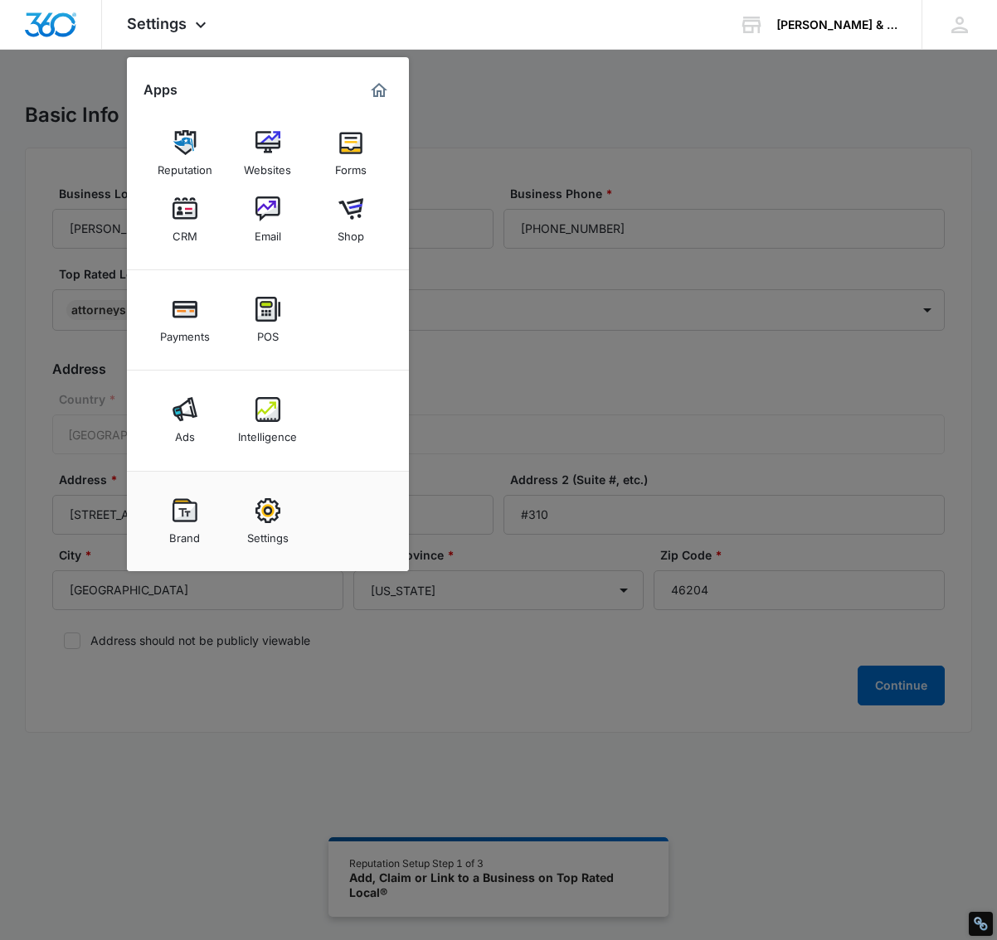
click at [698, 144] on div at bounding box center [498, 470] width 997 height 940
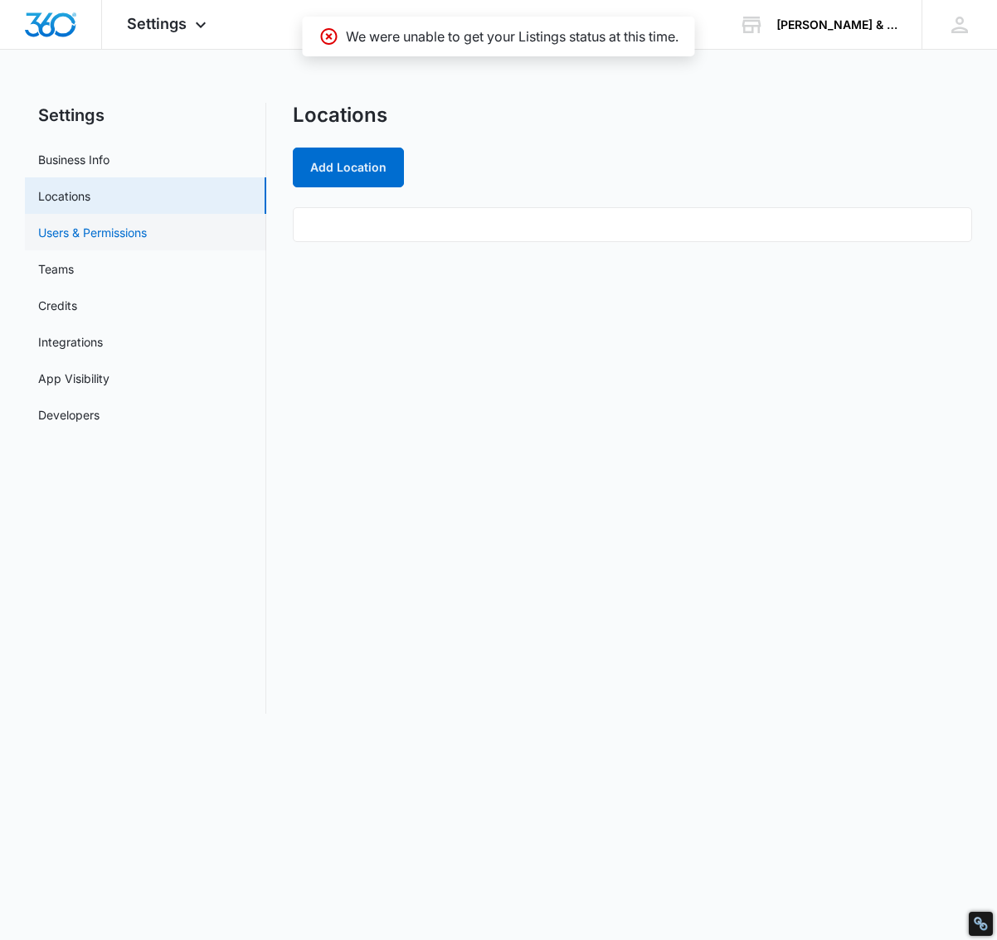
click at [93, 236] on link "Users & Permissions" at bounding box center [92, 232] width 109 height 17
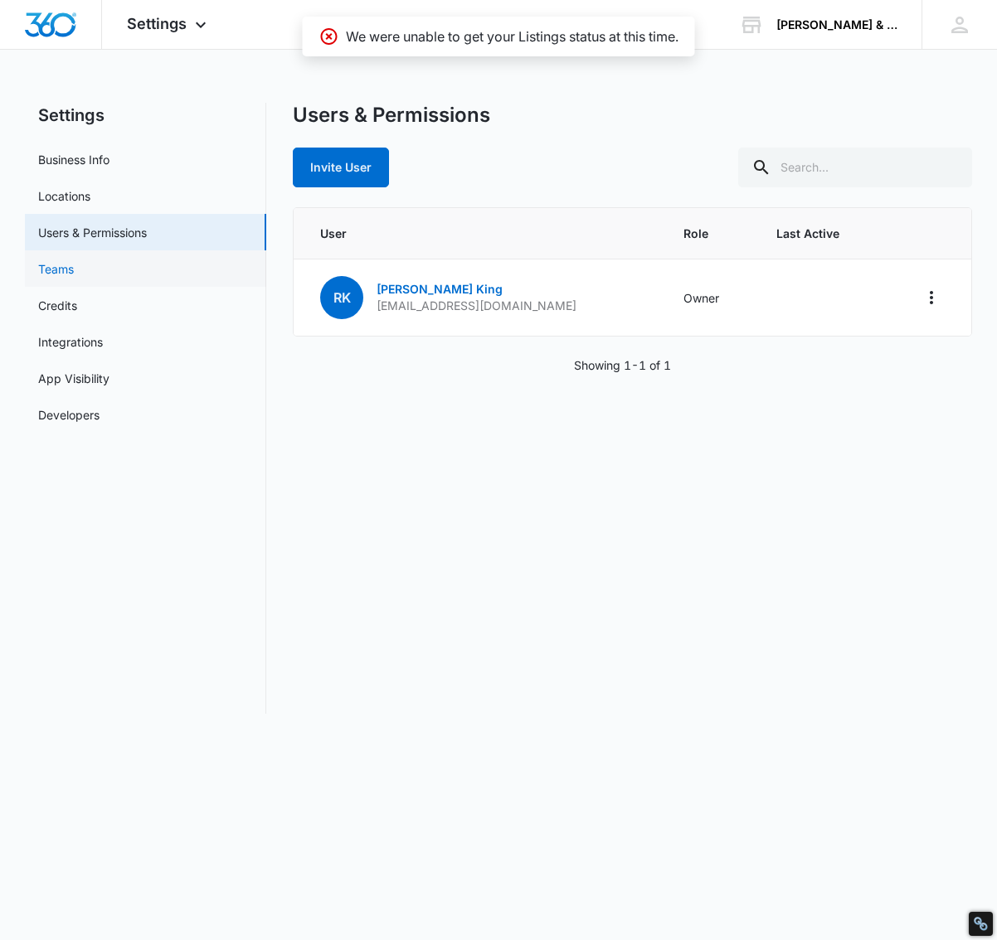
click at [68, 273] on link "Teams" at bounding box center [56, 268] width 36 height 17
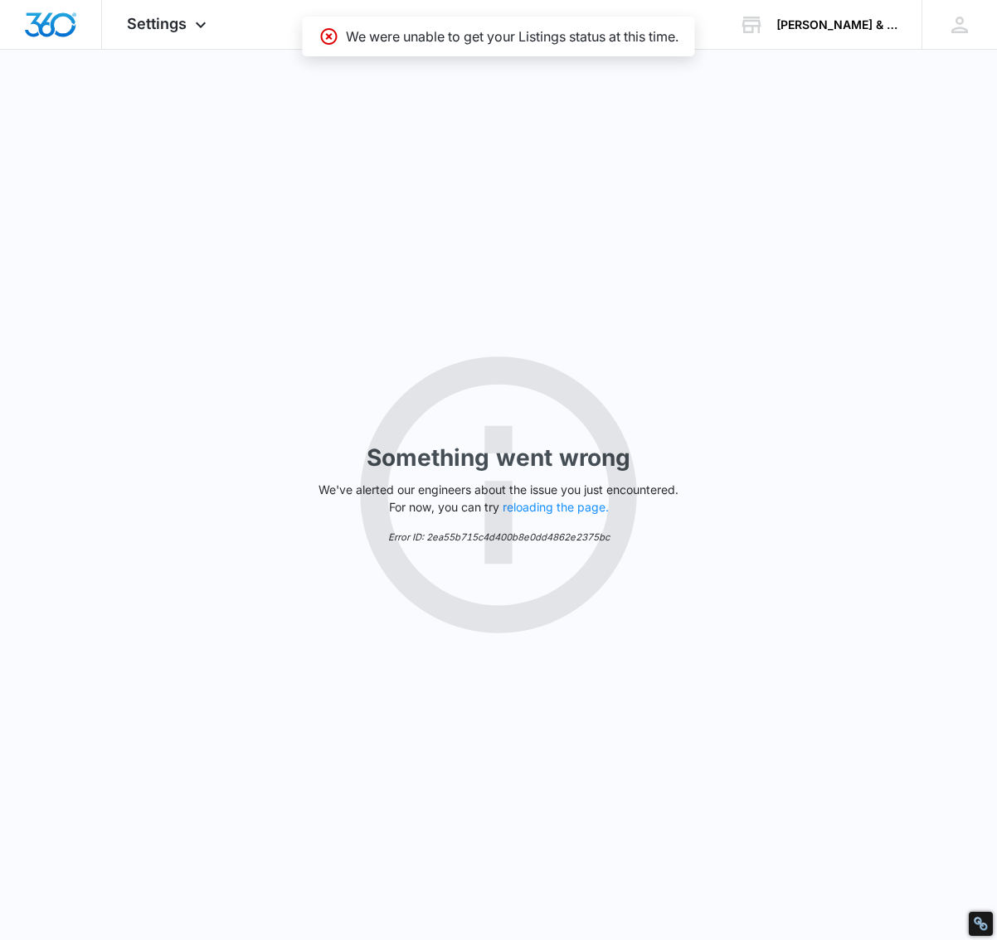
click at [134, 206] on div "Something went wrong We've alerted our engineers about the issue you just encou…" at bounding box center [498, 495] width 997 height 891
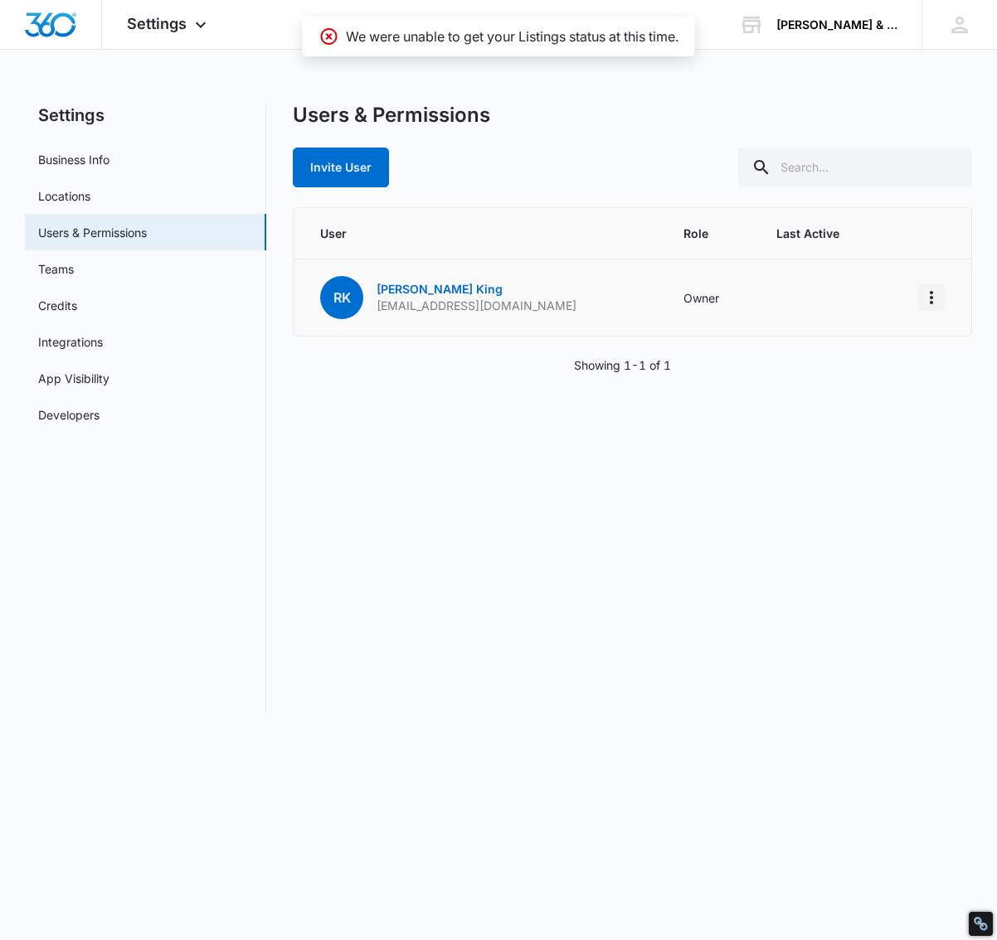
click at [928, 297] on icon "Actions" at bounding box center [931, 298] width 20 height 20
click at [460, 295] on p "Rob King" at bounding box center [476, 289] width 200 height 17
click at [395, 288] on link "Rob King" at bounding box center [439, 289] width 126 height 14
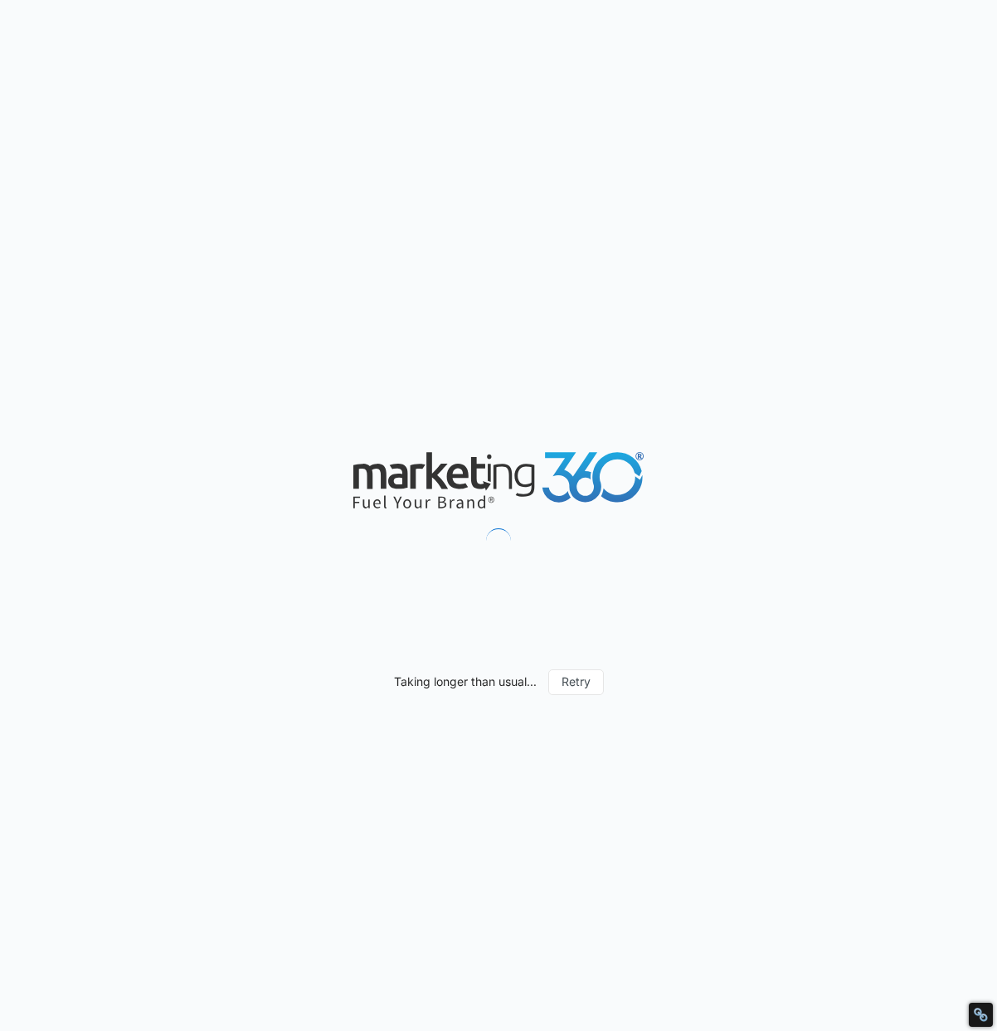
click at [546, 240] on div "Taking longer than usual... Retry" at bounding box center [498, 515] width 997 height 1031
